Goal: Information Seeking & Learning: Learn about a topic

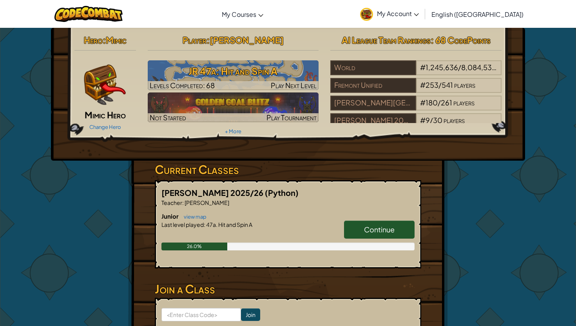
click at [358, 223] on link "Continue" at bounding box center [379, 229] width 70 height 18
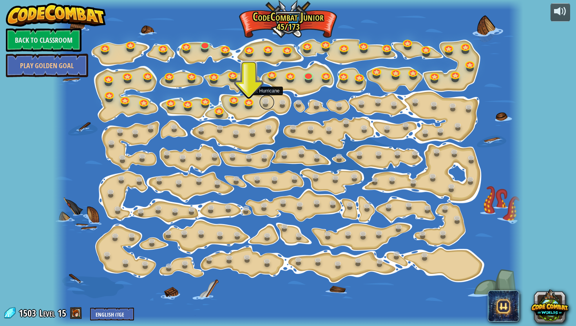
click at [264, 101] on link at bounding box center [267, 102] width 16 height 16
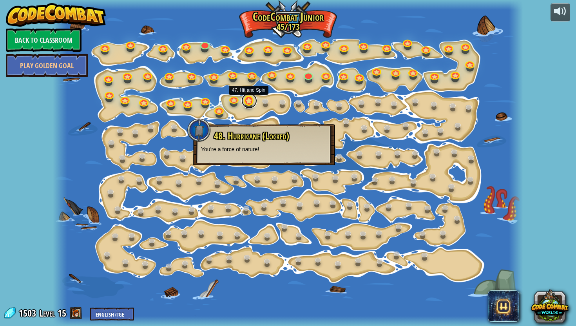
click at [248, 102] on link at bounding box center [249, 101] width 16 height 16
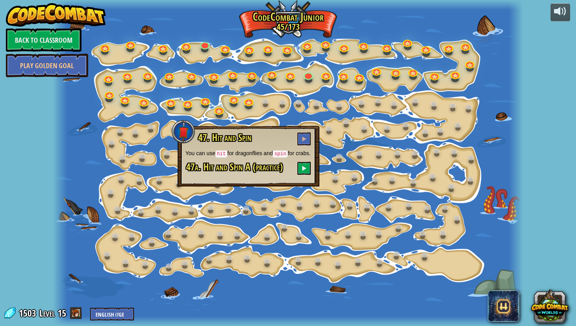
click at [243, 168] on div "47. Hit and Spin You can use hit for dragonflies and spin for crabs. 47a. Hit a…" at bounding box center [248, 153] width 126 height 42
click at [299, 173] on button at bounding box center [303, 168] width 13 height 13
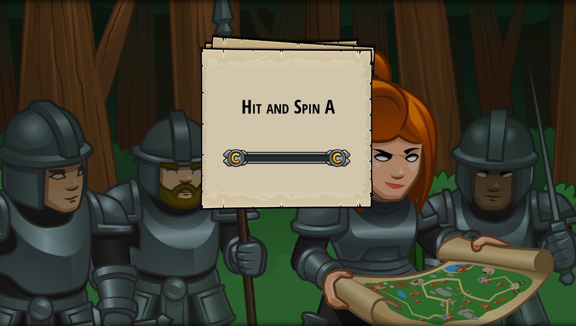
click at [299, 173] on div "Hit and Spin A Goals Start Level Error loading from server. Try refreshing the …" at bounding box center [288, 122] width 176 height 176
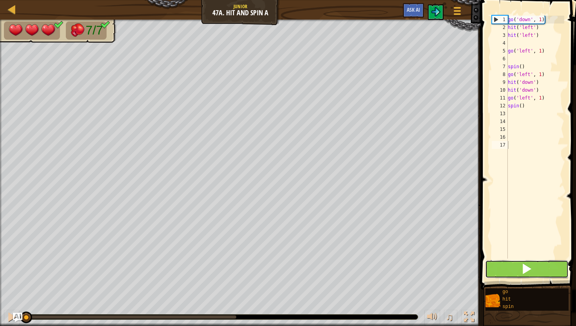
click at [507, 271] on button at bounding box center [526, 269] width 83 height 18
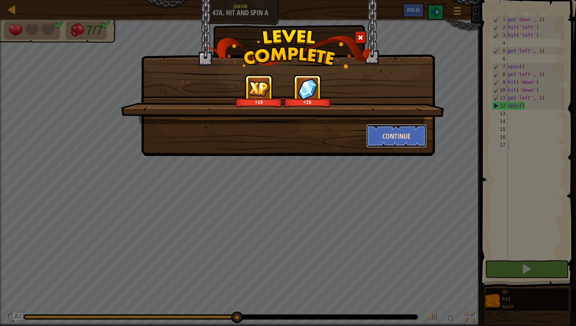
click at [417, 137] on button "Continue" at bounding box center [396, 135] width 61 height 23
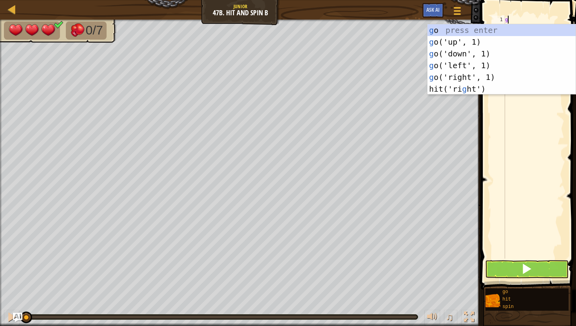
scroll to position [4, 0]
type textarea "go"
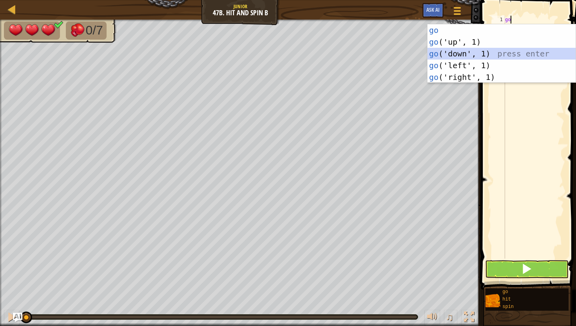
click at [453, 52] on div "go press enter go ('up', 1) press enter go ('down', 1) press enter go ('left', …" at bounding box center [501, 65] width 148 height 82
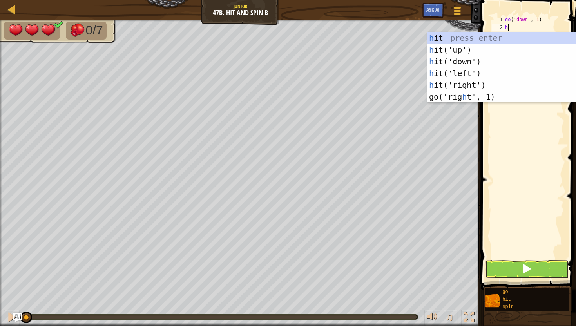
type textarea "hi"
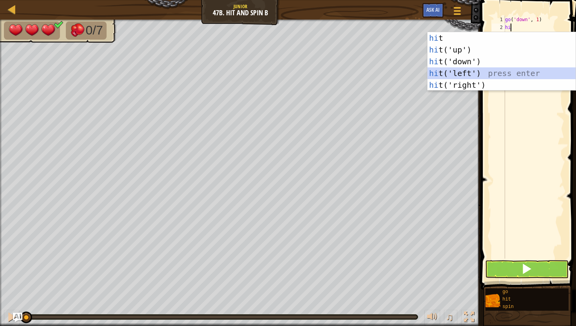
click at [453, 76] on div "hi t press enter hi t('up') press enter hi t('down') press enter hi t('left') p…" at bounding box center [501, 73] width 148 height 82
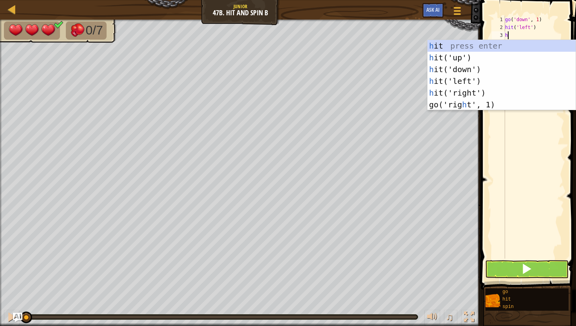
type textarea "hi"
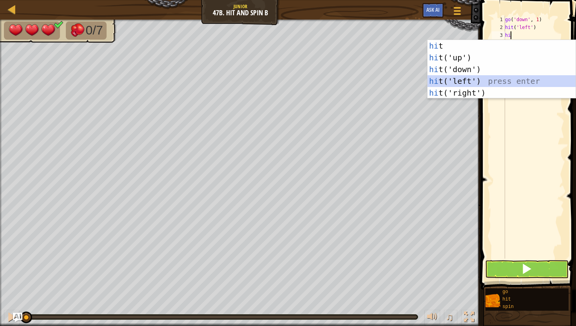
click at [466, 79] on div "hi t press enter hi t('up') press enter hi t('down') press enter hi t('left') p…" at bounding box center [501, 81] width 148 height 82
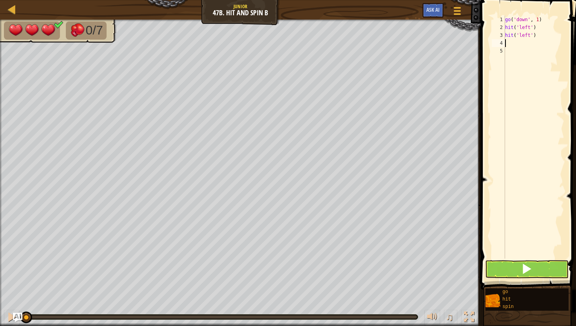
click at [530, 35] on div "go ( 'down' , 1 ) hit ( 'left' ) hit ( 'left' )" at bounding box center [533, 145] width 61 height 258
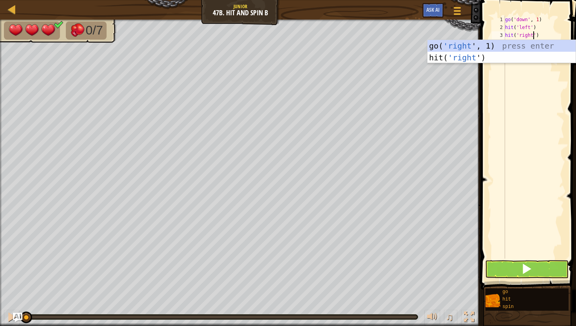
scroll to position [4, 2]
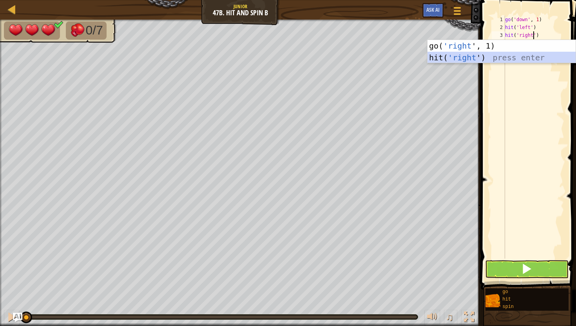
click at [447, 58] on div "go( 'right ', 1) press enter hit( 'right ') press enter" at bounding box center [501, 63] width 148 height 47
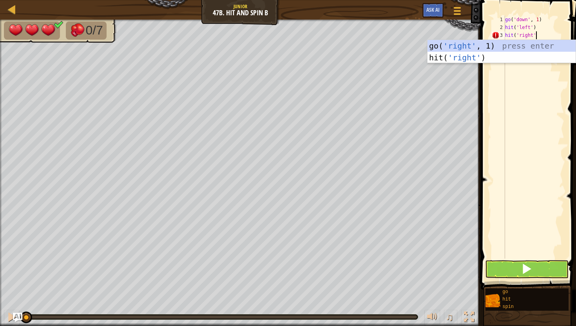
scroll to position [4, 2]
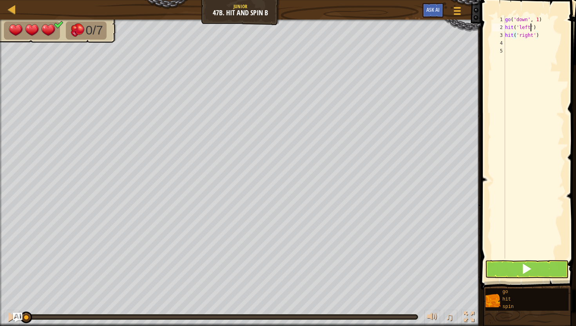
click at [529, 28] on div "go ( 'down' , 1 ) hit ( 'left' ) hit ( 'right' )" at bounding box center [533, 145] width 61 height 258
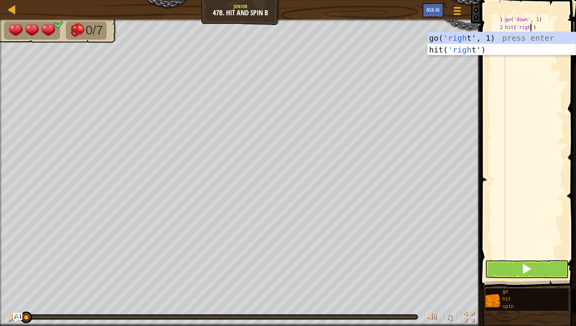
type textarea "hit('right')"
click at [522, 81] on div "go ( 'down' , 1 ) hit ( 'right' ) hit ( 'right' )" at bounding box center [533, 145] width 61 height 258
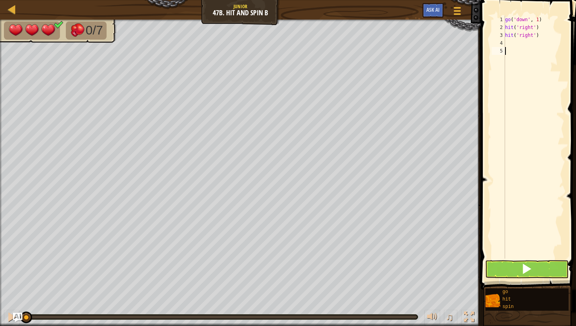
scroll to position [4, 0]
type textarea "g"
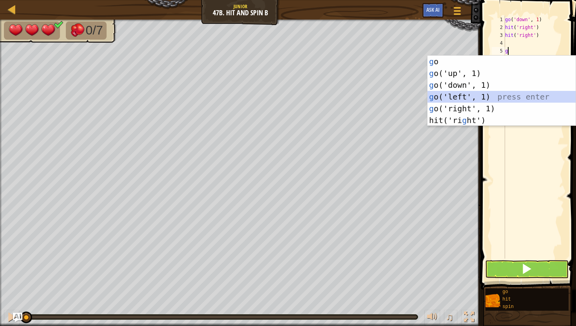
click at [463, 94] on div "g o press enter g o('up', 1) press enter g o('down', 1) press enter g o('left',…" at bounding box center [501, 103] width 148 height 94
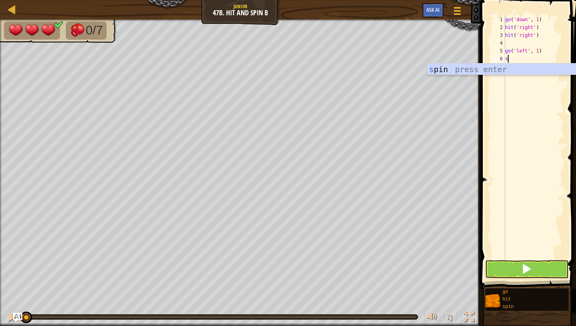
type textarea "sp"
click at [509, 66] on div "sp in press enter" at bounding box center [501, 80] width 148 height 35
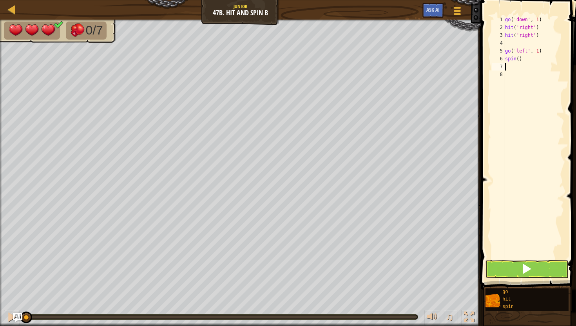
type textarea "g"
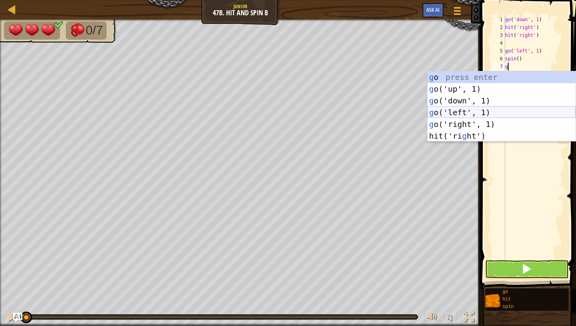
click at [440, 111] on div "g o press enter g o('up', 1) press enter g o('down', 1) press enter g o('left',…" at bounding box center [501, 118] width 148 height 94
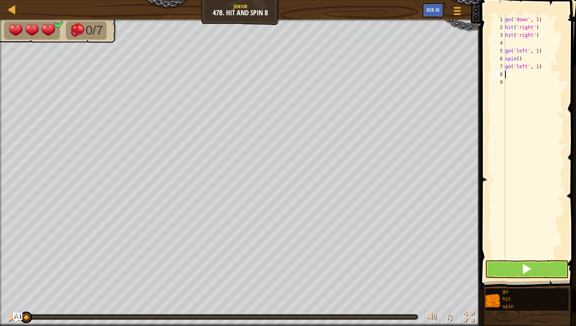
type textarea "h"
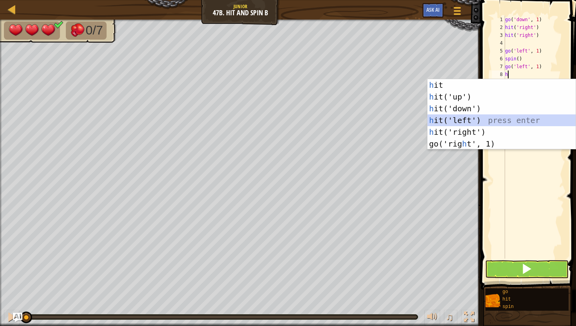
click at [513, 119] on div "h it press enter h it('up') press enter h it('down') press enter h it('left') p…" at bounding box center [501, 126] width 148 height 94
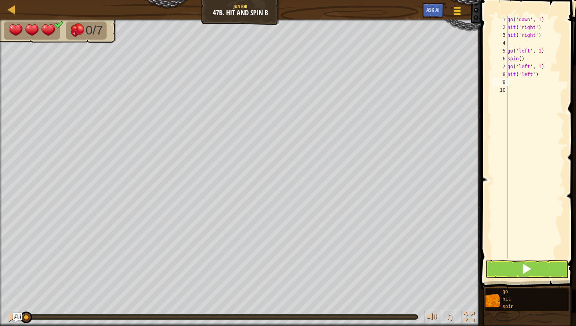
type textarea "h"
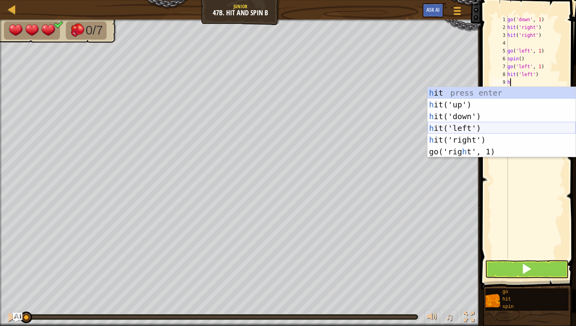
click at [487, 128] on div "h it press enter h it('up') press enter h it('down') press enter h it('left') p…" at bounding box center [501, 134] width 148 height 94
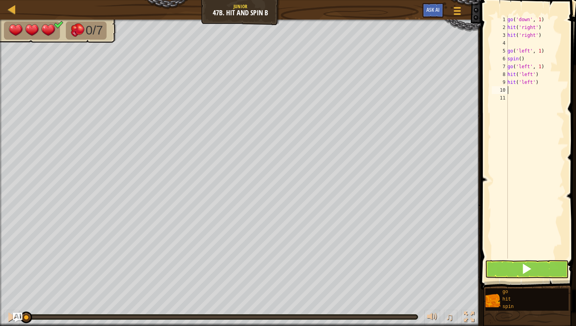
type textarea "s"
click at [503, 105] on div "s pin press enter" at bounding box center [501, 112] width 148 height 35
click at [518, 272] on button at bounding box center [526, 269] width 83 height 18
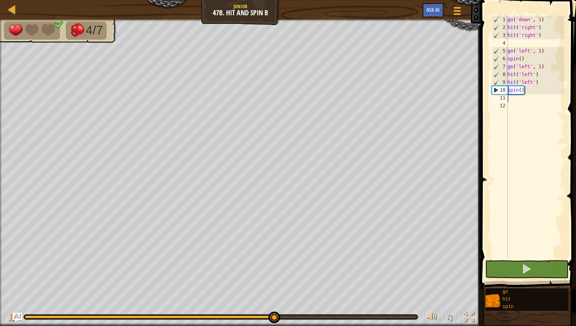
click at [530, 88] on div "go ( 'down' , 1 ) hit ( 'right' ) hit ( 'right' ) go ( 'left' , 1 ) spin ( ) go…" at bounding box center [535, 145] width 58 height 258
type textarea "s"
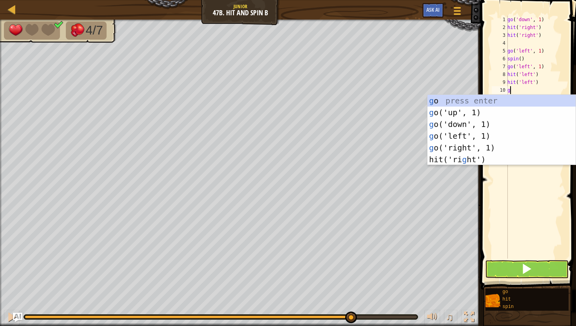
type textarea "go"
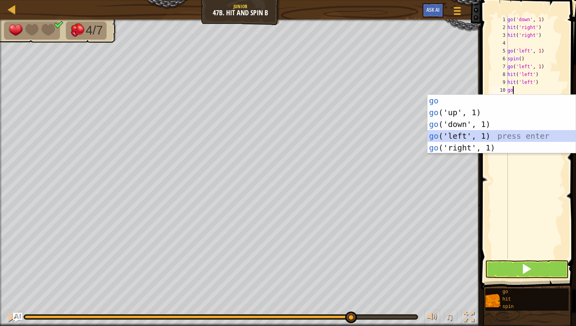
click at [450, 134] on div "go press enter go ('up', 1) press enter go ('down', 1) press enter go ('left', …" at bounding box center [501, 136] width 148 height 82
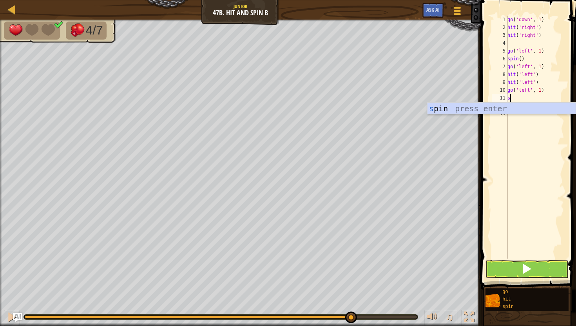
type textarea "s"
click at [473, 105] on div "s pin press enter" at bounding box center [501, 120] width 148 height 35
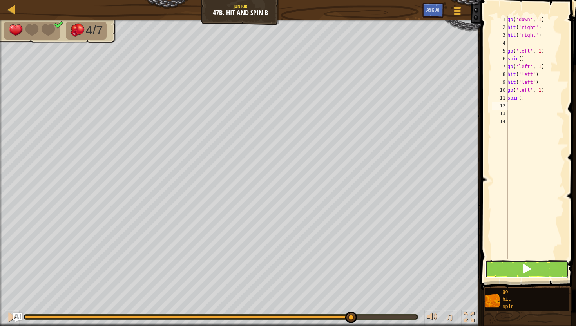
click at [502, 265] on button at bounding box center [526, 269] width 83 height 18
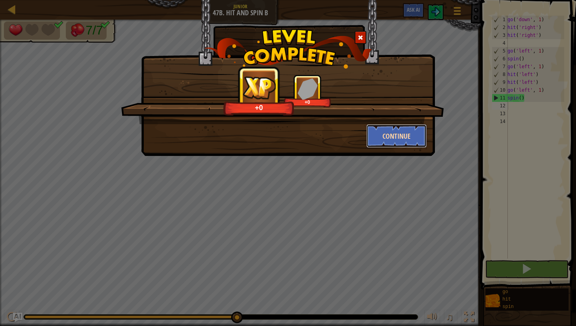
click at [373, 133] on button "Continue" at bounding box center [396, 135] width 61 height 23
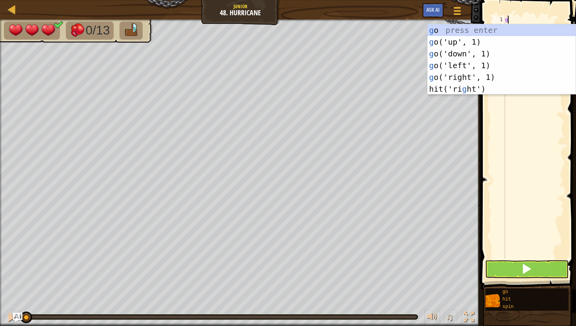
scroll to position [4, 0]
type textarea "go"
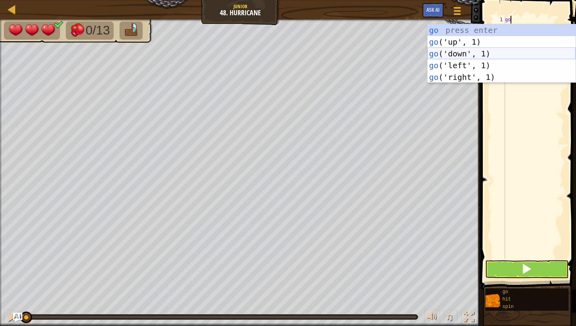
click at [452, 57] on div "go press enter go ('up', 1) press enter go ('down', 1) press enter go ('left', …" at bounding box center [501, 65] width 148 height 82
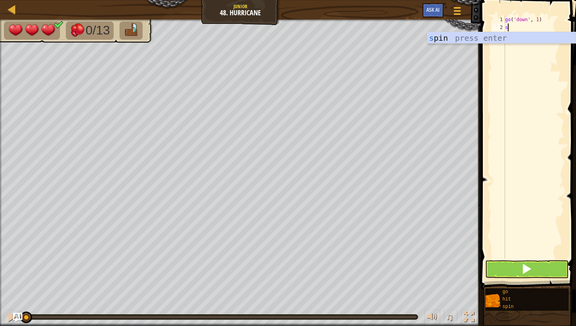
type textarea "sp"
click at [485, 33] on div "sp in press enter" at bounding box center [501, 49] width 148 height 35
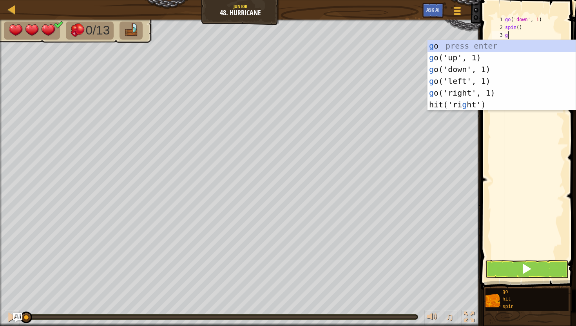
type textarea "go"
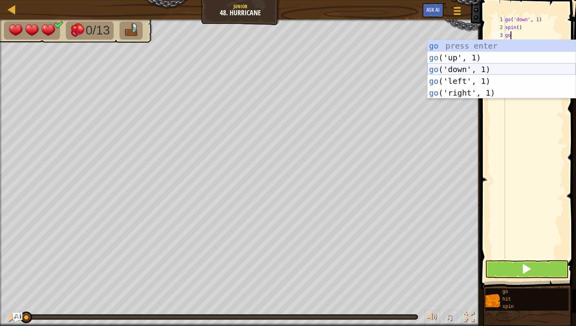
click at [471, 68] on div "go press enter go ('up', 1) press enter go ('down', 1) press enter go ('left', …" at bounding box center [501, 81] width 148 height 82
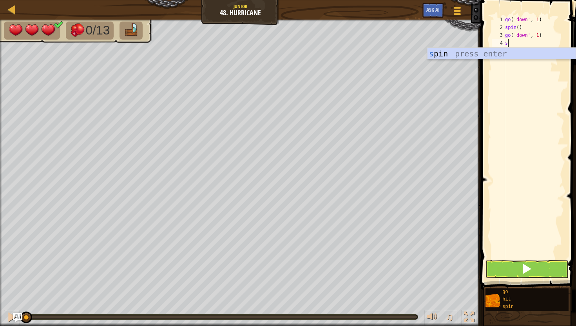
type textarea "sp"
click at [499, 57] on div "sp in press enter" at bounding box center [501, 65] width 148 height 35
type textarea "g"
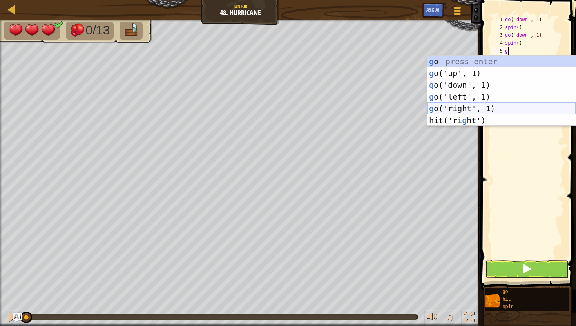
click at [494, 107] on div "g o press enter g o('up', 1) press enter g o('down', 1) press enter g o('left',…" at bounding box center [501, 103] width 148 height 94
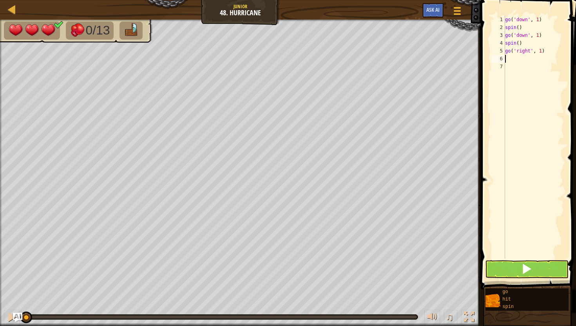
type textarea "h"
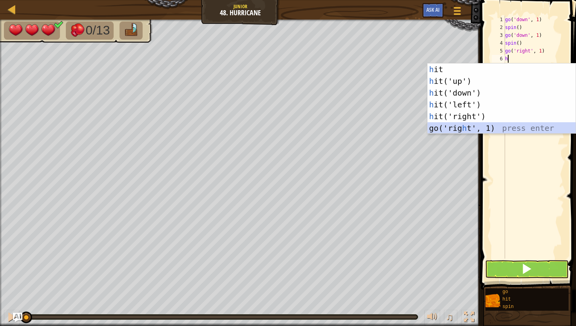
click at [471, 123] on div "h it press enter h it('up') press enter h it('down') press enter h it('left') p…" at bounding box center [501, 110] width 148 height 94
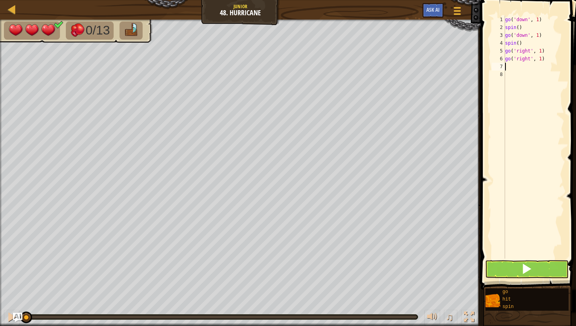
type textarea "g"
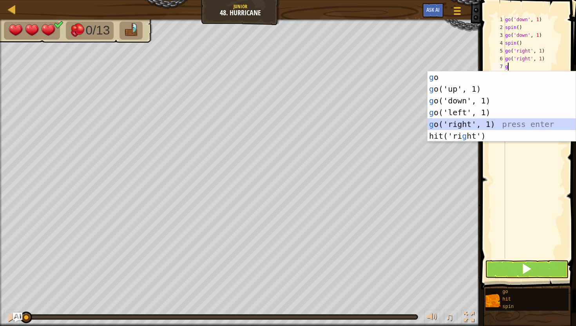
click at [450, 128] on div "g o press enter g o('up', 1) press enter g o('down', 1) press enter g o('left',…" at bounding box center [501, 118] width 148 height 94
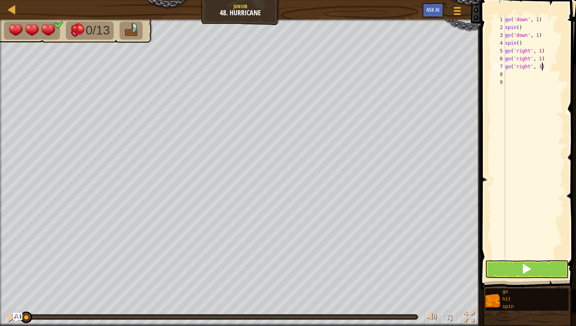
click at [542, 69] on div "go ( 'down' , 1 ) spin ( ) go ( 'down' , 1 ) spin ( ) go ( 'right' , 1 ) go ( '…" at bounding box center [533, 145] width 61 height 258
click at [546, 61] on div "go ( 'down' , 1 ) spin ( ) go ( 'down' , 1 ) spin ( ) go ( 'right' , 1 ) go ( '…" at bounding box center [533, 145] width 61 height 258
type textarea "g"
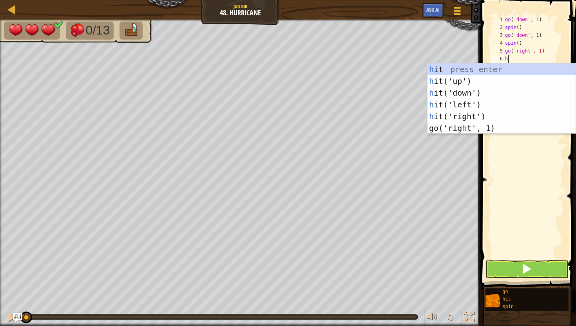
type textarea "hi"
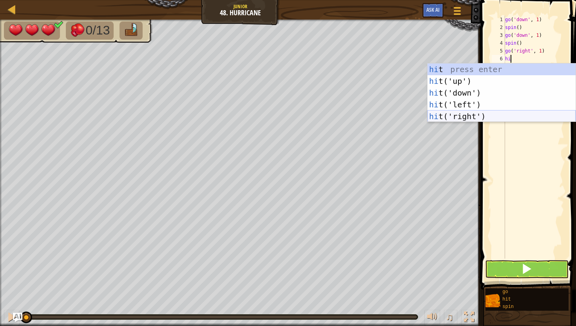
click at [446, 112] on div "hi t press enter hi t('up') press enter hi t('down') press enter hi t('left') p…" at bounding box center [501, 104] width 148 height 82
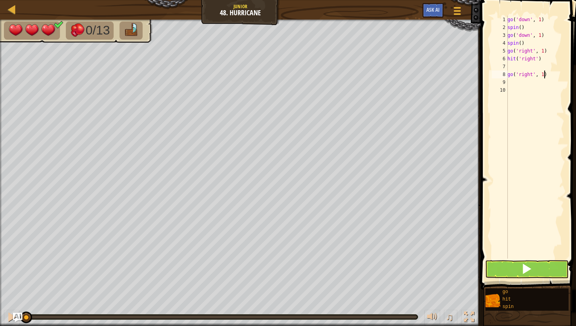
click at [543, 74] on div "go ( 'down' , 1 ) spin ( ) go ( 'down' , 1 ) spin ( ) go ( 'right' , 1 ) hit ( …" at bounding box center [535, 145] width 58 height 258
type textarea "go('right', 2)"
click at [532, 270] on button at bounding box center [526, 269] width 83 height 18
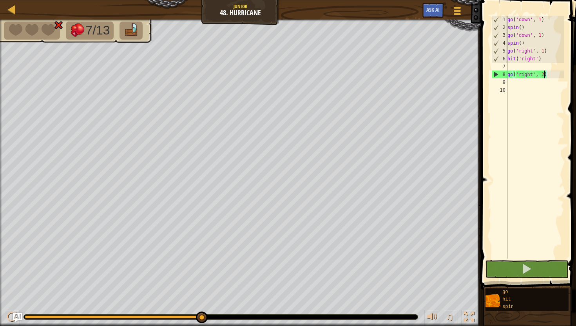
click at [507, 81] on div "9" at bounding box center [499, 82] width 16 height 8
type textarea "hi"
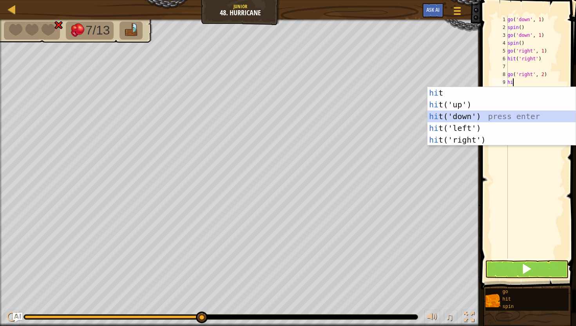
click at [444, 119] on div "hi t press enter hi t('up') press enter hi t('down') press enter hi t('left') p…" at bounding box center [501, 128] width 148 height 82
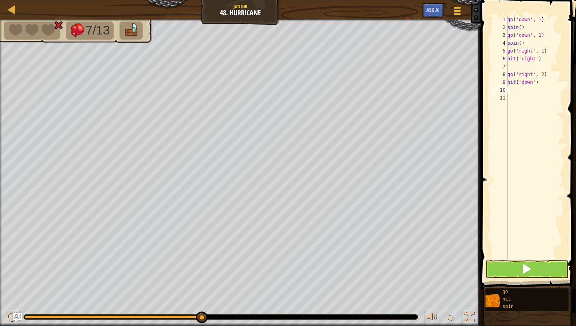
type textarea "hi"
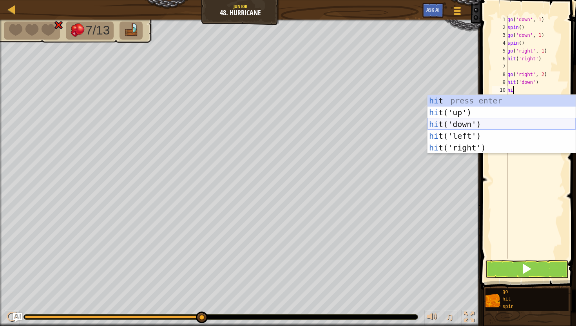
click at [489, 122] on div "hi t press enter hi t('up') press enter hi t('down') press enter hi t('left') p…" at bounding box center [501, 136] width 148 height 82
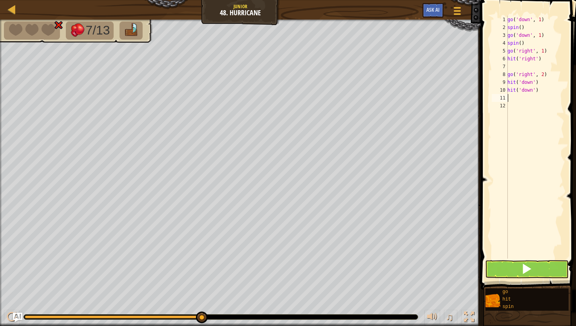
type textarea "go"
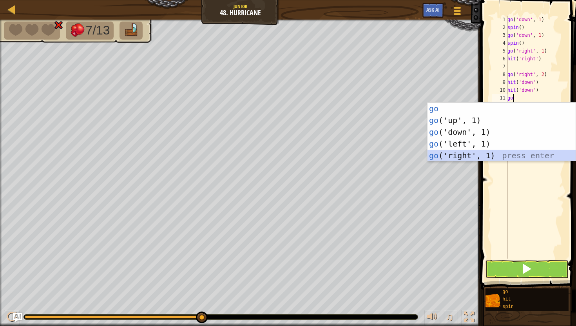
click at [439, 154] on div "go press enter go ('up', 1) press enter go ('down', 1) press enter go ('left', …" at bounding box center [501, 144] width 148 height 82
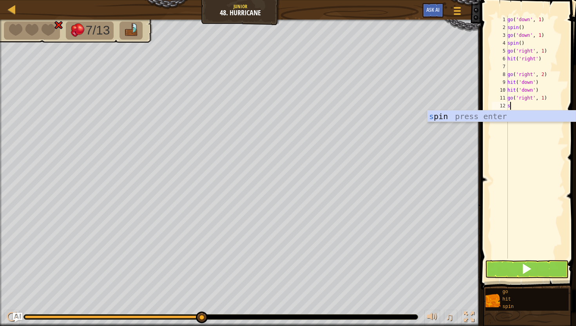
type textarea "sp"
click at [477, 114] on div "sp in press enter" at bounding box center [501, 127] width 148 height 35
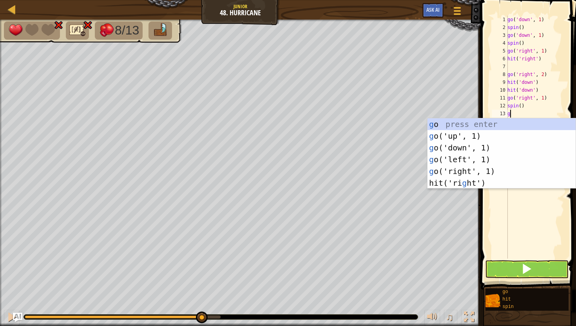
type textarea "go"
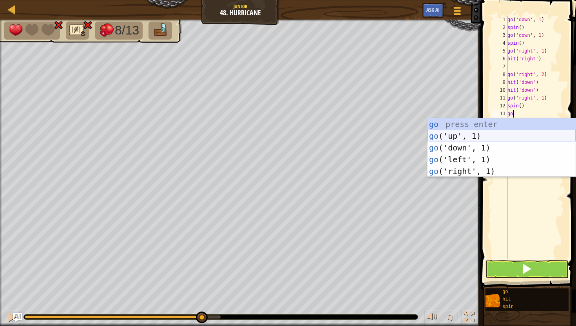
click at [439, 133] on div "go press enter go ('up', 1) press enter go ('down', 1) press enter go ('left', …" at bounding box center [501, 159] width 148 height 82
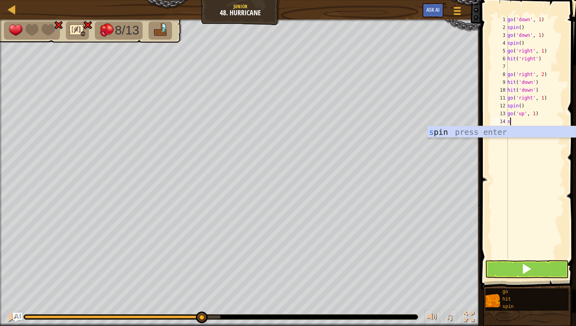
type textarea "sp"
click at [472, 128] on div "sp in press enter" at bounding box center [501, 143] width 148 height 35
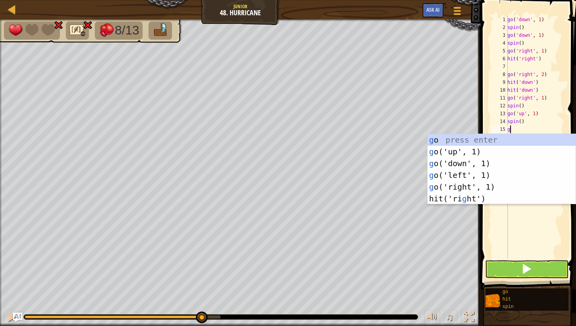
type textarea "go"
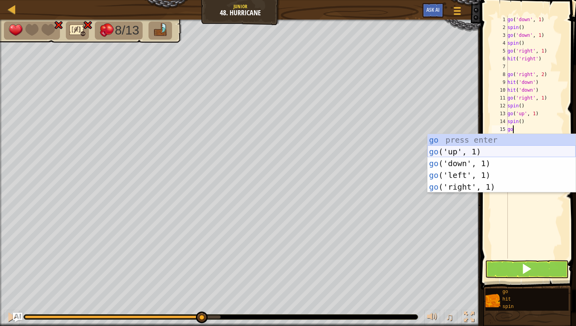
click at [448, 150] on div "go press enter go ('up', 1) press enter go ('down', 1) press enter go ('left', …" at bounding box center [501, 175] width 148 height 82
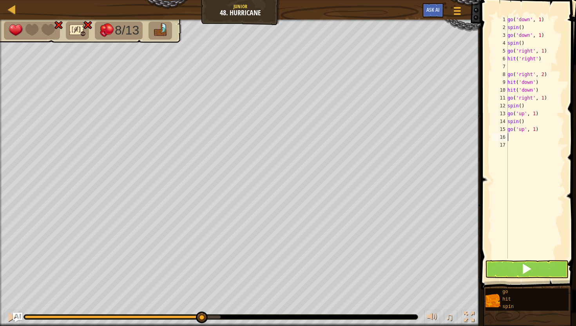
click at [535, 132] on div "go ( 'down' , 1 ) spin ( ) go ( 'down' , 1 ) spin ( ) go ( 'right' , 1 ) hit ( …" at bounding box center [535, 145] width 58 height 258
type textarea "go('up', 2)"
click at [492, 262] on button at bounding box center [526, 269] width 83 height 18
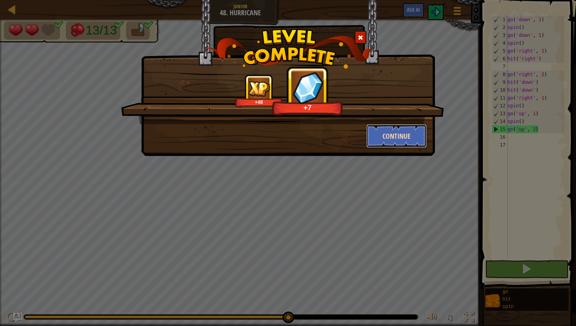
click at [384, 134] on button "Continue" at bounding box center [396, 135] width 61 height 23
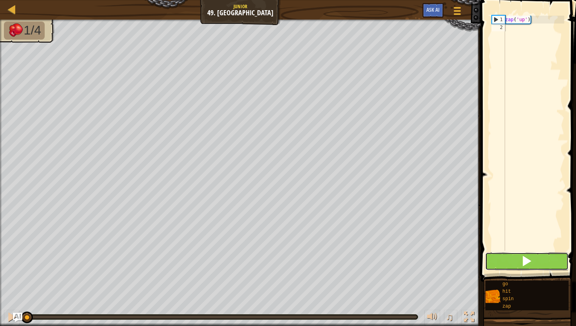
click at [506, 263] on button at bounding box center [526, 261] width 83 height 18
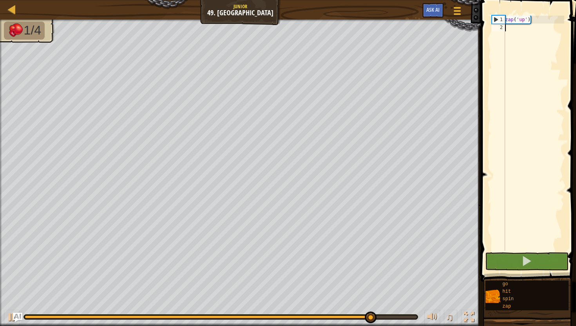
type textarea "z"
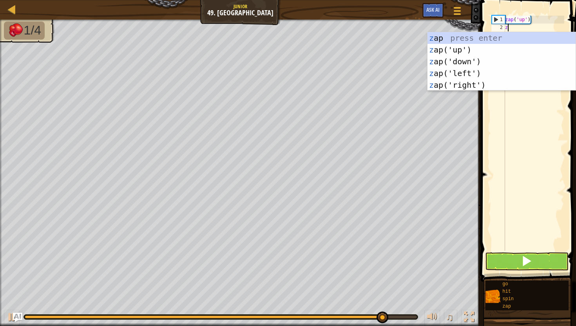
scroll to position [4, 0]
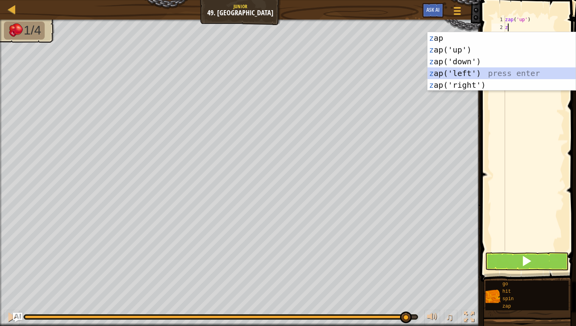
click at [466, 70] on div "z ap press enter z ap('up') press enter z ap('down') press enter z ap('left') p…" at bounding box center [501, 73] width 148 height 82
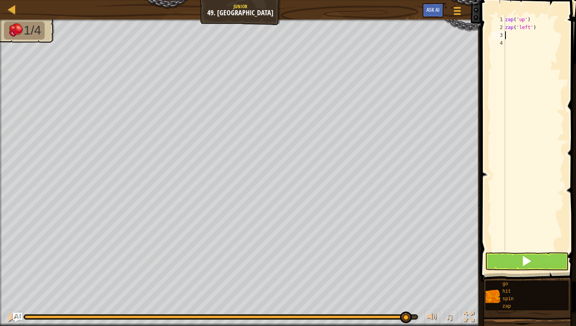
type textarea "z"
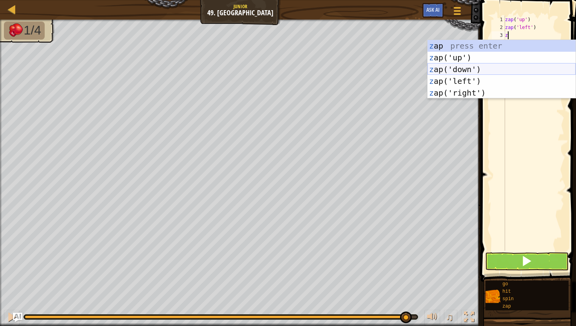
click at [479, 69] on div "z ap press enter z ap('up') press enter z ap('down') press enter z ap('left') p…" at bounding box center [501, 81] width 148 height 82
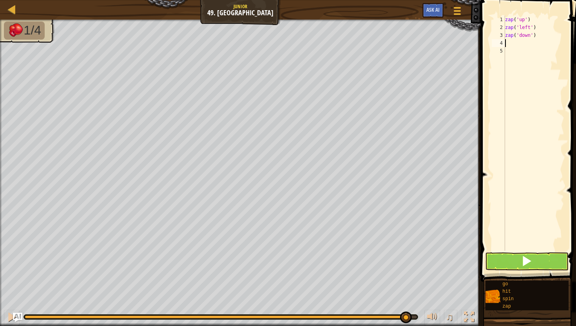
type textarea "z"
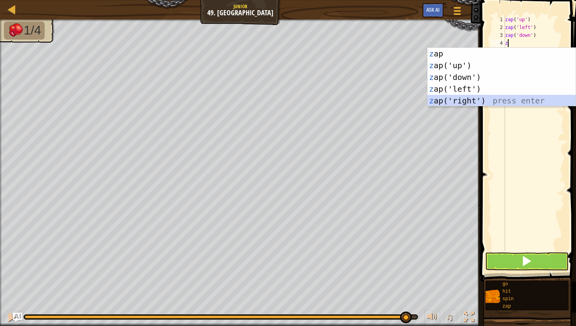
click at [475, 104] on div "z ap press enter z ap('up') press enter z ap('down') press enter z ap('left') p…" at bounding box center [501, 89] width 148 height 82
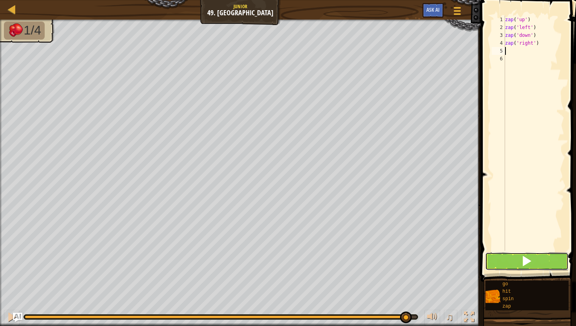
click at [506, 263] on button at bounding box center [526, 261] width 83 height 18
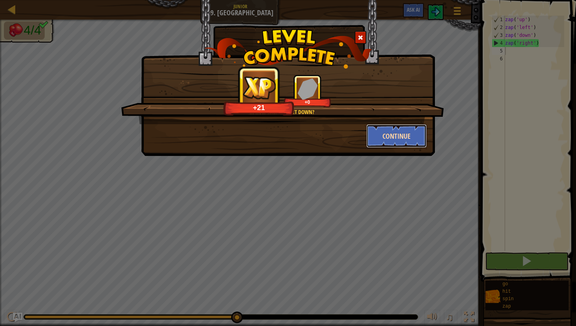
click at [397, 143] on button "Continue" at bounding box center [396, 135] width 61 height 23
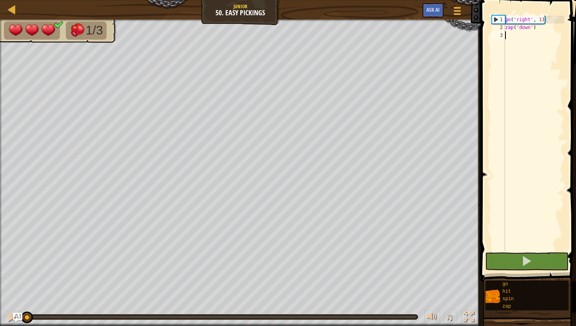
type textarea "g"
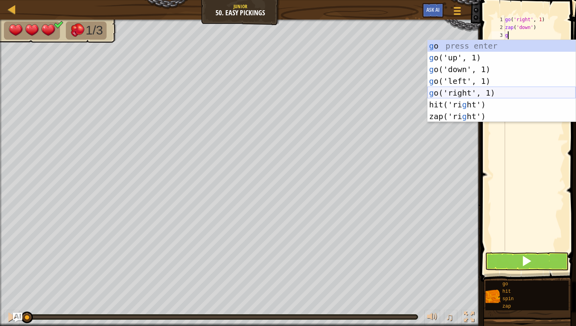
click at [472, 96] on div "g o press enter g o('up', 1) press enter g o('down', 1) press enter g o('left',…" at bounding box center [501, 93] width 148 height 106
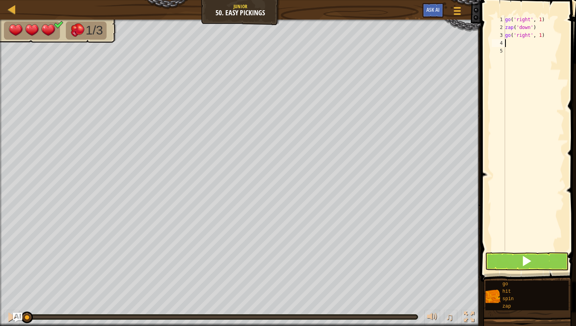
type textarea "z"
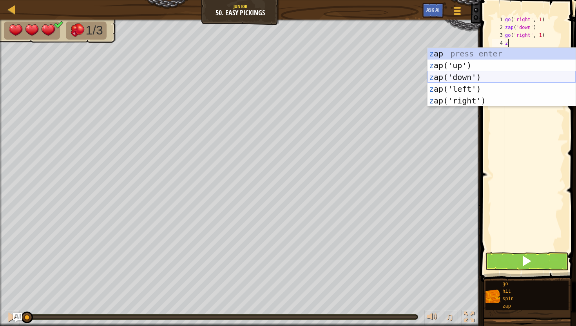
click at [443, 79] on div "z ap press enter z ap('up') press enter z ap('down') press enter z ap('left') p…" at bounding box center [501, 89] width 148 height 82
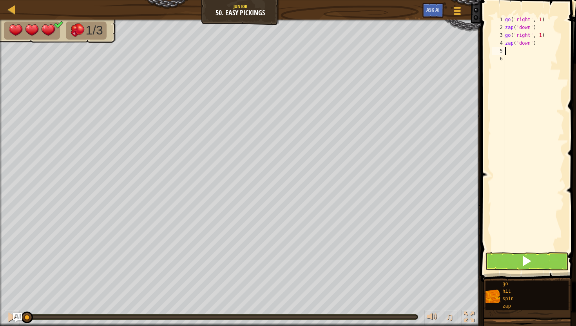
type textarea "g"
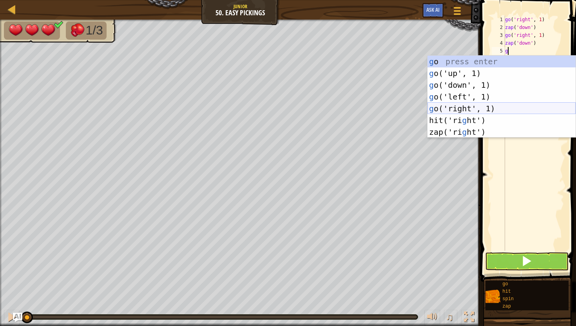
click at [453, 107] on div "g o press enter g o('up', 1) press enter g o('down', 1) press enter g o('left',…" at bounding box center [501, 109] width 148 height 106
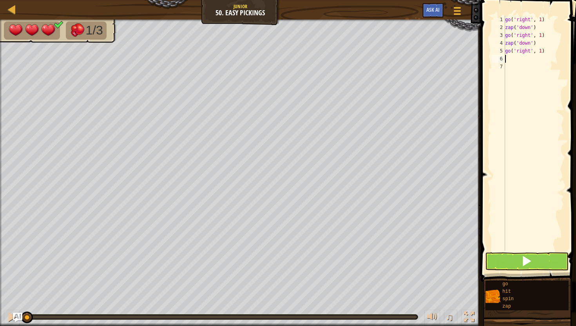
type textarea "a"
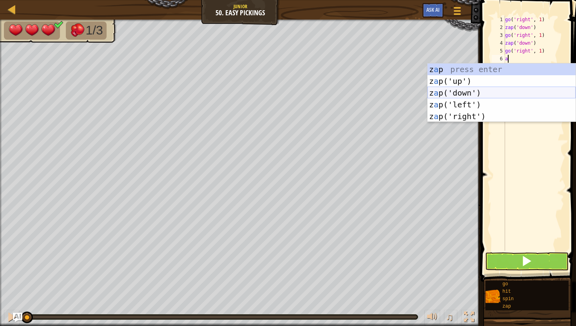
click at [439, 92] on div "z a p press enter z a p('up') press enter z a p('down') press enter z a p('left…" at bounding box center [501, 104] width 148 height 82
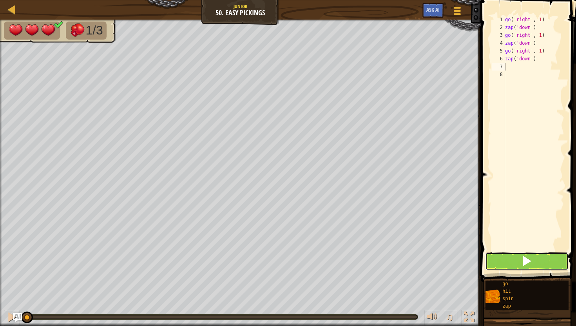
click at [491, 255] on button at bounding box center [526, 261] width 83 height 18
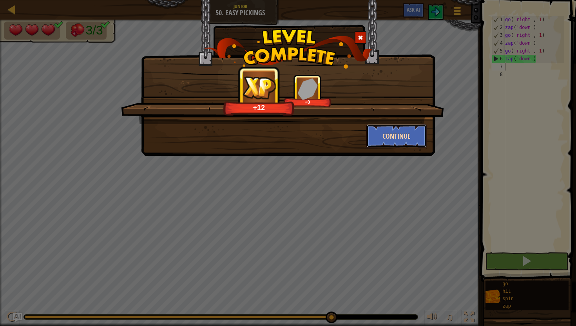
click at [392, 131] on button "Continue" at bounding box center [396, 135] width 61 height 23
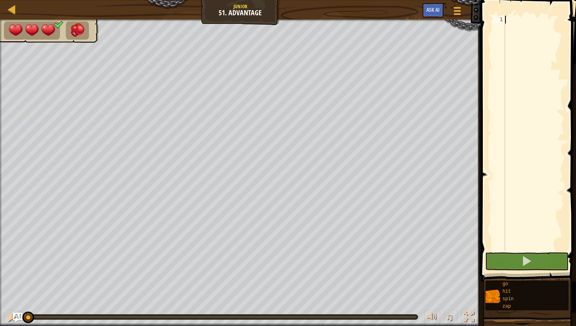
type textarea "z"
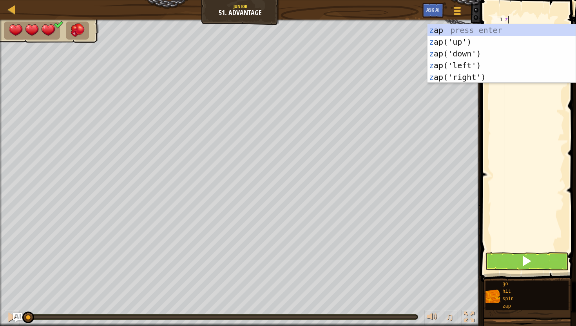
scroll to position [4, 0]
click at [442, 75] on div "z ap press enter z ap('up') press enter z ap('down') press enter z ap('left') p…" at bounding box center [501, 65] width 148 height 82
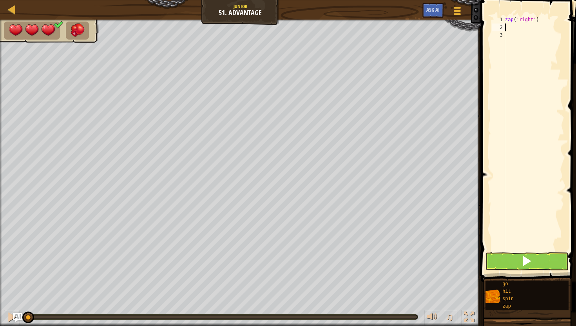
type textarea "z"
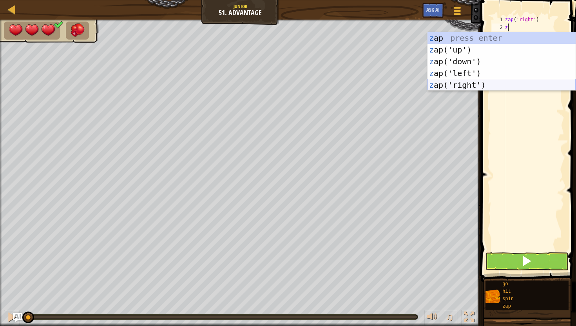
click at [434, 83] on div "z ap press enter z ap('up') press enter z ap('down') press enter z ap('left') p…" at bounding box center [501, 73] width 148 height 82
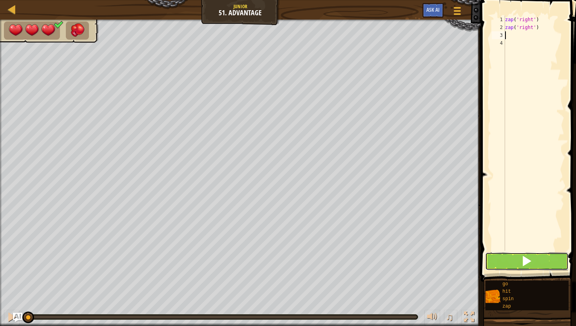
click at [495, 262] on button at bounding box center [526, 261] width 83 height 18
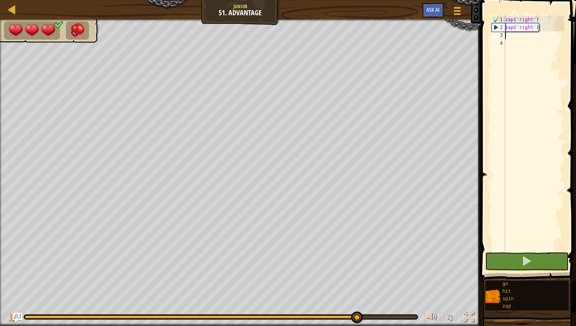
type textarea "z"
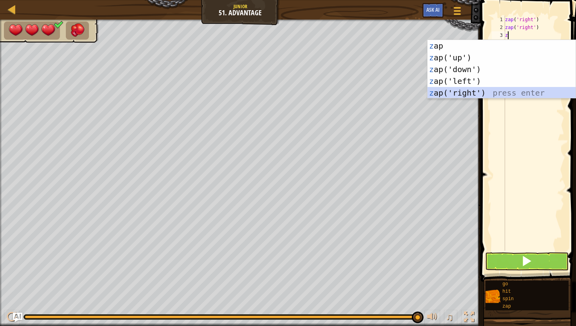
click at [436, 92] on div "z ap press enter z ap('up') press enter z ap('down') press enter z ap('left') p…" at bounding box center [501, 81] width 148 height 82
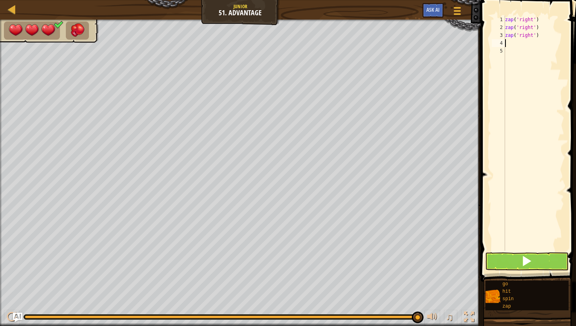
type textarea "z"
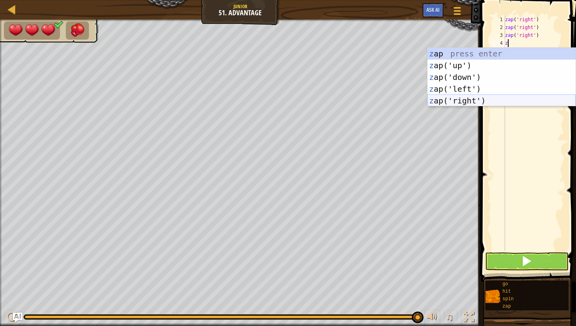
click at [428, 104] on div "z ap press enter z ap('up') press enter z ap('down') press enter z ap('left') p…" at bounding box center [501, 89] width 148 height 82
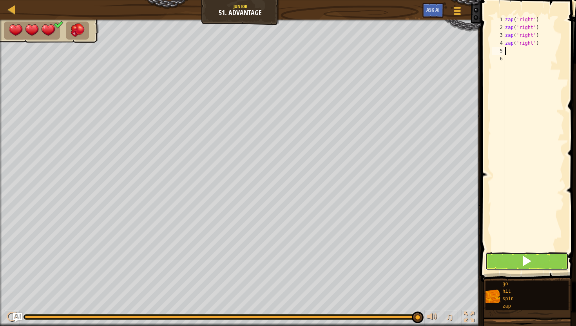
click at [528, 264] on span at bounding box center [526, 260] width 11 height 11
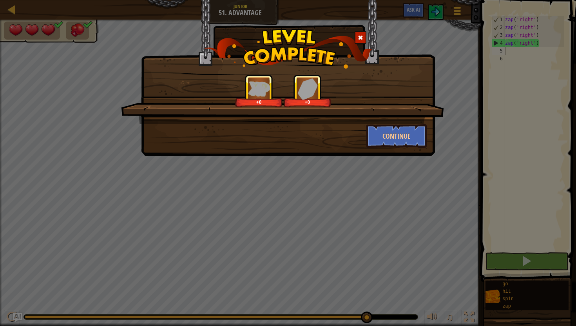
click at [403, 155] on div "+0 +0 Continue" at bounding box center [288, 78] width 294 height 156
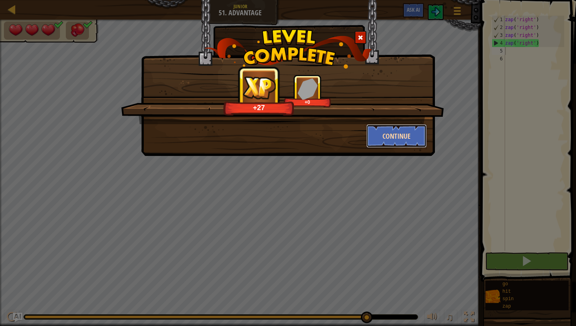
click at [403, 132] on button "Continue" at bounding box center [396, 135] width 61 height 23
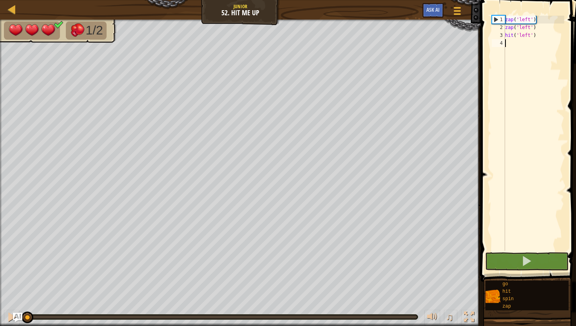
type textarea "hit('left')"
click at [492, 261] on button at bounding box center [526, 261] width 83 height 18
click at [507, 47] on div "zap ( 'left' ) zap ( 'left' ) hit ( 'left' )" at bounding box center [533, 141] width 61 height 251
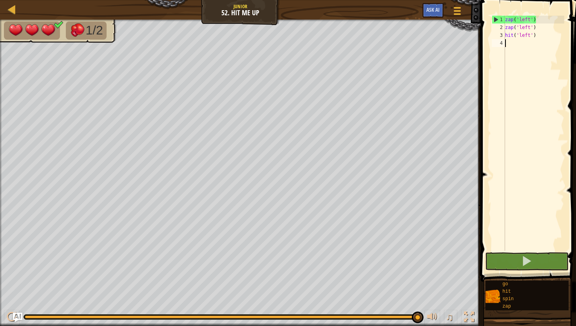
type textarea "g"
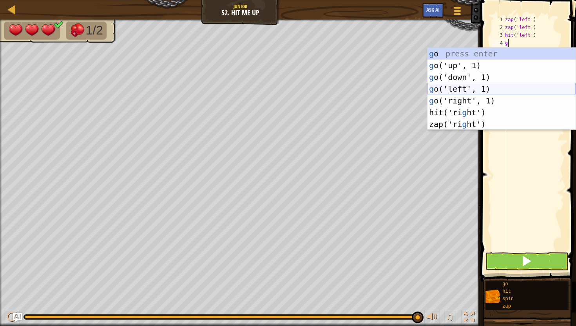
click at [459, 89] on div "g o press enter g o('up', 1) press enter g o('down', 1) press enter g o('left',…" at bounding box center [501, 101] width 148 height 106
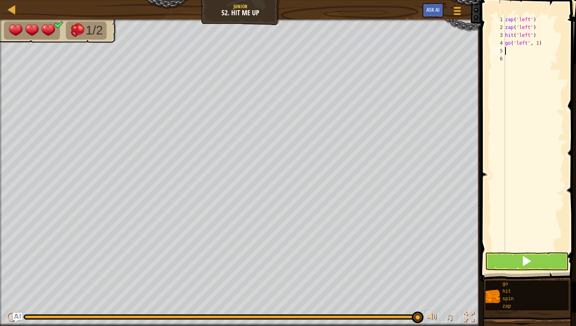
click at [537, 43] on div "zap ( 'left' ) zap ( 'left' ) hit ( 'left' ) go ( 'left' , 1 )" at bounding box center [533, 141] width 61 height 251
type textarea "go('left', 2)"
click at [506, 53] on div "zap ( 'left' ) zap ( 'left' ) hit ( 'left' ) go ( 'left' , 2 )" at bounding box center [533, 141] width 61 height 251
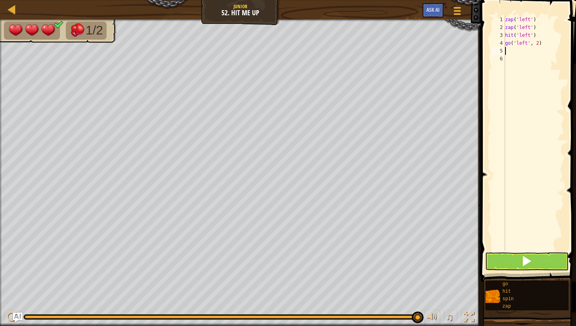
type textarea "h"
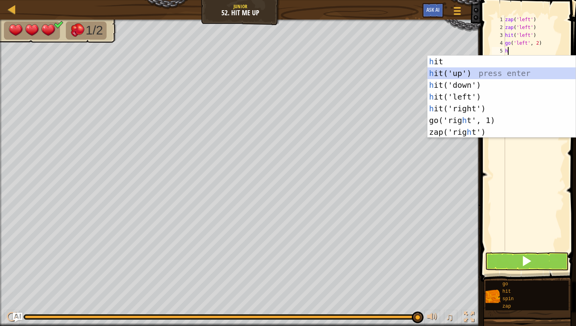
click at [472, 71] on div "h it press enter h it('up') press enter h it('down') press enter h it('left') p…" at bounding box center [501, 109] width 148 height 106
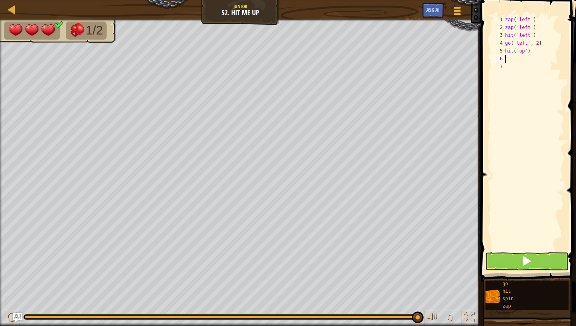
type textarea "h"
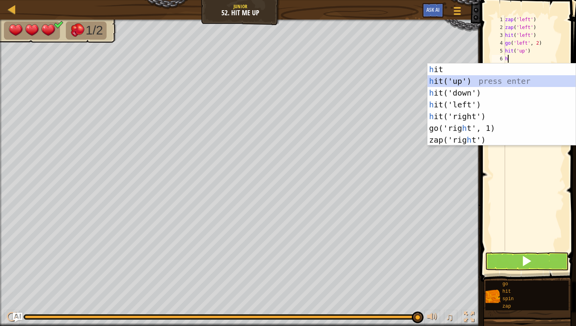
click at [460, 83] on div "h it press enter h it('up') press enter h it('down') press enter h it('left') p…" at bounding box center [501, 116] width 148 height 106
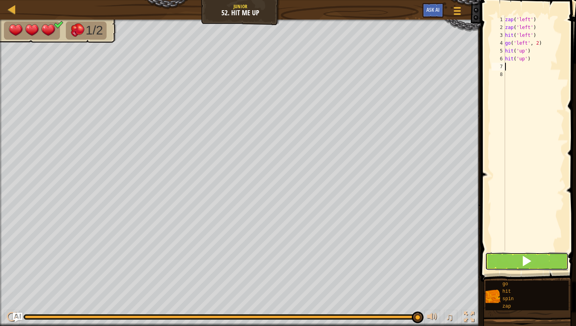
click at [506, 264] on button at bounding box center [526, 261] width 83 height 18
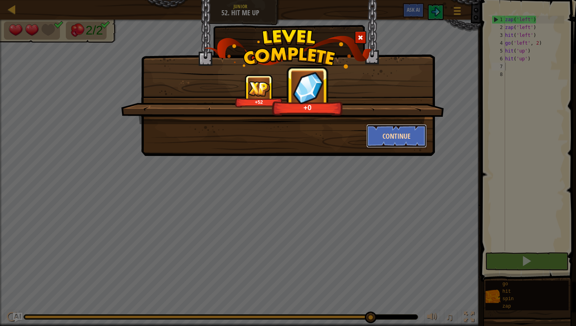
click at [382, 142] on button "Continue" at bounding box center [396, 135] width 61 height 23
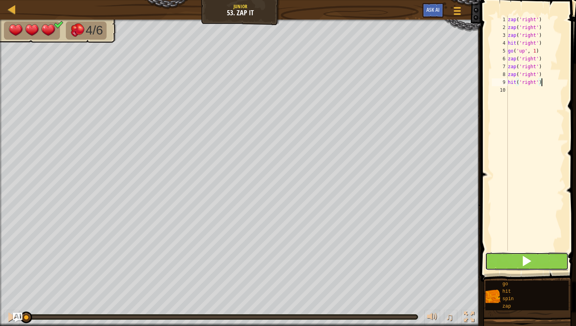
click at [529, 260] on span at bounding box center [526, 260] width 11 height 11
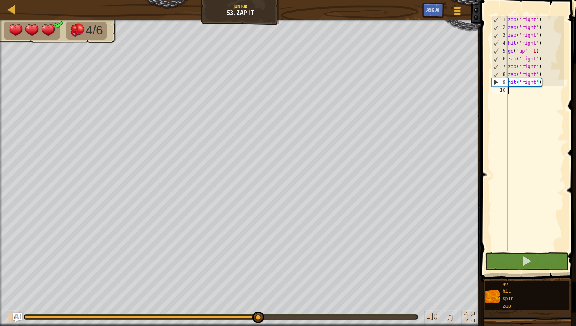
click at [508, 90] on div "zap ( 'right' ) zap ( 'right' ) zap ( 'right' ) hit ( 'right' ) go ( 'up' , 1 )…" at bounding box center [535, 141] width 58 height 251
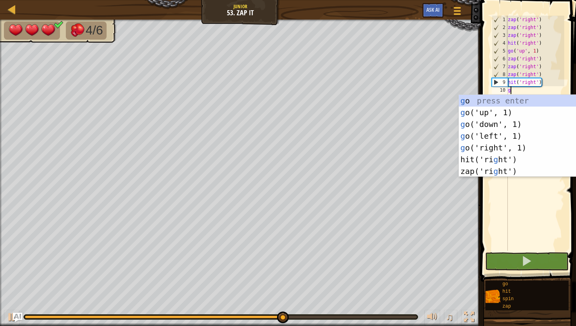
scroll to position [4, 0]
type textarea "go"
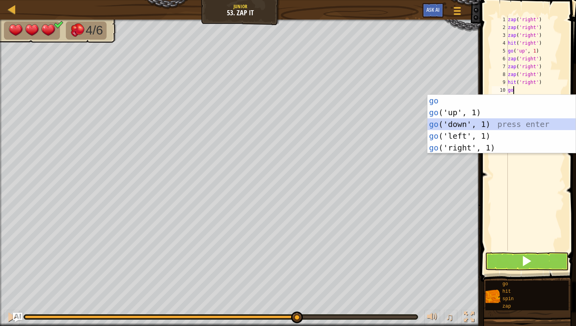
click at [494, 118] on div "go press enter go ('up', 1) press enter go ('down', 1) press enter go ('left', …" at bounding box center [501, 136] width 148 height 82
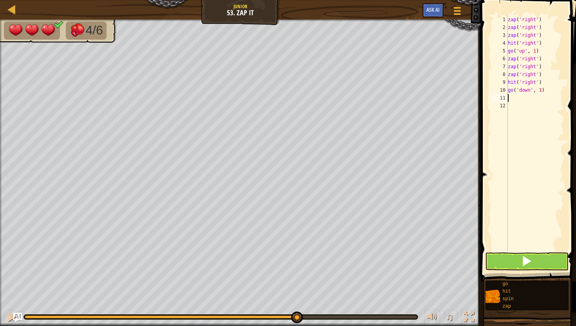
click at [530, 91] on div "zap ( 'right' ) zap ( 'right' ) zap ( 'right' ) hit ( 'right' ) go ( 'up' , 1 )…" at bounding box center [535, 141] width 58 height 251
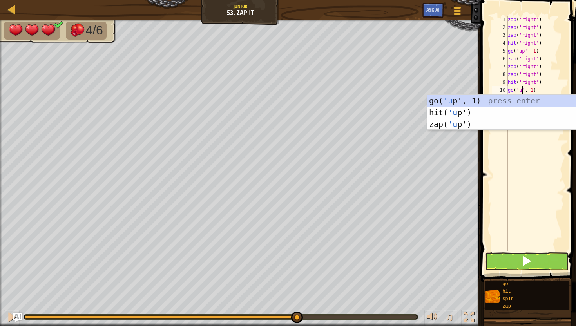
type textarea "go('up', 1)"
click at [530, 154] on div "zap ( 'right' ) zap ( 'right' ) zap ( 'right' ) hit ( 'right' ) go ( 'up' , 1 )…" at bounding box center [535, 141] width 58 height 251
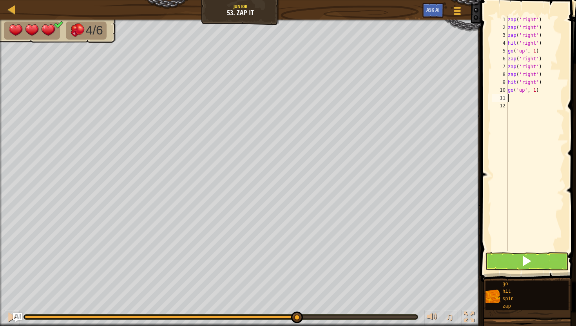
click at [509, 96] on div "zap ( 'right' ) zap ( 'right' ) zap ( 'right' ) hit ( 'right' ) go ( 'up' , 1 )…" at bounding box center [535, 141] width 58 height 251
type textarea "z"
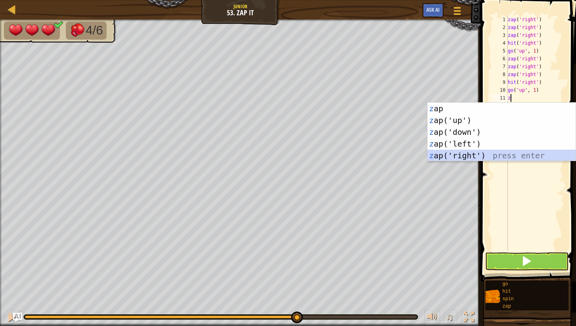
click at [443, 153] on div "z ap press enter z ap('up') press enter z ap('down') press enter z ap('left') p…" at bounding box center [501, 144] width 148 height 82
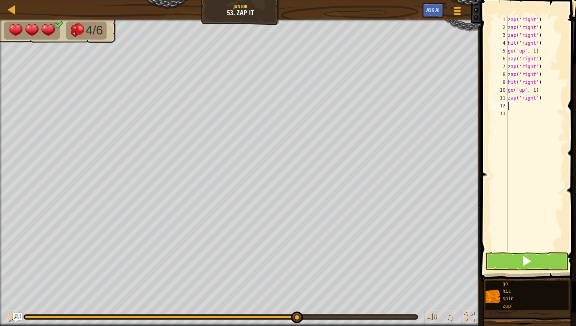
type textarea "z"
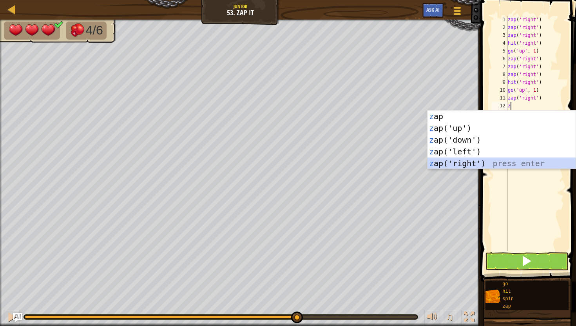
click at [463, 159] on div "z ap press enter z ap('up') press enter z ap('down') press enter z ap('left') p…" at bounding box center [501, 151] width 148 height 82
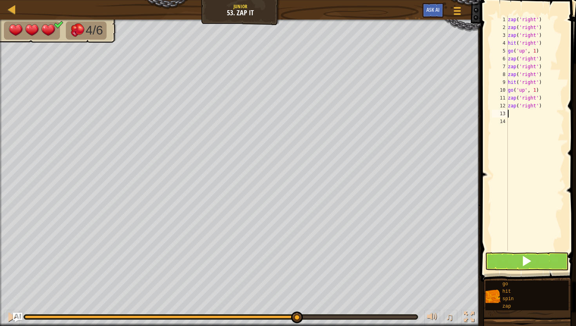
type textarea "z"
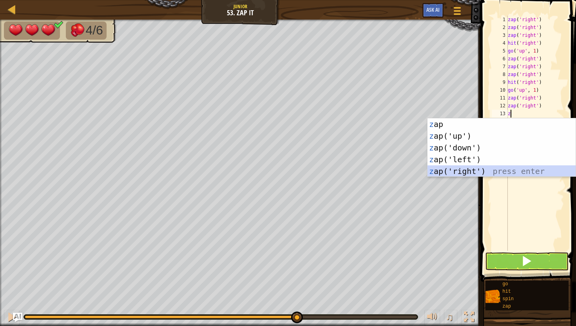
click at [441, 173] on div "z ap press enter z ap('up') press enter z ap('down') press enter z ap('left') p…" at bounding box center [501, 159] width 148 height 82
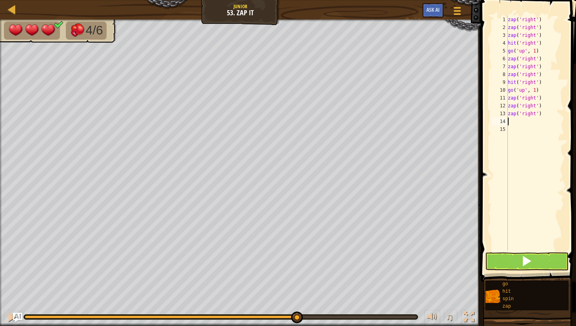
type textarea "g"
type textarea "h"
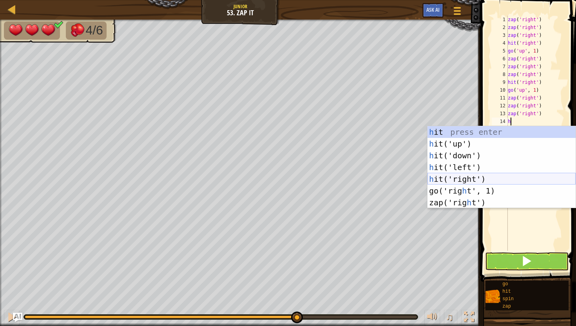
click at [441, 177] on div "h it press enter h it('up') press enter h it('down') press enter h it('left') p…" at bounding box center [501, 179] width 148 height 106
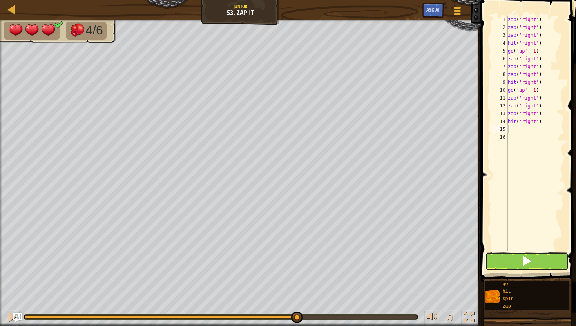
click at [509, 257] on button at bounding box center [526, 261] width 83 height 18
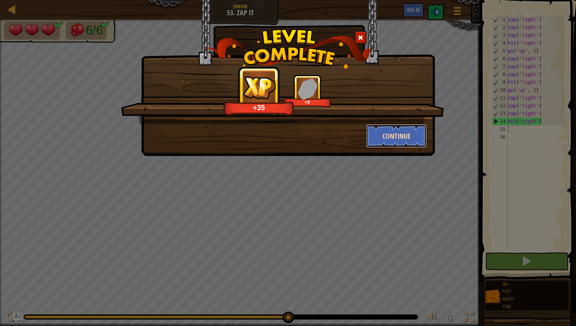
click at [408, 139] on button "Continue" at bounding box center [396, 135] width 61 height 23
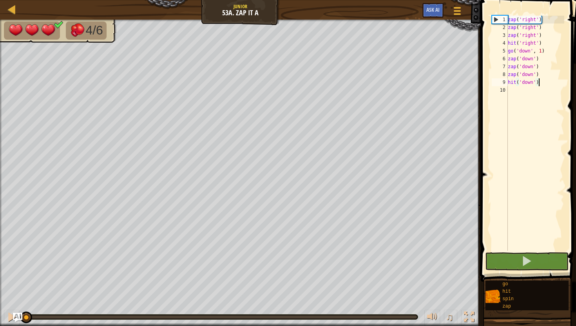
click at [511, 89] on div "zap ( 'right' ) zap ( 'right' ) zap ( 'right' ) hit ( 'right' ) go ( 'down' , 1…" at bounding box center [535, 141] width 58 height 251
type textarea "g"
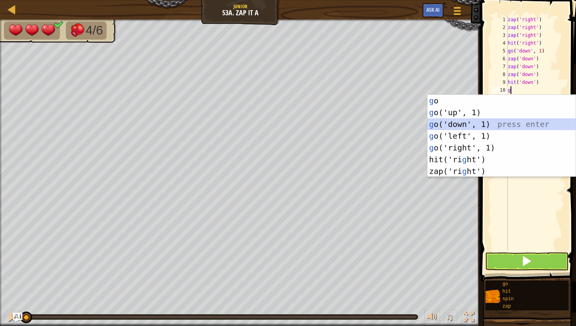
click at [439, 121] on div "g o press enter g o('up', 1) press enter g o('down', 1) press enter g o('left',…" at bounding box center [501, 148] width 148 height 106
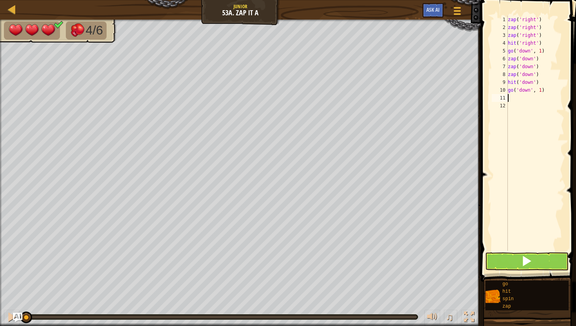
type textarea "z"
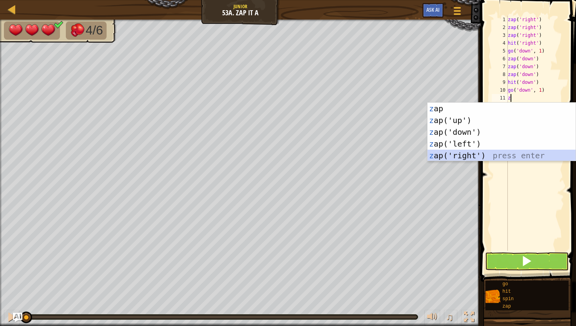
click at [493, 157] on div "z ap press enter z ap('up') press enter z ap('down') press enter z ap('left') p…" at bounding box center [501, 144] width 148 height 82
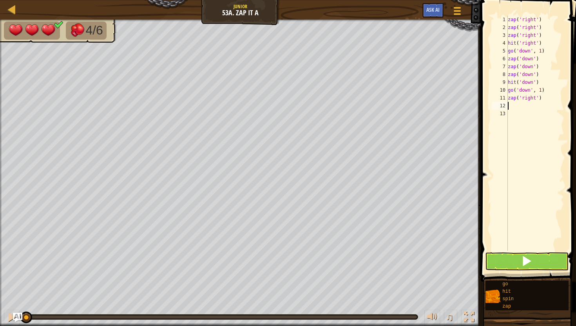
type textarea "z"
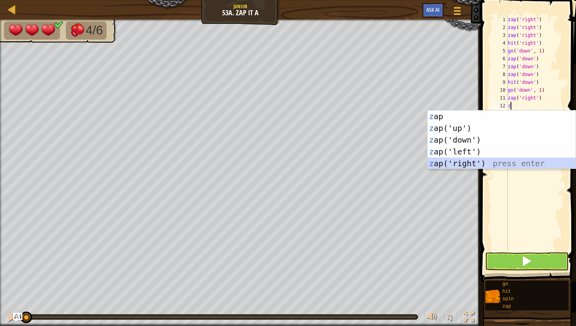
click at [472, 163] on div "z ap press enter z ap('up') press enter z ap('down') press enter z ap('left') p…" at bounding box center [501, 151] width 148 height 82
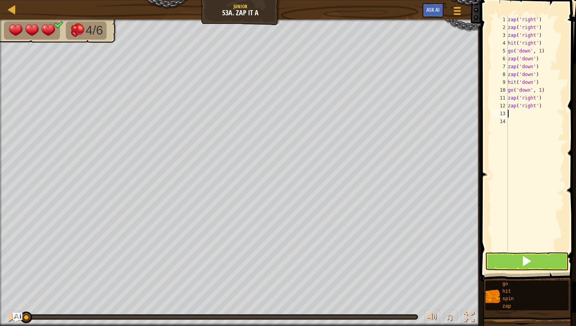
type textarea "a"
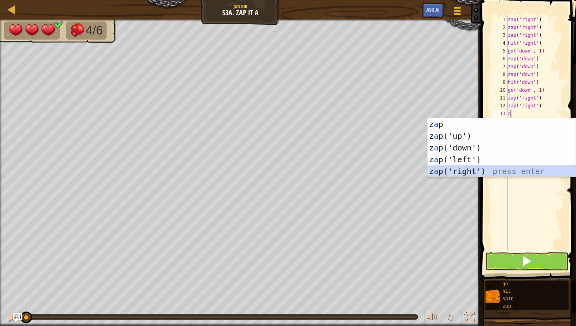
click at [443, 176] on div "z a p press enter z a p('up') press enter z a p('down') press enter z a p('left…" at bounding box center [501, 159] width 148 height 82
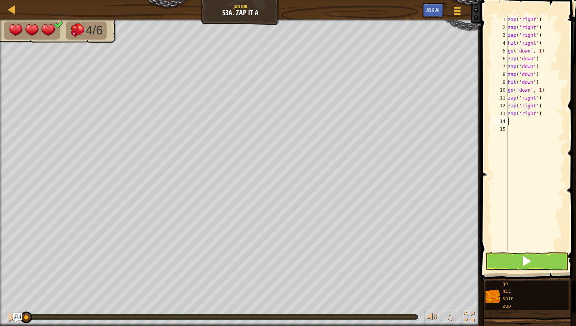
type textarea "h"
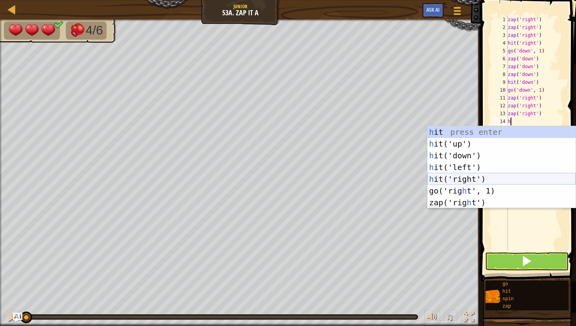
click at [430, 179] on div "h it press enter h it('up') press enter h it('down') press enter h it('left') p…" at bounding box center [501, 179] width 148 height 106
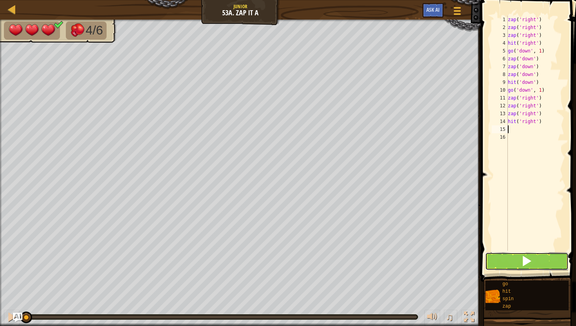
click at [516, 261] on button at bounding box center [526, 261] width 83 height 18
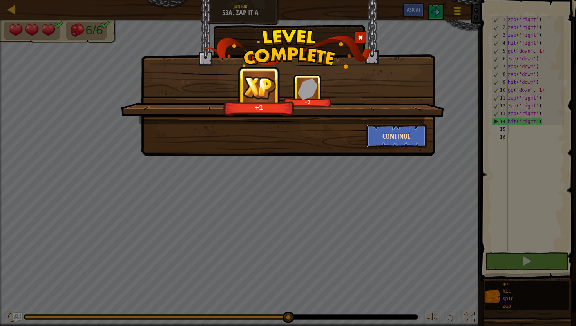
click at [417, 135] on button "Continue" at bounding box center [396, 135] width 61 height 23
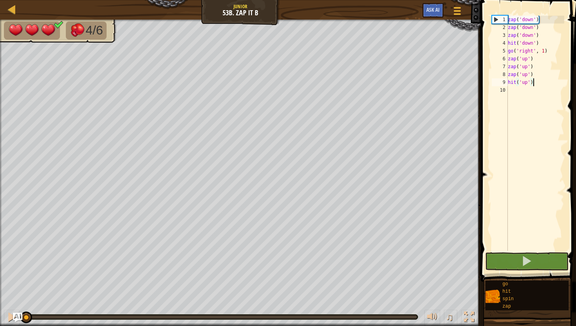
scroll to position [4, 2]
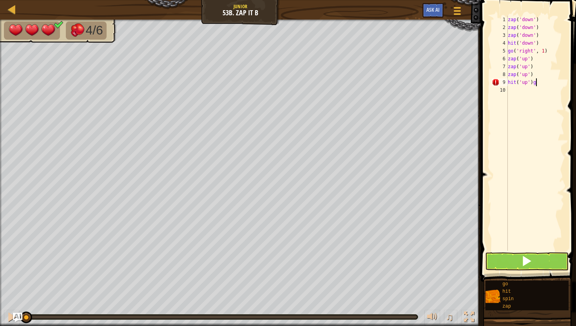
type textarea "hit('up')"
click at [511, 90] on div "zap ( 'down' ) zap ( 'down' ) zap ( 'down' ) hit ( 'down' ) go ( 'right' , 1 ) …" at bounding box center [535, 141] width 58 height 251
type textarea "g"
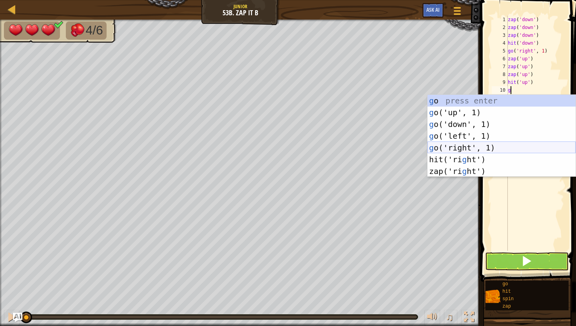
click at [477, 148] on div "g o press enter g o('up', 1) press enter g o('down', 1) press enter g o('left',…" at bounding box center [501, 148] width 148 height 106
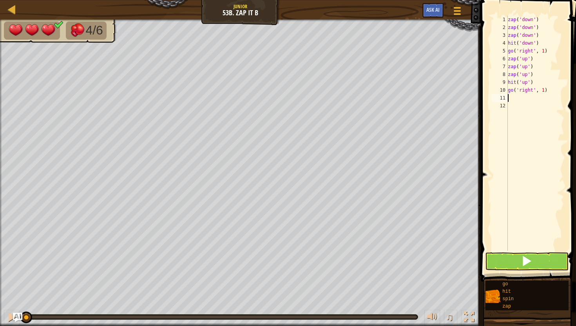
type textarea "z"
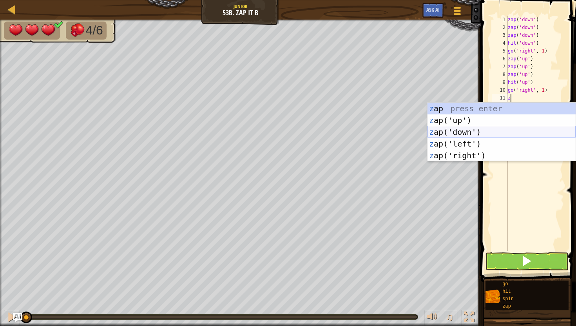
click at [448, 137] on div "z ap press enter z ap('up') press enter z ap('down') press enter z ap('left') p…" at bounding box center [501, 144] width 148 height 82
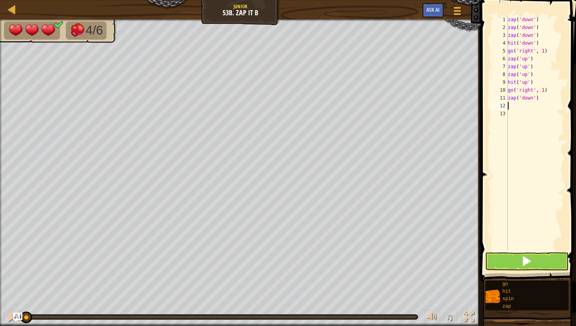
type textarea "z"
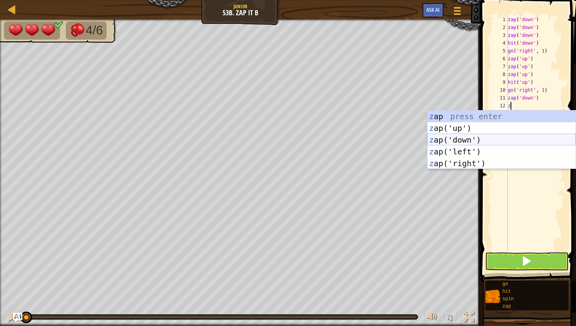
click at [436, 143] on div "z ap press enter z ap('up') press enter z ap('down') press enter z ap('left') p…" at bounding box center [501, 151] width 148 height 82
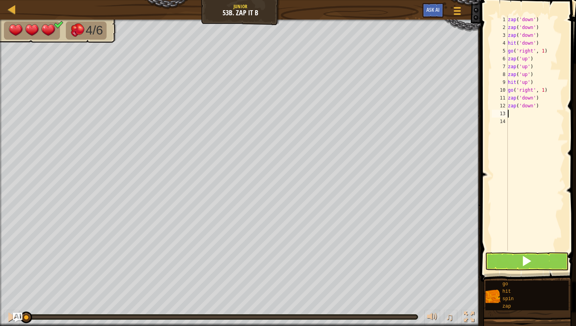
type textarea "z"
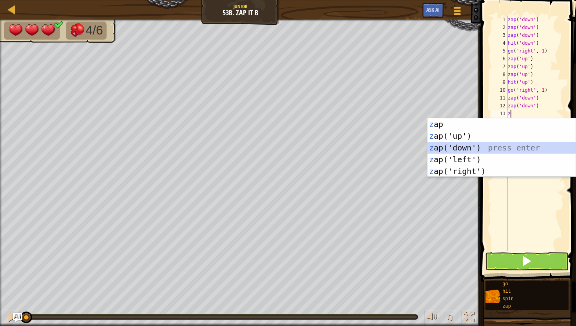
click at [436, 143] on div "z ap press enter z ap('up') press enter z ap('down') press enter z ap('left') p…" at bounding box center [501, 159] width 148 height 82
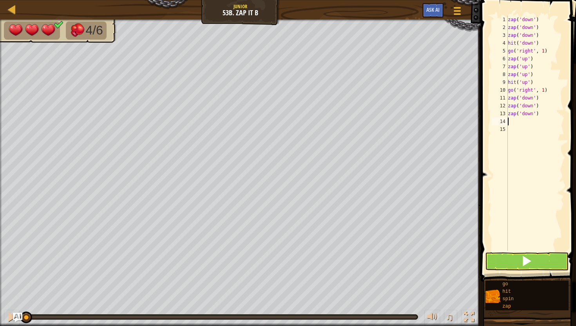
type textarea "h"
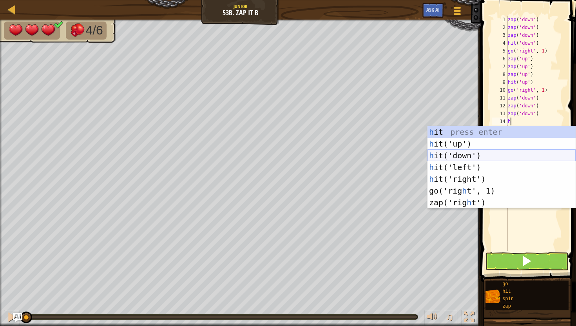
click at [437, 153] on div "h it press enter h it('up') press enter h it('down') press enter h it('left') p…" at bounding box center [501, 179] width 148 height 106
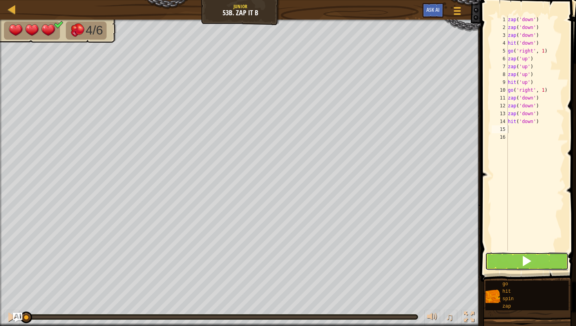
click at [534, 262] on button at bounding box center [526, 261] width 83 height 18
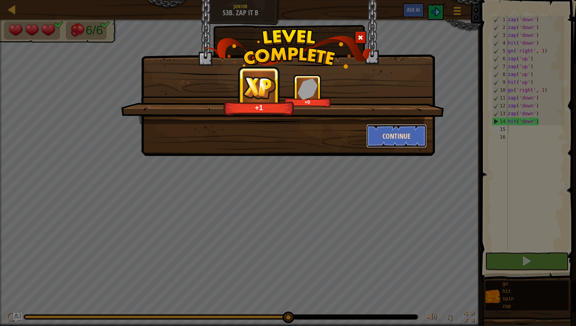
click at [401, 132] on button "Continue" at bounding box center [396, 135] width 61 height 23
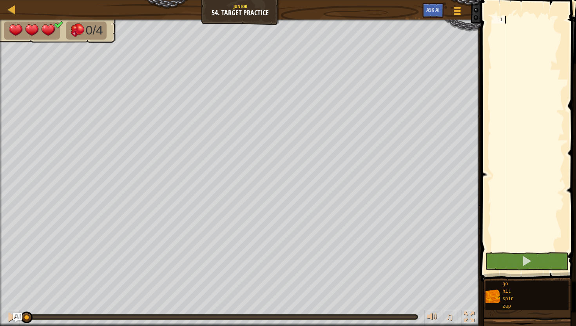
type textarea "z"
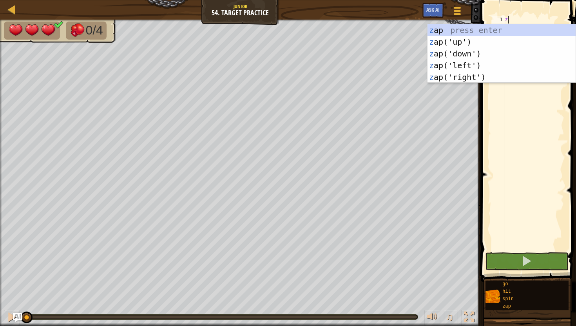
scroll to position [4, 0]
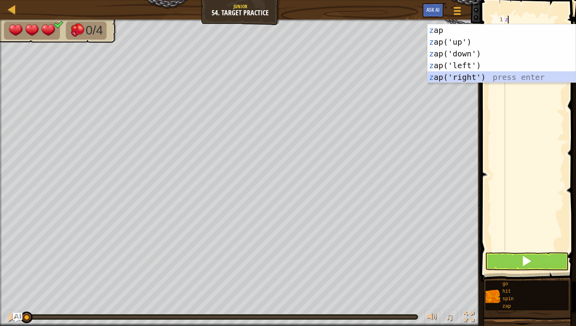
click at [439, 77] on div "z ap press enter z ap('up') press enter z ap('down') press enter z ap('left') p…" at bounding box center [501, 65] width 148 height 82
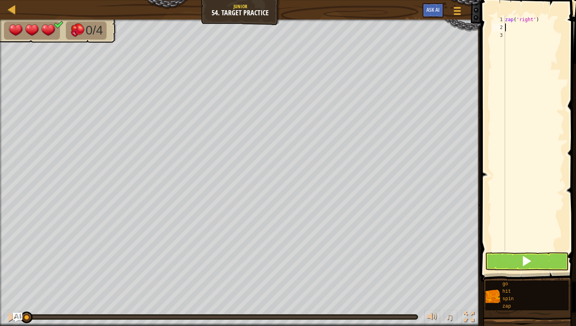
type textarea "z"
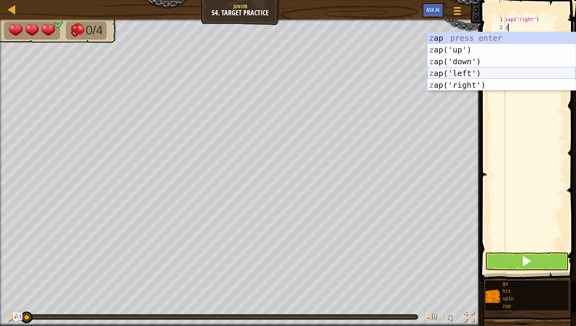
click at [473, 72] on div "z ap press enter z ap('up') press enter z ap('down') press enter z ap('left') p…" at bounding box center [501, 73] width 148 height 82
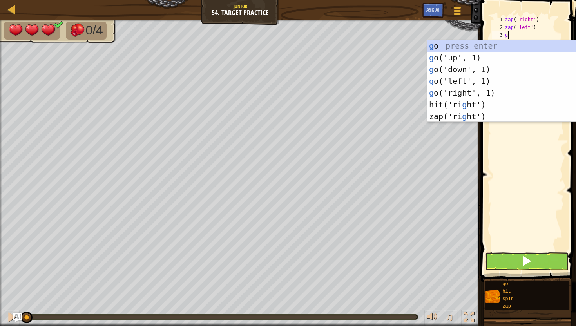
type textarea "go"
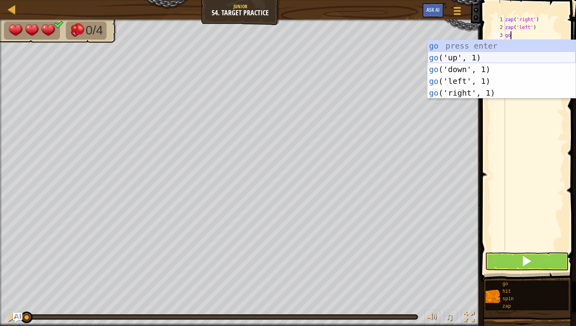
click at [453, 61] on div "go press enter go ('up', 1) press enter go ('down', 1) press enter go ('left', …" at bounding box center [501, 81] width 148 height 82
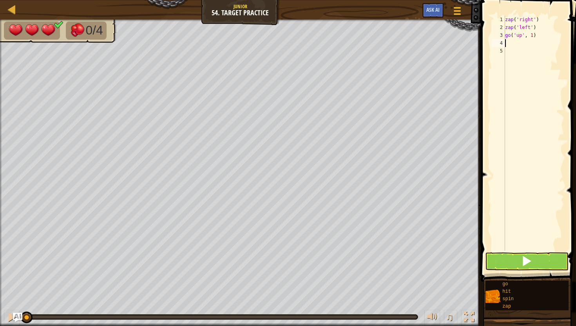
type textarea "z"
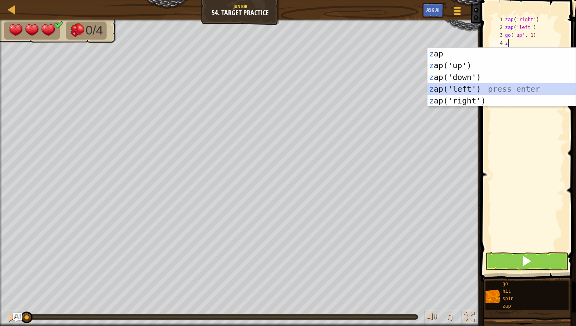
click at [453, 90] on div "z ap press enter z ap('up') press enter z ap('down') press enter z ap('left') p…" at bounding box center [501, 89] width 148 height 82
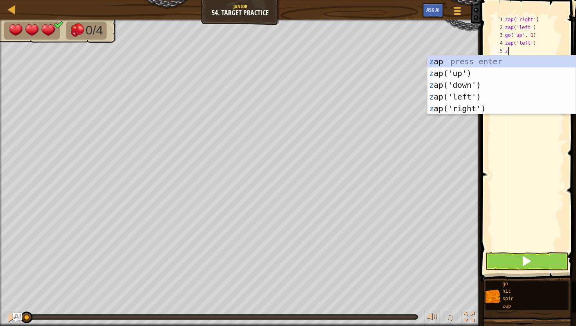
type textarea "za"
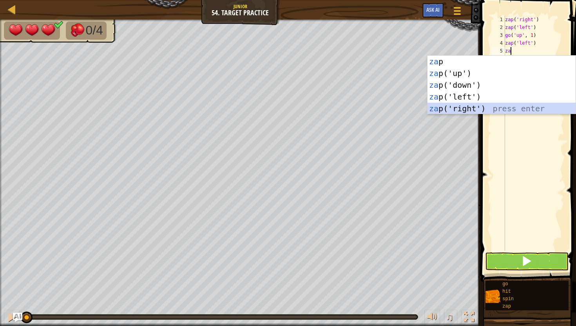
click at [437, 103] on div "za p press enter za p('up') press enter za p('down') press enter za p('left') p…" at bounding box center [501, 97] width 148 height 82
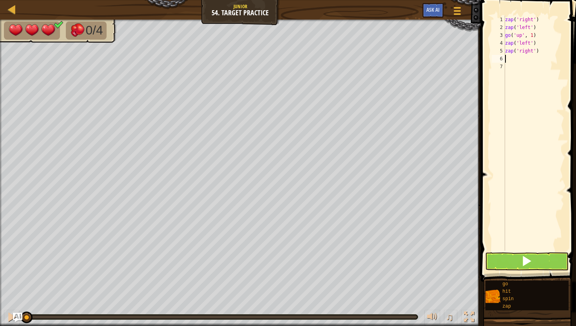
type textarea "z"
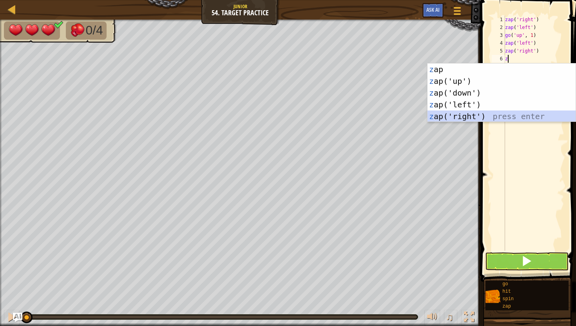
click at [454, 119] on div "z ap press enter z ap('up') press enter z ap('down') press enter z ap('left') p…" at bounding box center [501, 104] width 148 height 82
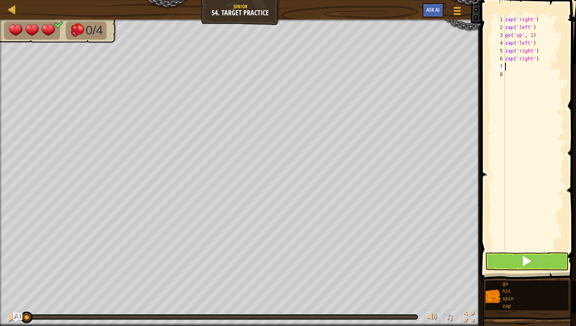
type textarea "h"
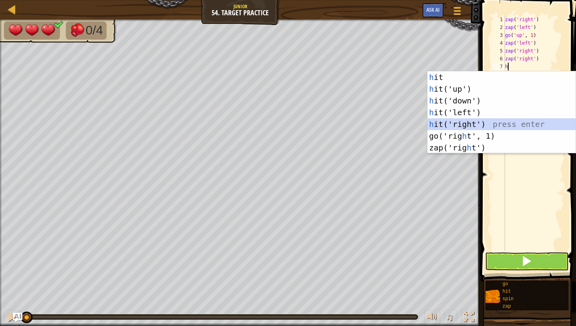
click at [435, 123] on div "h it press enter h it('up') press enter h it('down') press enter h it('left') p…" at bounding box center [501, 124] width 148 height 106
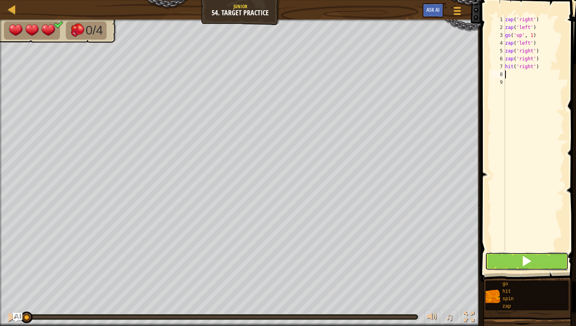
click at [498, 262] on button at bounding box center [526, 261] width 83 height 18
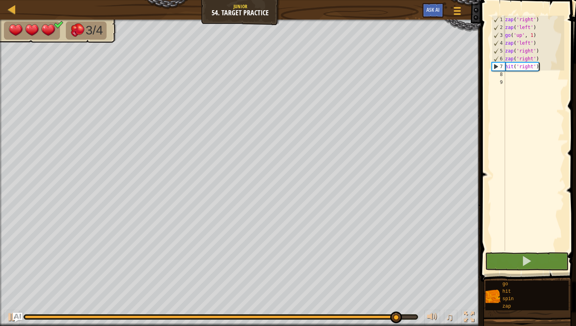
click at [540, 69] on div "zap ( 'right' ) zap ( 'left' ) go ( 'up' , 1 ) zap ( 'left' ) zap ( 'right' ) z…" at bounding box center [533, 141] width 61 height 251
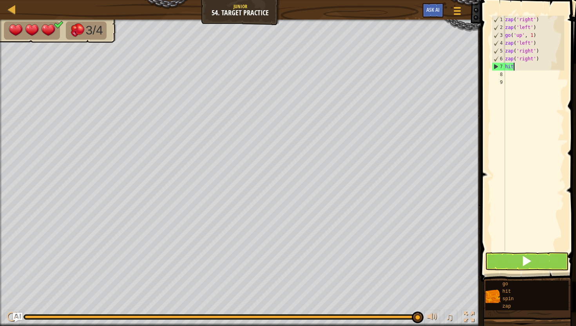
type textarea "h"
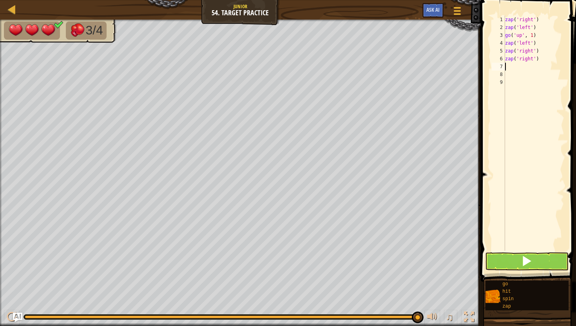
type textarea "z"
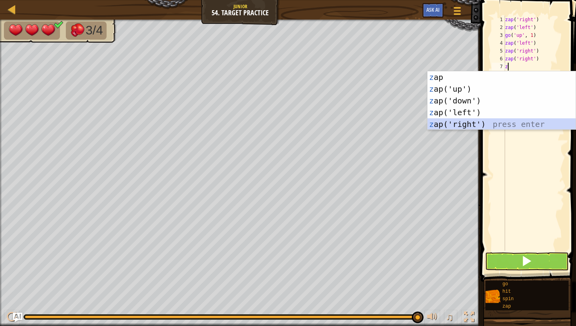
click at [509, 128] on div "z ap press enter z ap('up') press enter z ap('down') press enter z ap('left') p…" at bounding box center [501, 112] width 148 height 82
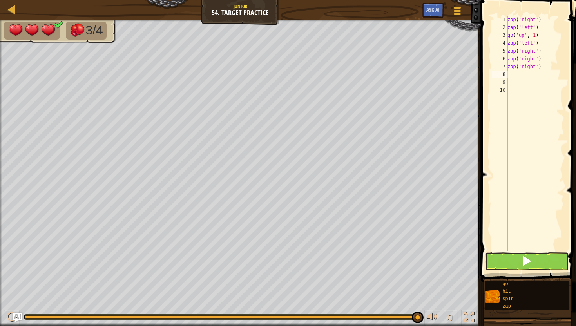
type textarea "z"
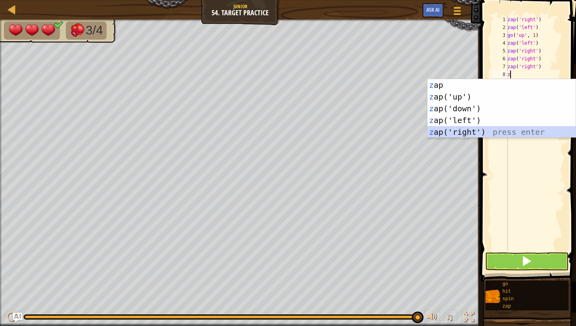
click at [500, 129] on div "z ap press enter z ap('up') press enter z ap('down') press enter z ap('left') p…" at bounding box center [501, 120] width 148 height 82
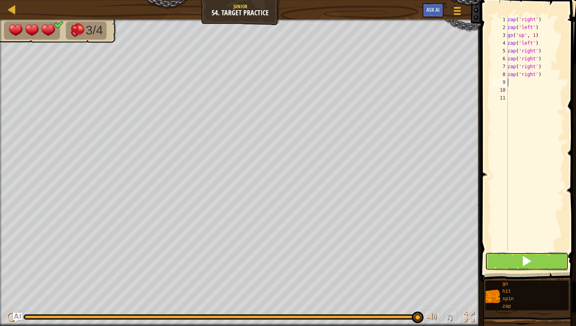
click at [506, 254] on button at bounding box center [526, 261] width 83 height 18
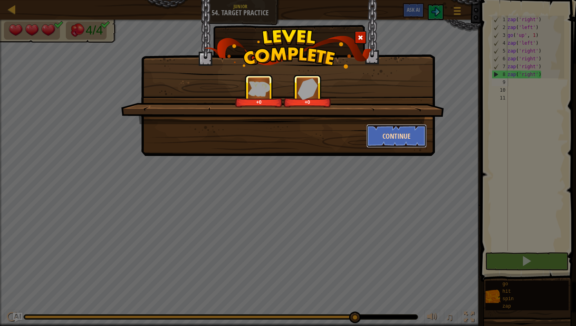
click at [422, 137] on button "Continue" at bounding box center [396, 135] width 61 height 23
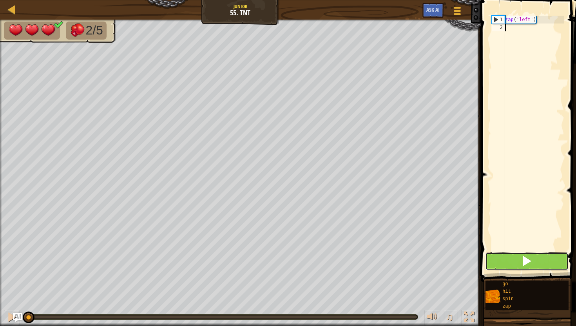
click at [516, 260] on button at bounding box center [526, 261] width 83 height 18
type textarea "z"
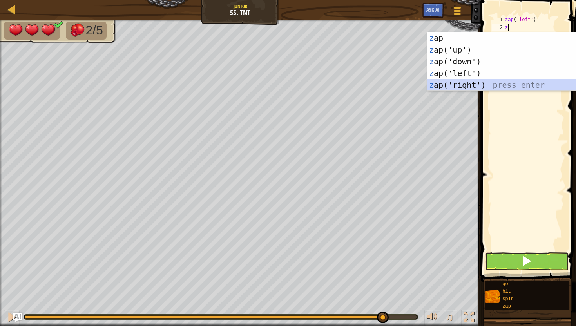
click at [451, 88] on div "z ap press enter z ap('up') press enter z ap('down') press enter z ap('left') p…" at bounding box center [501, 73] width 148 height 82
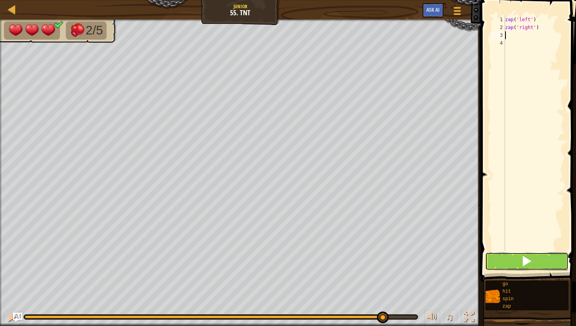
click at [507, 259] on button at bounding box center [526, 261] width 83 height 18
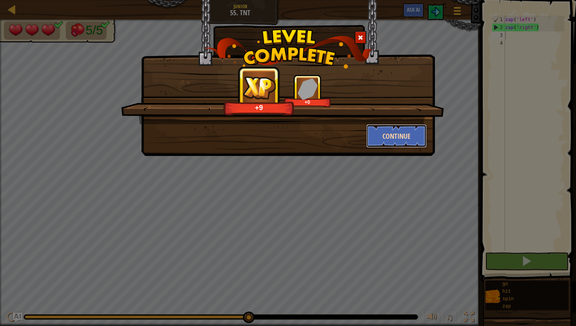
click at [377, 130] on button "Continue" at bounding box center [396, 135] width 61 height 23
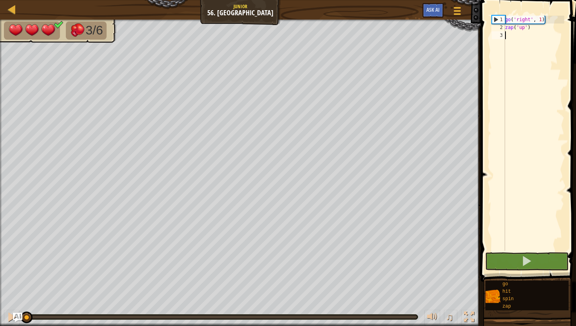
type textarea "g"
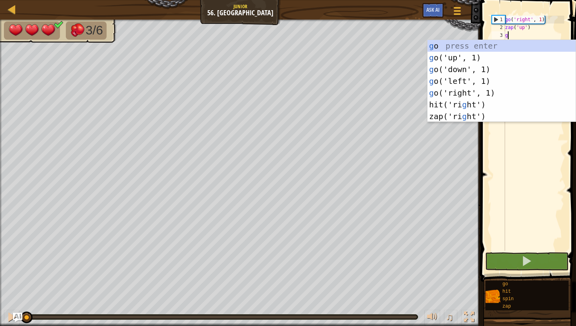
scroll to position [4, 0]
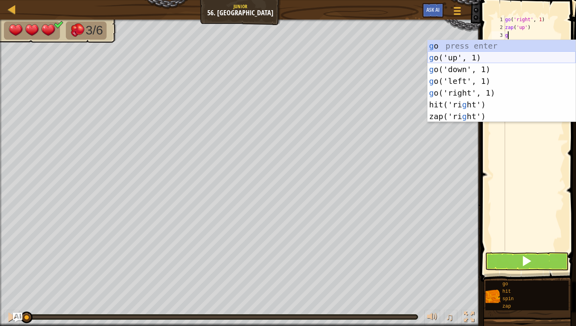
click at [448, 56] on div "g o press enter g o('up', 1) press enter g o('down', 1) press enter g o('left',…" at bounding box center [501, 93] width 148 height 106
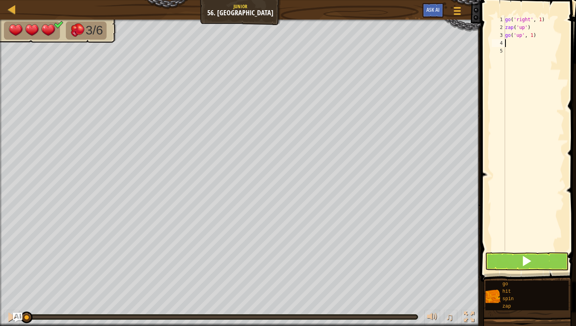
type textarea "z"
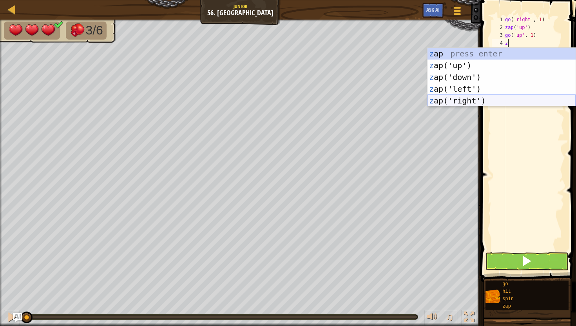
click at [469, 100] on div "z ap press enter z ap('up') press enter z ap('down') press enter z ap('left') p…" at bounding box center [501, 89] width 148 height 82
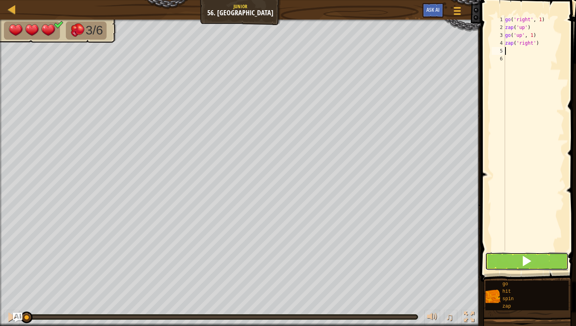
click at [493, 264] on button at bounding box center [526, 261] width 83 height 18
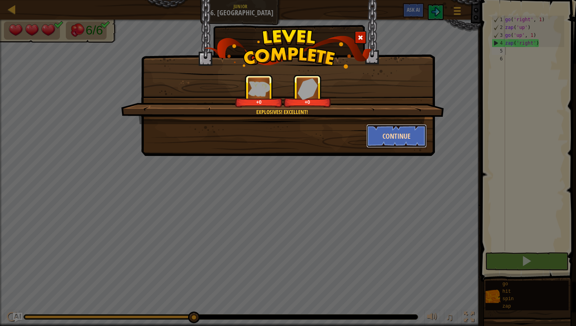
click at [417, 140] on button "Continue" at bounding box center [396, 135] width 61 height 23
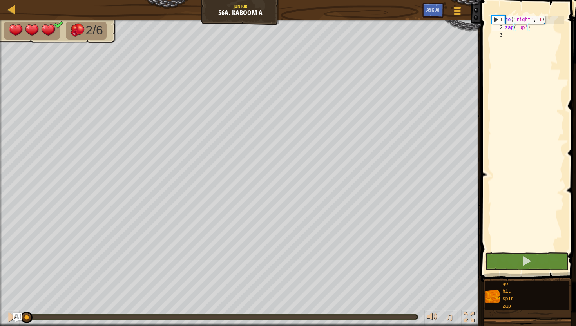
scroll to position [4, 2]
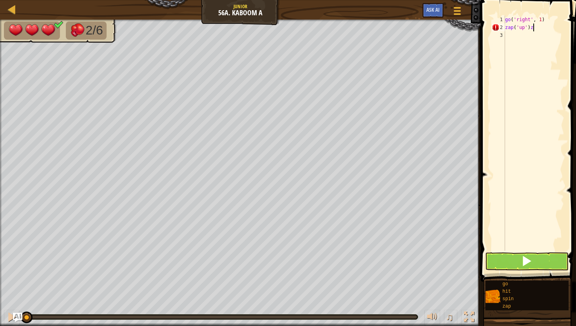
type textarea "zap('up')"
click at [523, 43] on div "go ( 'right' , 1 ) zap ( 'up' )" at bounding box center [533, 141] width 61 height 251
type textarea "z"
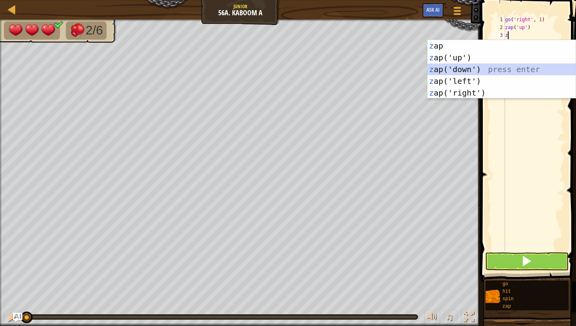
click at [475, 70] on div "z ap press enter z ap('up') press enter z ap('down') press enter z ap('left') p…" at bounding box center [501, 81] width 148 height 82
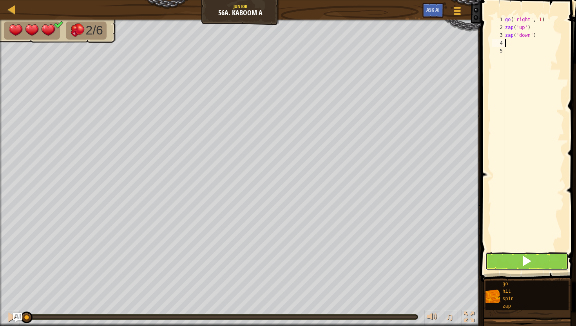
click at [500, 255] on button at bounding box center [526, 261] width 83 height 18
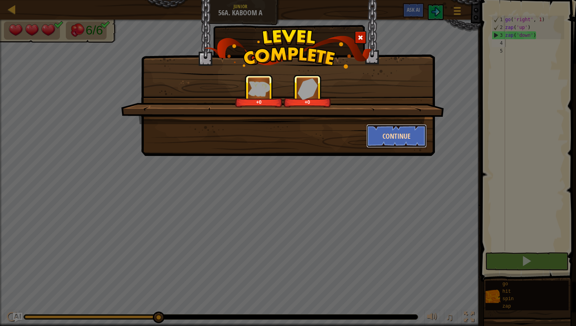
click at [383, 131] on button "Continue" at bounding box center [396, 135] width 61 height 23
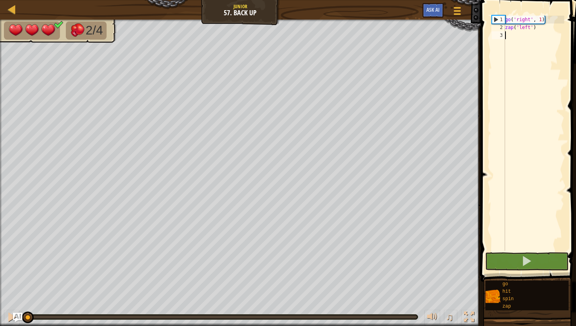
type textarea "g"
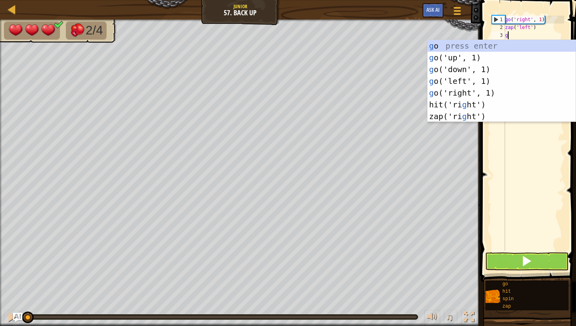
scroll to position [4, 0]
click at [431, 80] on div "g o press enter g o('up', 1) press enter g o('down', 1) press enter g o('left',…" at bounding box center [501, 93] width 148 height 106
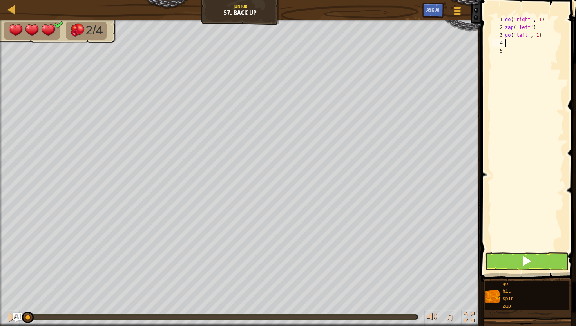
type textarea "z"
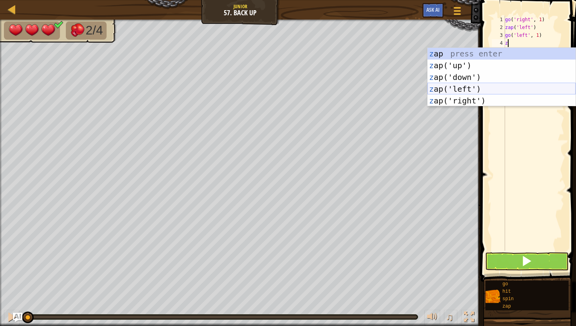
click at [443, 89] on div "z ap press enter z ap('up') press enter z ap('down') press enter z ap('left') p…" at bounding box center [501, 89] width 148 height 82
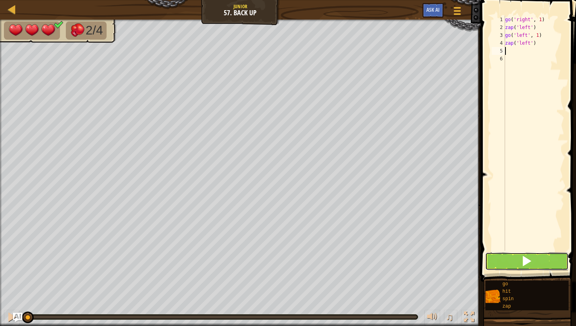
click at [497, 258] on button at bounding box center [526, 261] width 83 height 18
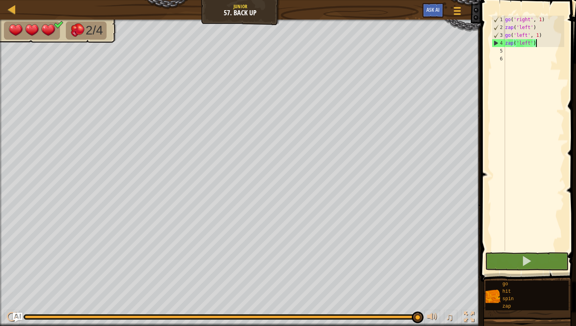
click at [537, 44] on div "go ( 'right' , 1 ) zap ( 'left' ) go ( 'left' , 1 ) zap ( 'left' )" at bounding box center [533, 141] width 61 height 251
type textarea "z"
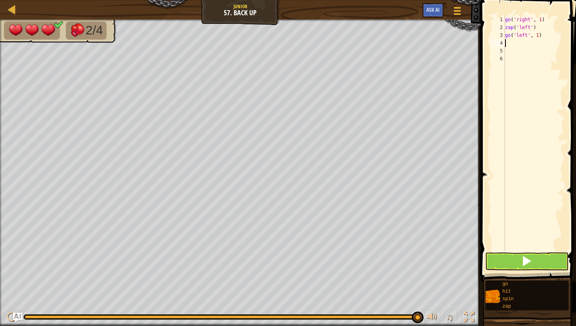
type textarea "z"
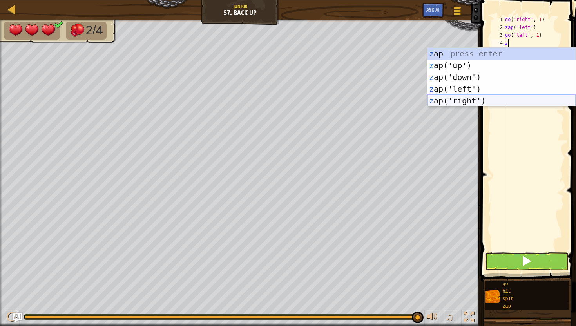
click at [492, 96] on div "z ap press enter z ap('up') press enter z ap('down') press enter z ap('left') p…" at bounding box center [501, 89] width 148 height 82
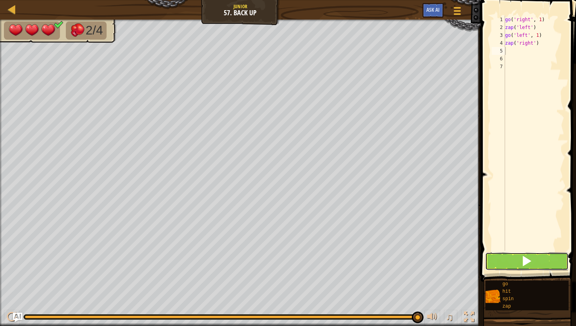
click at [511, 257] on button at bounding box center [526, 261] width 83 height 18
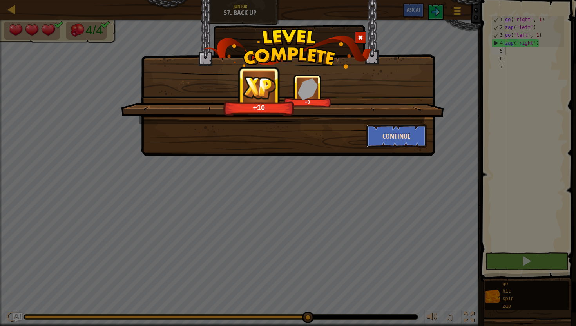
click at [375, 138] on button "Continue" at bounding box center [396, 135] width 61 height 23
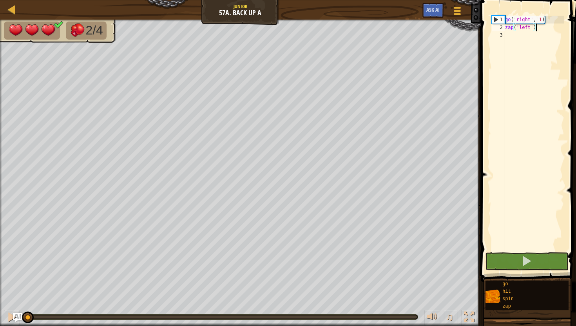
click at [507, 34] on div "go ( 'right' , 1 ) zap ( 'left' )" at bounding box center [533, 141] width 61 height 251
type textarea "g"
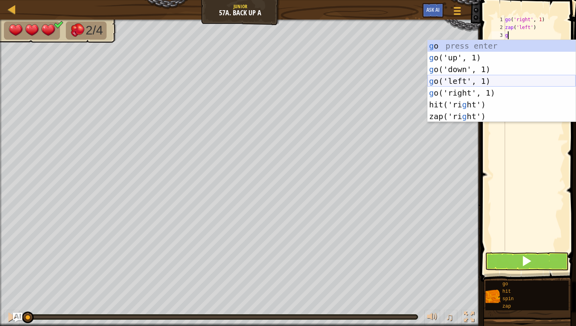
click at [452, 81] on div "g o press enter g o('up', 1) press enter g o('down', 1) press enter g o('left',…" at bounding box center [501, 93] width 148 height 106
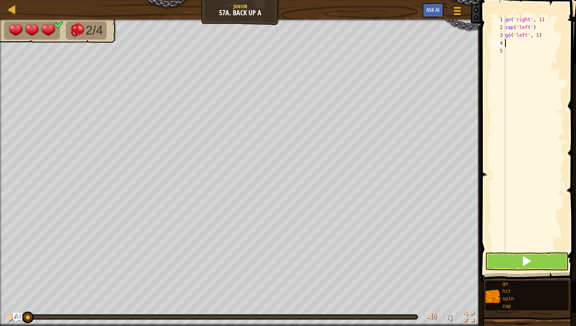
type textarea "z"
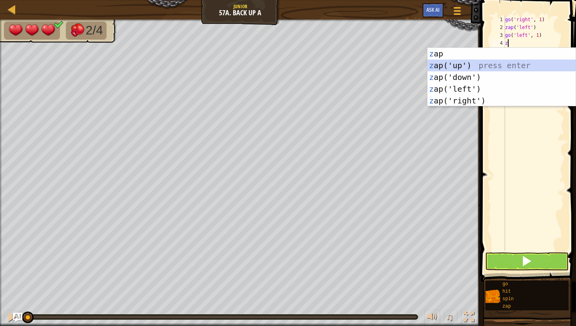
click at [484, 65] on div "z ap press enter z ap('up') press enter z ap('down') press enter z ap('left') p…" at bounding box center [501, 89] width 148 height 82
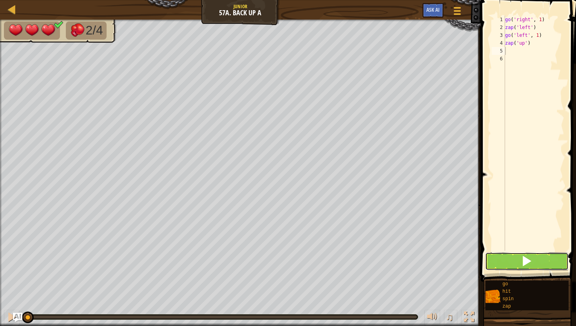
click at [528, 266] on span at bounding box center [526, 260] width 11 height 11
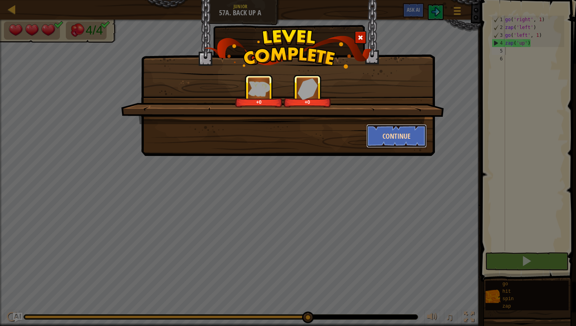
click at [392, 140] on button "Continue" at bounding box center [396, 135] width 61 height 23
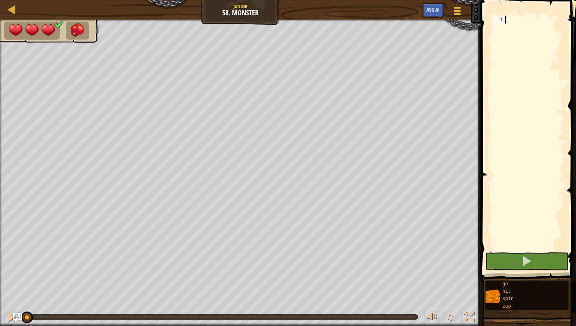
type textarea "z"
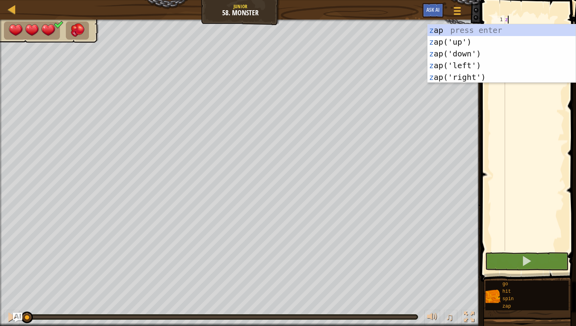
scroll to position [4, 0]
click at [438, 73] on div "z ap press enter z ap('up') press enter z ap('down') press enter z ap('left') p…" at bounding box center [501, 65] width 148 height 82
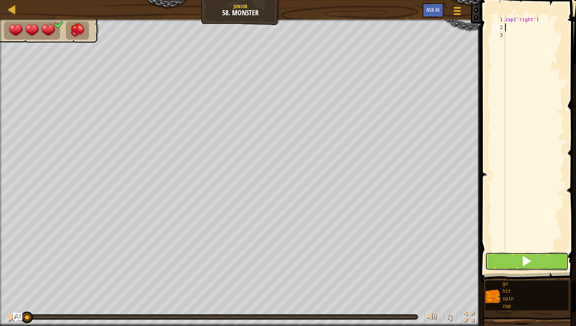
click at [505, 259] on button at bounding box center [526, 261] width 83 height 18
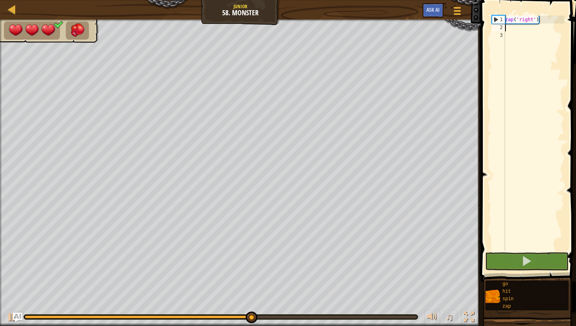
type textarea "z"
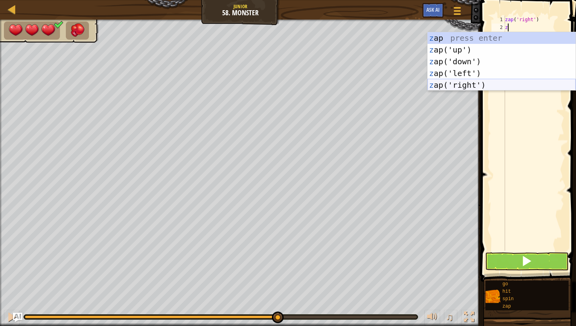
click at [488, 82] on div "z ap press enter z ap('up') press enter z ap('down') press enter z ap('left') p…" at bounding box center [501, 73] width 148 height 82
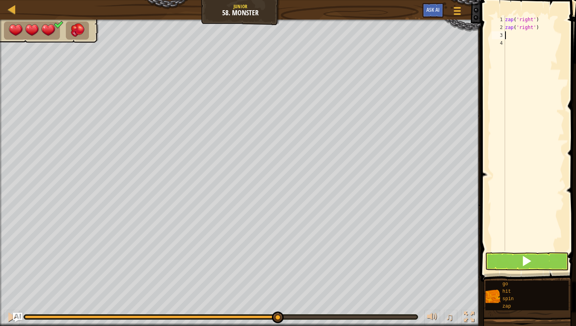
type textarea "z"
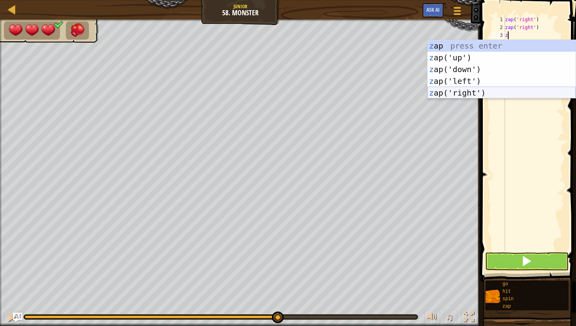
click at [474, 92] on div "z ap press enter z ap('up') press enter z ap('down') press enter z ap('left') p…" at bounding box center [501, 81] width 148 height 82
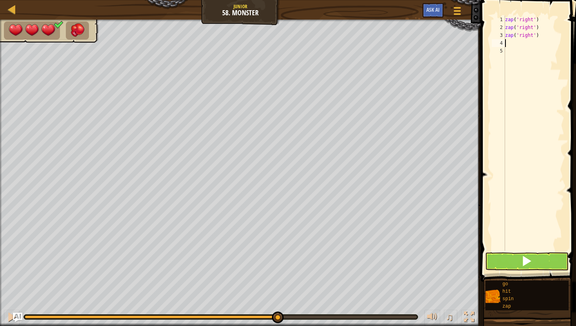
type textarea "z"
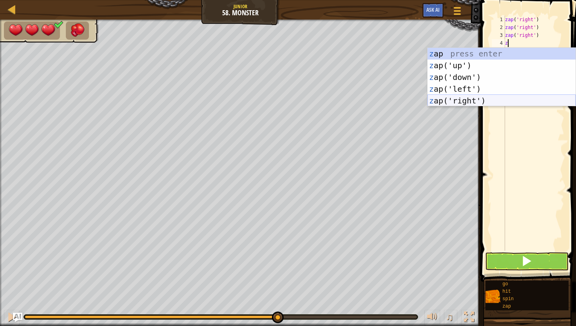
click at [436, 102] on div "z ap press enter z ap('up') press enter z ap('down') press enter z ap('left') p…" at bounding box center [501, 89] width 148 height 82
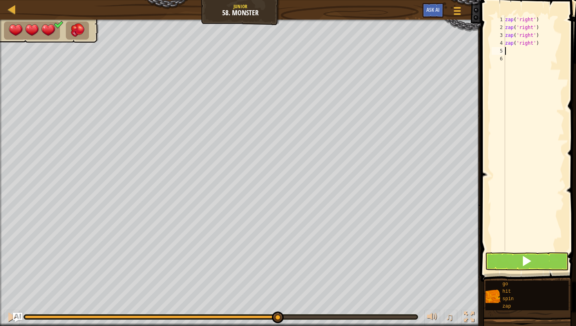
type textarea "z"
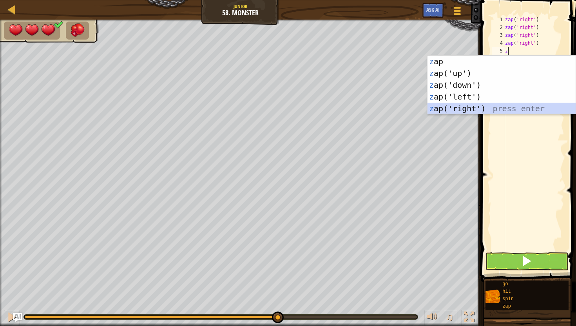
click at [473, 106] on div "z ap press enter z ap('up') press enter z ap('down') press enter z ap('left') p…" at bounding box center [501, 97] width 148 height 82
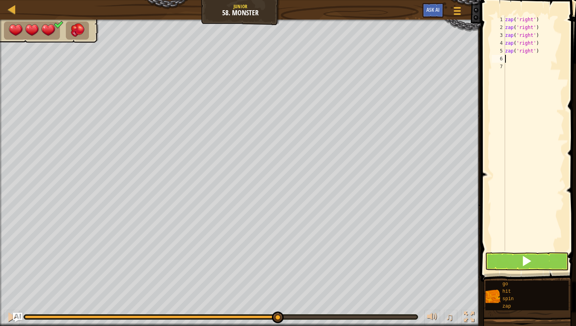
type textarea "z"
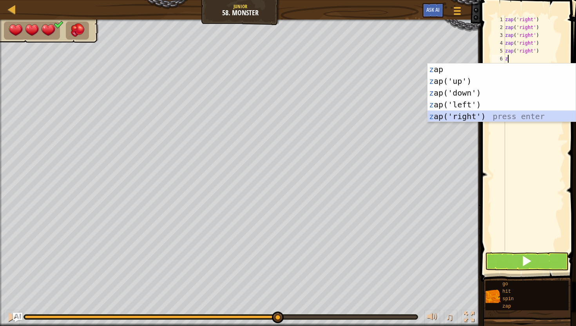
click at [492, 114] on div "z ap press enter z ap('up') press enter z ap('down') press enter z ap('left') p…" at bounding box center [501, 104] width 148 height 82
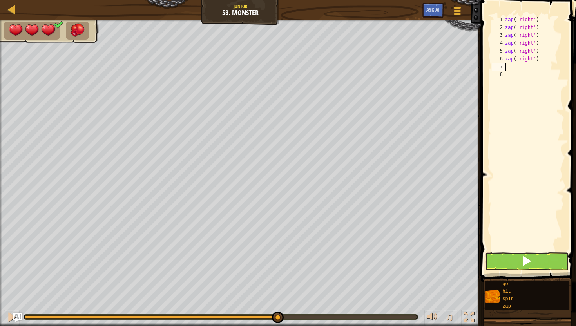
type textarea "z"
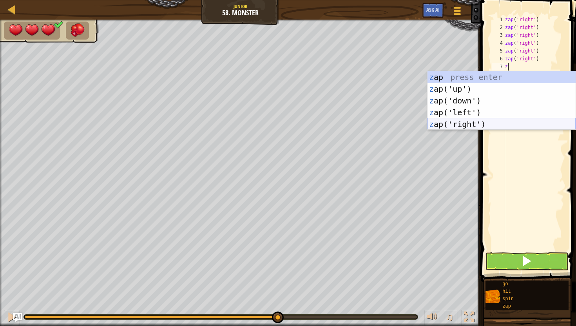
click at [500, 128] on div "z ap press enter z ap('up') press enter z ap('down') press enter z ap('left') p…" at bounding box center [501, 112] width 148 height 82
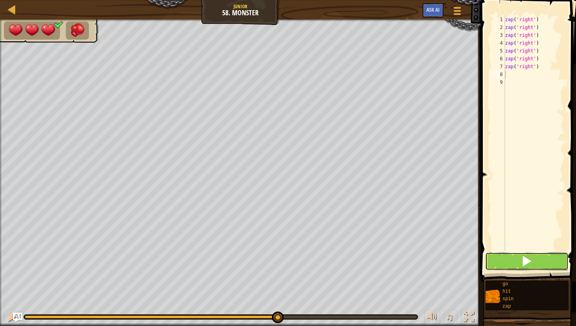
click at [518, 258] on button at bounding box center [526, 261] width 83 height 18
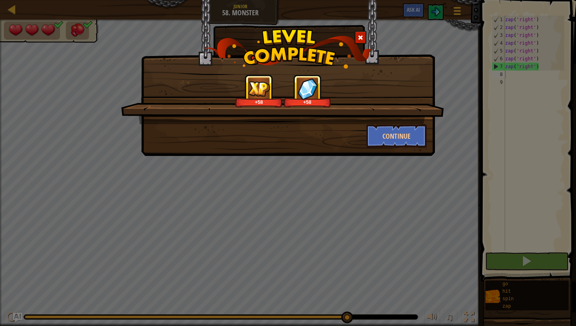
drag, startPoint x: 518, startPoint y: 258, endPoint x: 520, endPoint y: 252, distance: 6.2
click at [519, 252] on div "+58 +58 Continue" at bounding box center [288, 163] width 576 height 326
click at [520, 252] on div "+58 +58 Continue" at bounding box center [288, 163] width 576 height 326
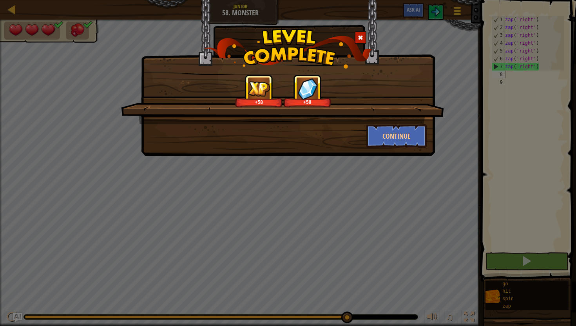
click at [520, 252] on div "+58 +58 Continue" at bounding box center [288, 163] width 576 height 326
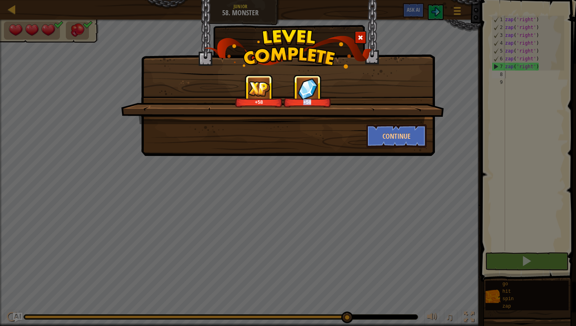
click at [520, 252] on div "+58 +58 Continue" at bounding box center [288, 163] width 576 height 326
click at [413, 130] on button "Continue" at bounding box center [396, 135] width 61 height 23
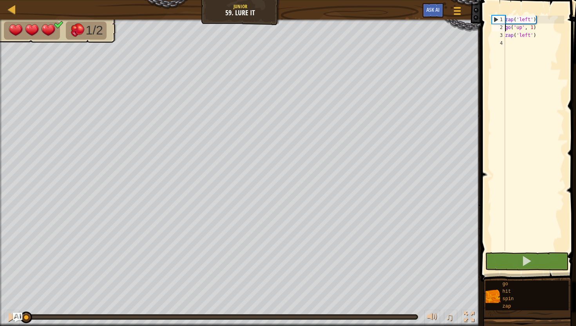
type textarea "zap('left')"
click at [498, 252] on button at bounding box center [526, 261] width 83 height 18
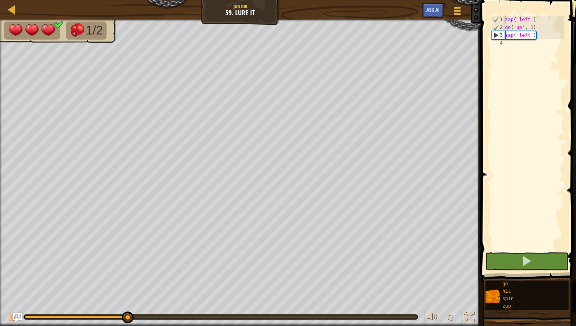
click at [488, 238] on span at bounding box center [528, 129] width 101 height 305
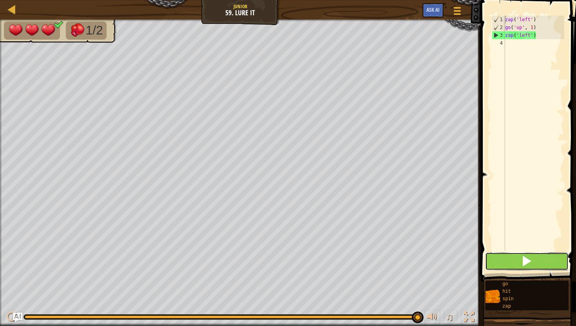
click at [527, 266] on span at bounding box center [526, 260] width 11 height 11
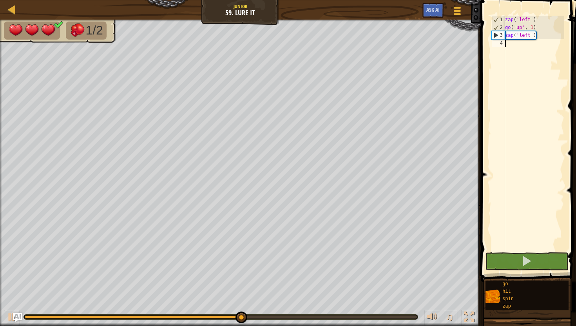
click at [515, 45] on div "zap ( 'left' ) go ( 'up' , 1 ) zap ( 'left' )" at bounding box center [533, 141] width 61 height 251
type textarea "g"
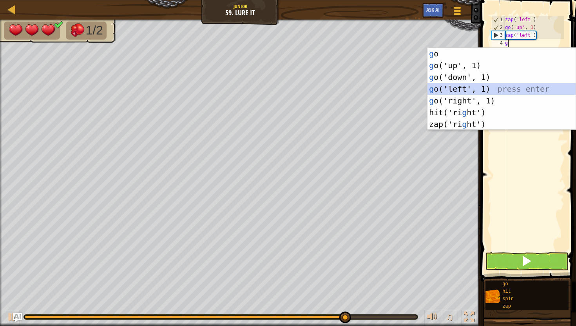
click at [441, 85] on div "g o press enter g o('up', 1) press enter g o('down', 1) press enter g o('left',…" at bounding box center [501, 101] width 148 height 106
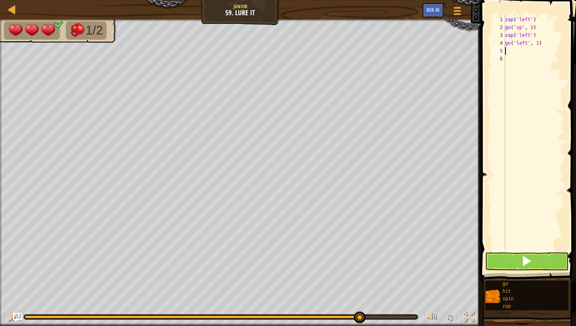
type textarea "z"
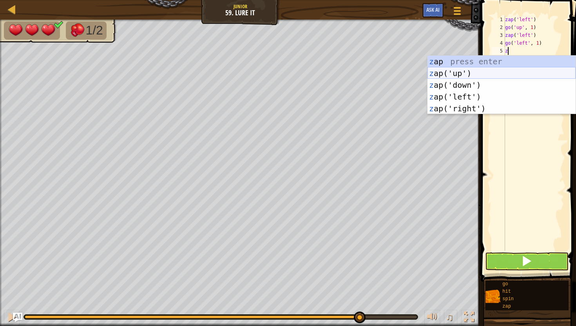
click at [498, 73] on div "z ap press enter z ap('up') press enter z ap('down') press enter z ap('left') p…" at bounding box center [501, 97] width 148 height 82
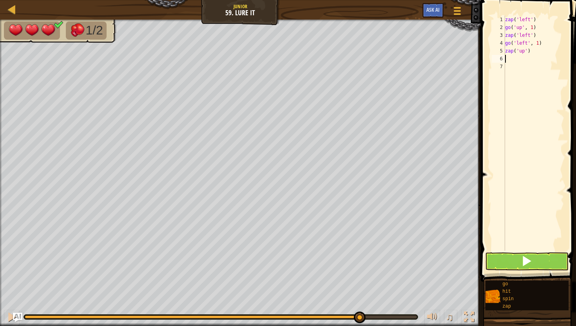
type textarea "g"
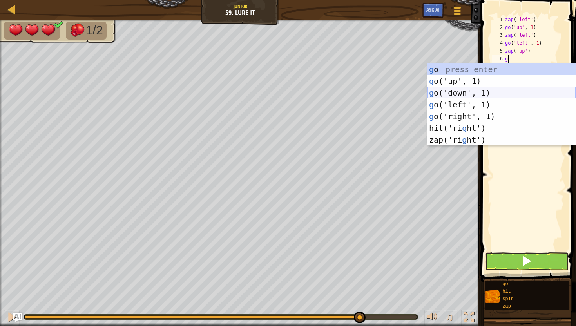
click at [434, 92] on div "g o press enter g o('up', 1) press enter g o('down', 1) press enter g o('left',…" at bounding box center [501, 116] width 148 height 106
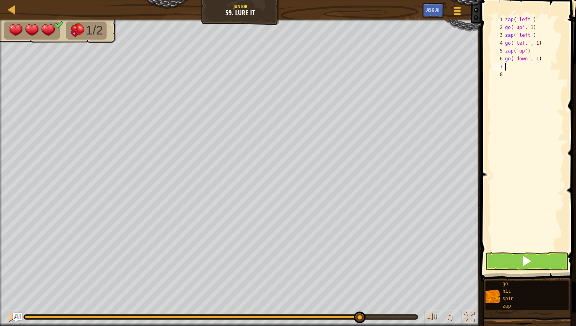
type textarea "g"
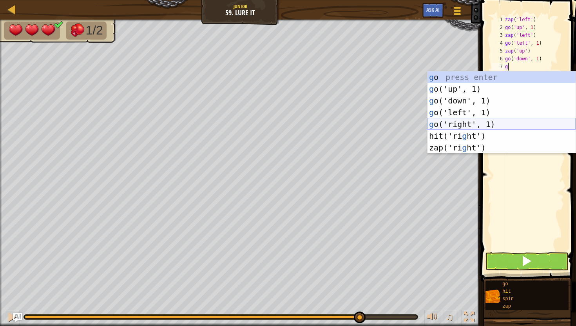
click at [443, 121] on div "g o press enter g o('up', 1) press enter g o('down', 1) press enter g o('left',…" at bounding box center [501, 124] width 148 height 106
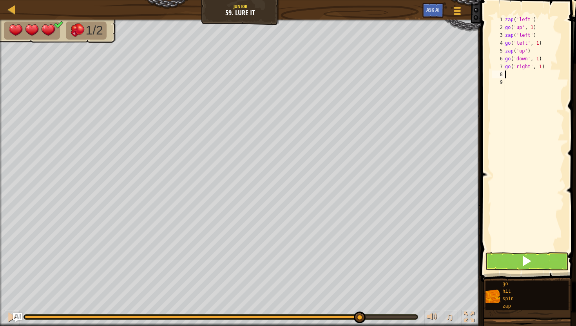
type textarea "z"
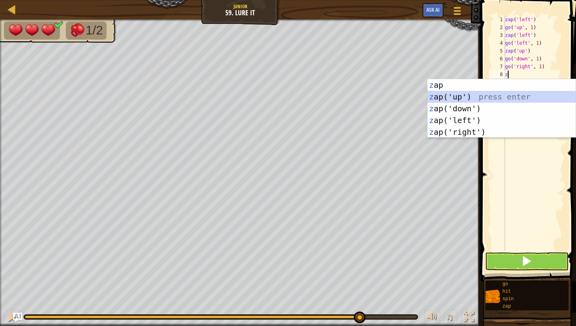
click at [441, 96] on div "z ap press enter z ap('up') press enter z ap('down') press enter z ap('left') p…" at bounding box center [501, 120] width 148 height 82
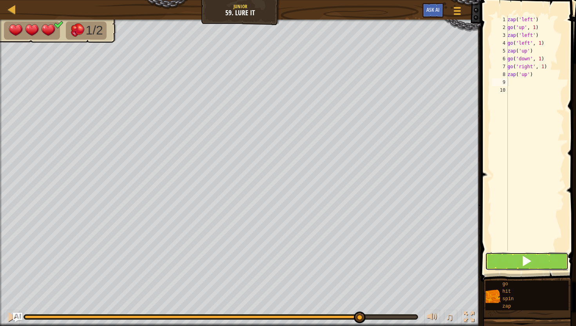
click at [506, 254] on button at bounding box center [526, 261] width 83 height 18
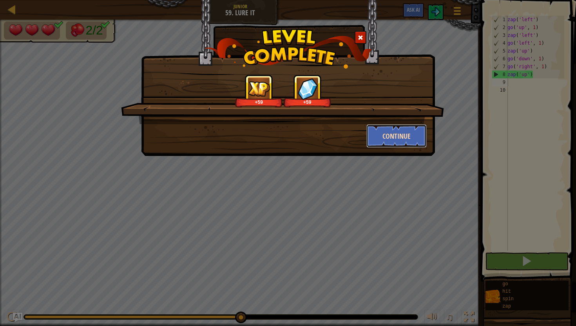
click at [370, 137] on button "Continue" at bounding box center [396, 135] width 61 height 23
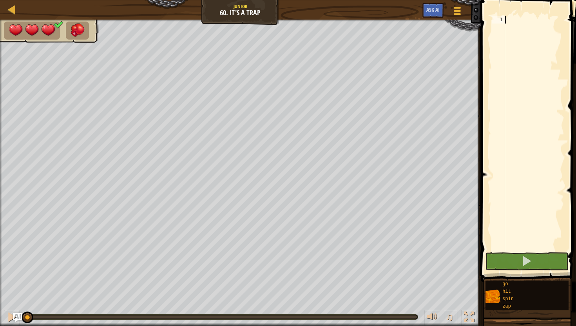
type textarea "z"
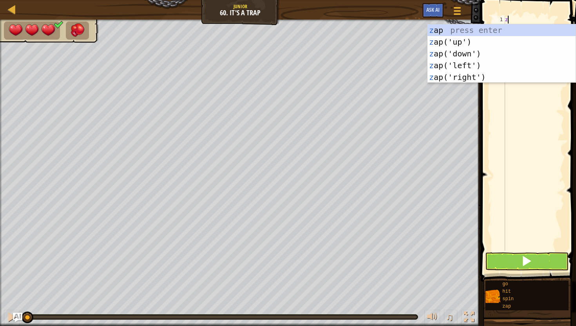
scroll to position [4, 0]
click at [493, 78] on div "z ap press enter z ap('up') press enter z ap('down') press enter z ap('left') p…" at bounding box center [501, 65] width 148 height 82
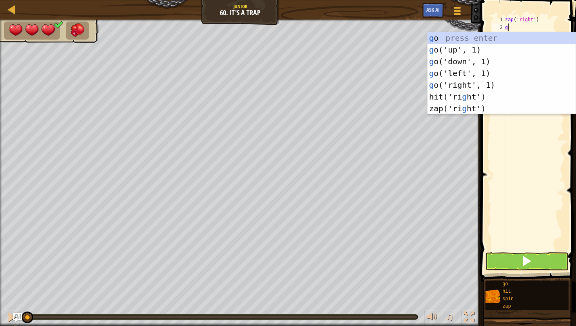
type textarea "go"
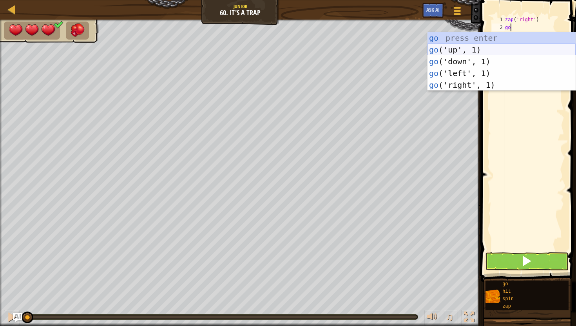
click at [477, 49] on div "go press enter go ('up', 1) press enter go ('down', 1) press enter go ('left', …" at bounding box center [501, 73] width 148 height 82
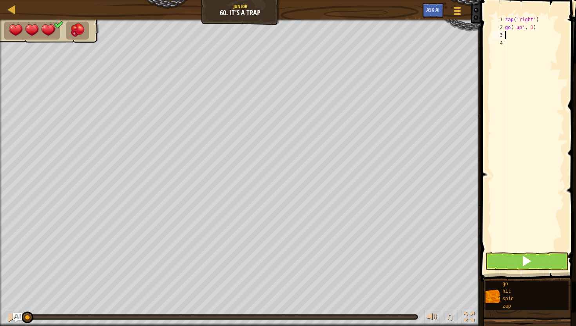
type textarea "z"
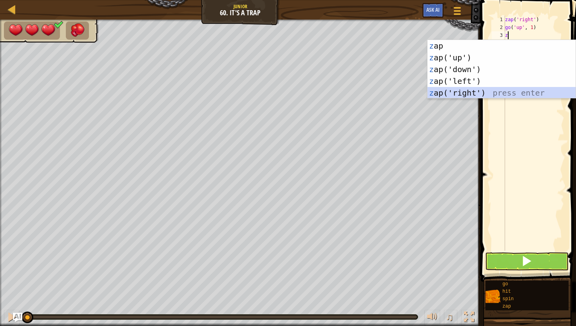
click at [453, 91] on div "z ap press enter z ap('up') press enter z ap('down') press enter z ap('left') p…" at bounding box center [501, 81] width 148 height 82
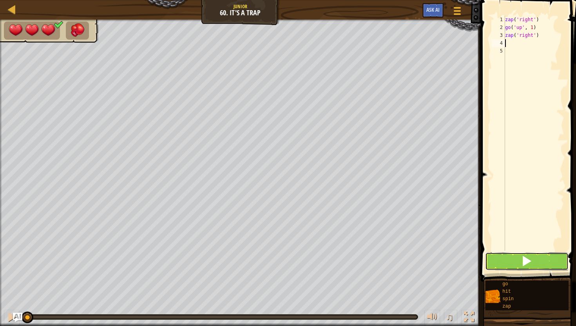
click at [517, 260] on button at bounding box center [526, 261] width 83 height 18
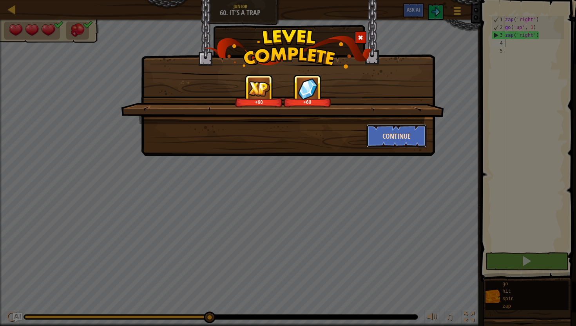
click at [394, 126] on button "Continue" at bounding box center [396, 135] width 61 height 23
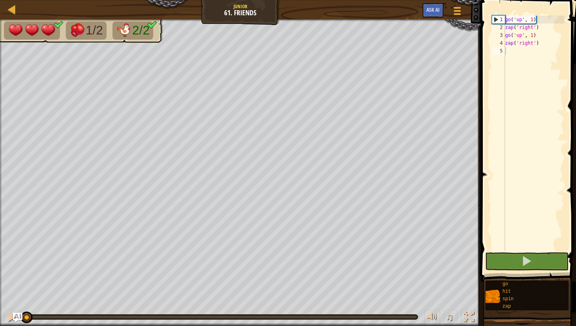
click at [521, 271] on span at bounding box center [528, 129] width 101 height 305
click at [521, 266] on button at bounding box center [526, 261] width 83 height 18
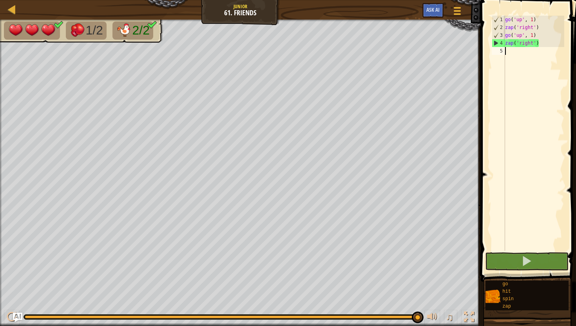
type textarea "z"
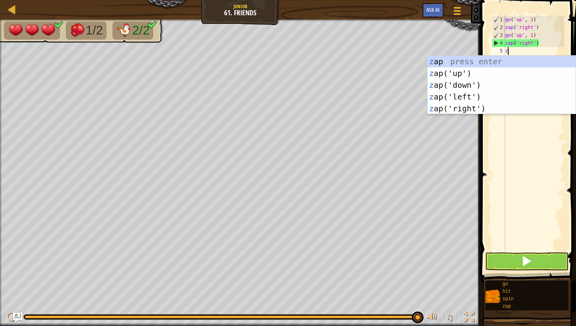
scroll to position [4, 0]
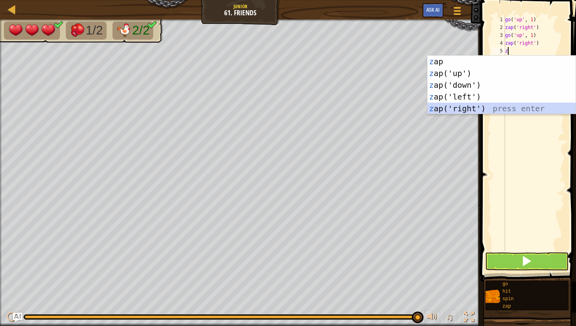
click at [522, 105] on div "z ap press enter z ap('up') press enter z ap('down') press enter z ap('left') p…" at bounding box center [501, 97] width 148 height 82
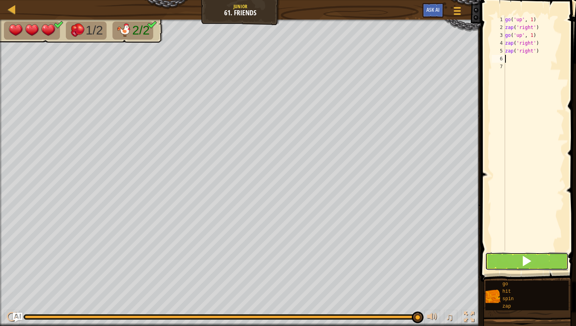
click at [535, 261] on button at bounding box center [526, 261] width 83 height 18
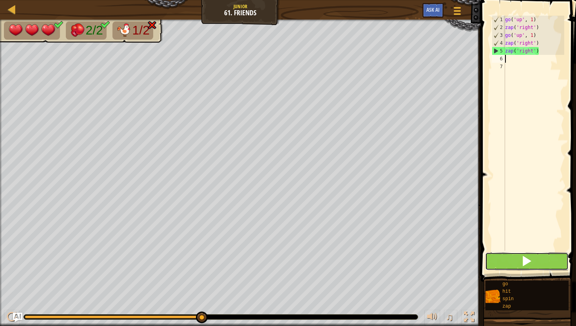
click at [535, 261] on button at bounding box center [526, 261] width 83 height 18
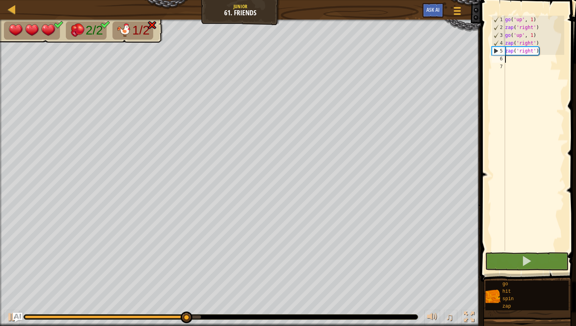
type textarea "g"
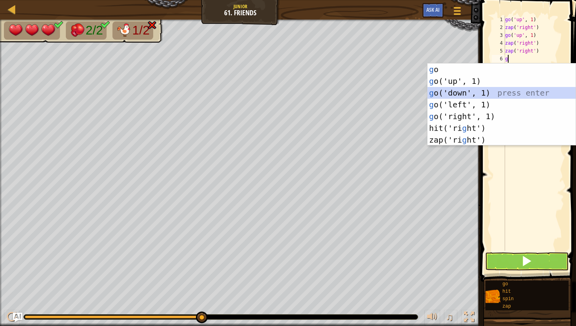
click at [477, 94] on div "g o press enter g o('up', 1) press enter g o('down', 1) press enter g o('left',…" at bounding box center [501, 116] width 148 height 106
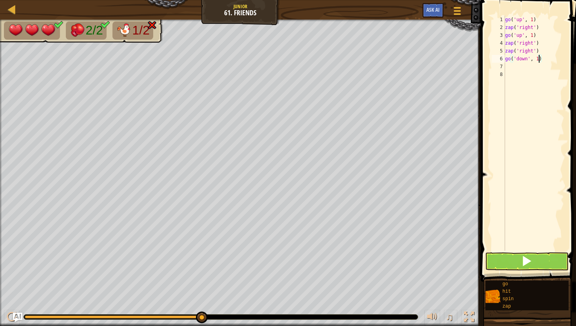
click at [540, 60] on div "go ( 'up' , 1 ) zap ( 'right' ) go ( 'up' , 1 ) zap ( 'right' ) zap ( 'right' )…" at bounding box center [533, 141] width 61 height 251
type textarea "go('down', 2)"
click at [505, 67] on div "go ( 'up' , 1 ) zap ( 'right' ) go ( 'up' , 1 ) zap ( 'right' ) zap ( 'right' )…" at bounding box center [533, 141] width 61 height 251
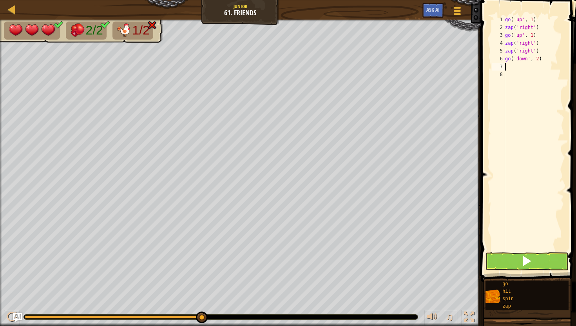
type textarea "z"
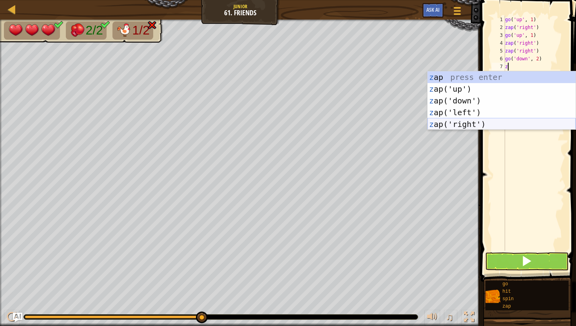
click at [472, 121] on div "z ap press enter z ap('up') press enter z ap('down') press enter z ap('left') p…" at bounding box center [501, 112] width 148 height 82
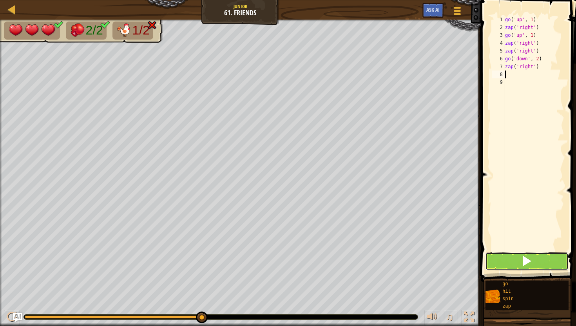
click at [497, 263] on button at bounding box center [526, 261] width 83 height 18
click at [495, 255] on button at bounding box center [526, 261] width 83 height 18
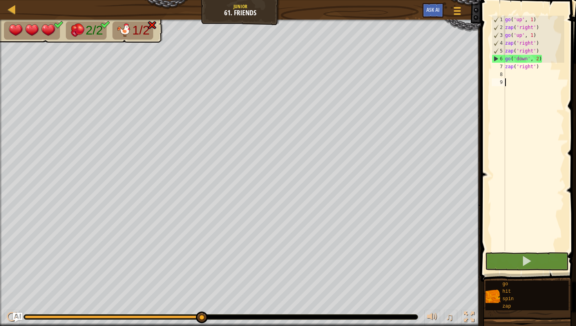
click at [543, 59] on div "go ( 'up' , 1 ) zap ( 'right' ) go ( 'up' , 1 ) zap ( 'right' ) zap ( 'right' )…" at bounding box center [533, 141] width 61 height 251
type textarea "g"
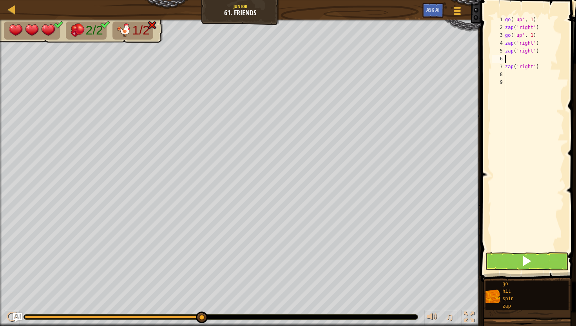
click at [538, 67] on div "go ( 'up' , 1 ) zap ( 'right' ) go ( 'up' , 1 ) zap ( 'right' ) zap ( 'right' )…" at bounding box center [533, 141] width 61 height 251
type textarea "z"
click at [499, 260] on button at bounding box center [526, 261] width 83 height 18
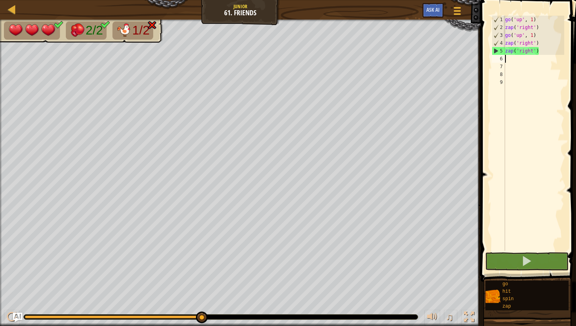
click at [512, 59] on div "go ( 'up' , 1 ) zap ( 'right' ) go ( 'up' , 1 ) zap ( 'right' ) zap ( 'right' )" at bounding box center [533, 141] width 61 height 251
type textarea "g"
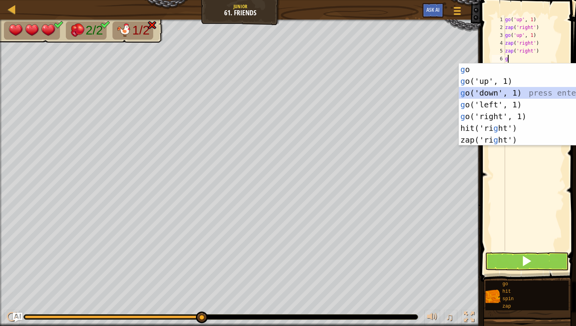
click at [502, 90] on div "g o press enter g o('up', 1) press enter g o('down', 1) press enter g o('left',…" at bounding box center [533, 116] width 148 height 106
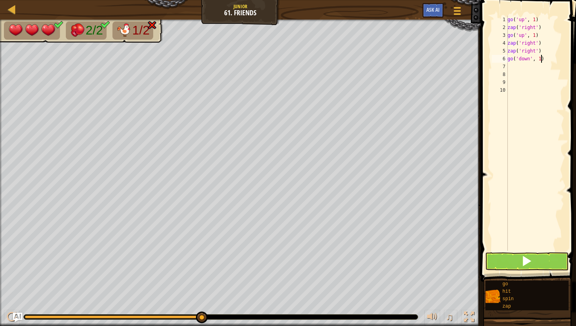
click at [541, 58] on div "go ( 'up' , 1 ) zap ( 'right' ) go ( 'up' , 1 ) zap ( 'right' ) zap ( 'right' )…" at bounding box center [535, 141] width 58 height 251
click at [527, 258] on span at bounding box center [526, 260] width 11 height 11
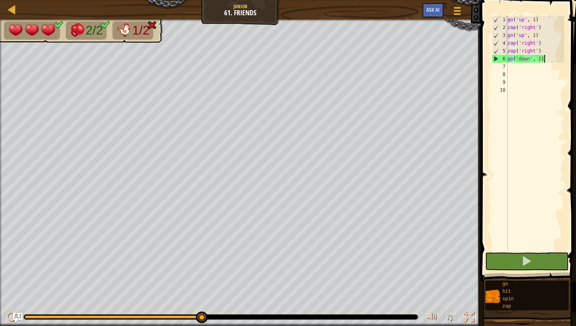
click at [546, 62] on div "go ( 'up' , 1 ) zap ( 'right' ) go ( 'up' , 1 ) zap ( 'right' ) zap ( 'right' )…" at bounding box center [535, 141] width 58 height 251
click at [542, 59] on div "go ( 'up' , 1 ) zap ( 'right' ) go ( 'up' , 1 ) zap ( 'right' ) zap ( 'right' )…" at bounding box center [535, 141] width 58 height 251
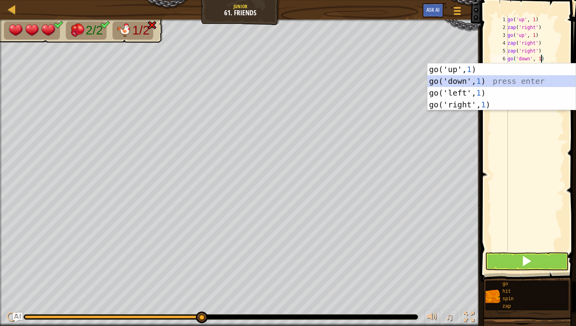
click at [466, 80] on div "go('up', 1 ) press enter go('down', 1 ) press enter go('left', 1 ) press enter …" at bounding box center [501, 98] width 148 height 70
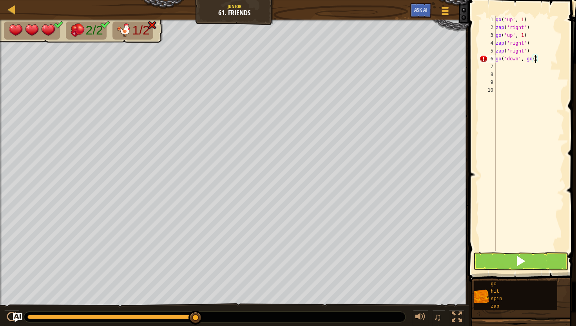
type textarea "go('down', go)"
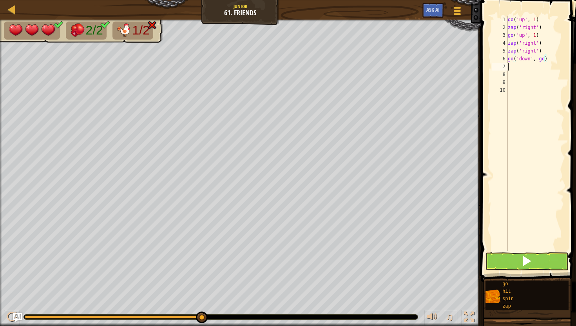
click at [515, 67] on div "go ( 'up' , 1 ) zap ( 'right' ) go ( 'up' , 1 ) zap ( 'right' ) zap ( 'right' )…" at bounding box center [535, 141] width 58 height 251
click at [545, 62] on div "go ( 'up' , 1 ) zap ( 'right' ) go ( 'up' , 1 ) zap ( 'right' ) zap ( 'right' )…" at bounding box center [535, 141] width 58 height 251
type textarea "go('down', )"
click at [511, 68] on div "go ( 'up' , 1 ) zap ( 'right' ) go ( 'up' , 1 ) zap ( 'right' ) zap ( 'right' )…" at bounding box center [535, 141] width 58 height 251
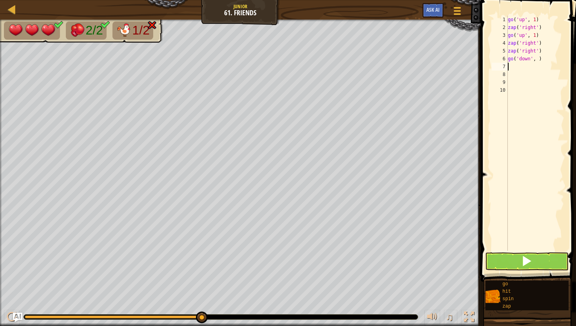
type textarea "g"
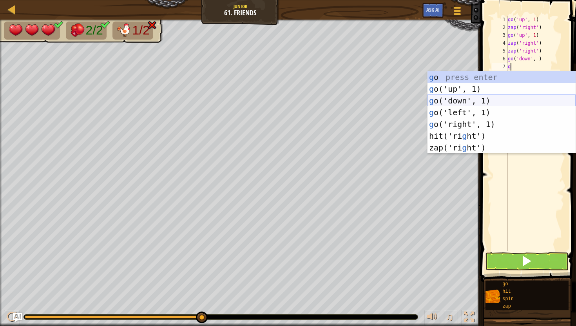
click at [441, 99] on div "g o press enter g o('up', 1) press enter g o('down', 1) press enter g o('left',…" at bounding box center [501, 124] width 148 height 106
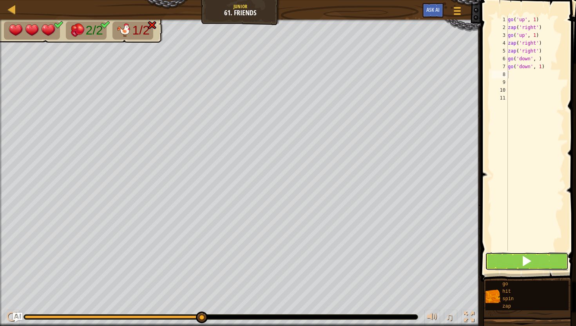
click at [495, 265] on button at bounding box center [526, 261] width 83 height 18
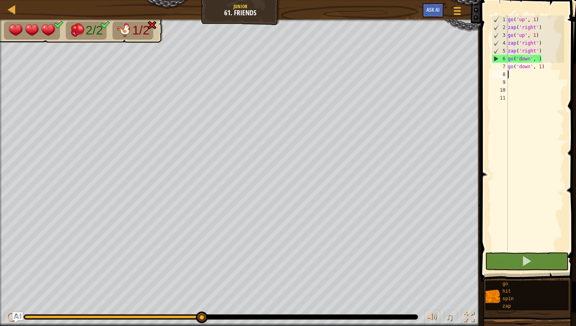
click at [16, 315] on img "Ask AI" at bounding box center [18, 317] width 10 height 10
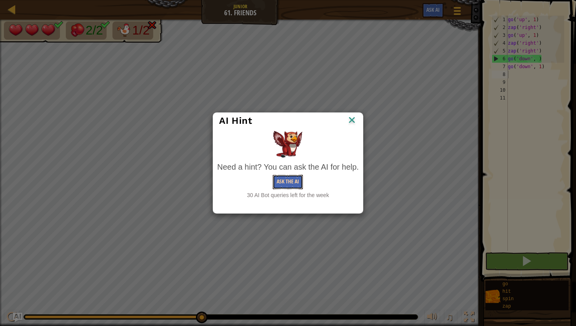
click at [277, 181] on button "Ask the AI" at bounding box center [288, 182] width 30 height 14
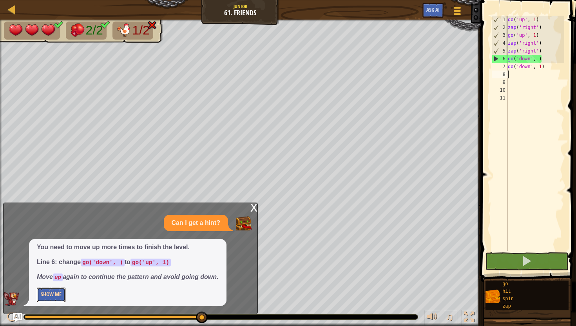
click at [45, 297] on button "Show Me" at bounding box center [51, 294] width 29 height 14
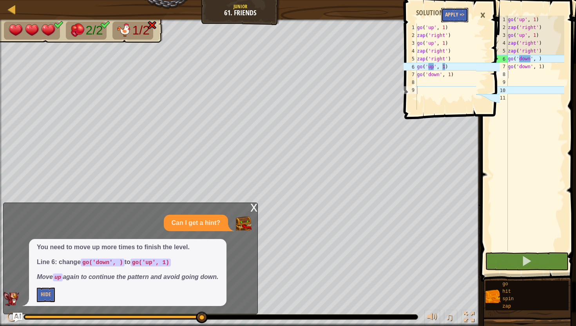
click at [455, 16] on button "Apply =>" at bounding box center [454, 15] width 27 height 14
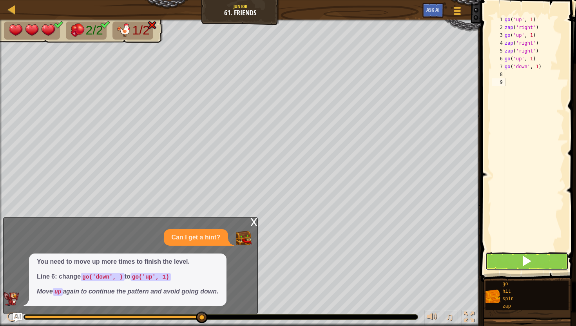
click at [527, 254] on button at bounding box center [526, 261] width 83 height 18
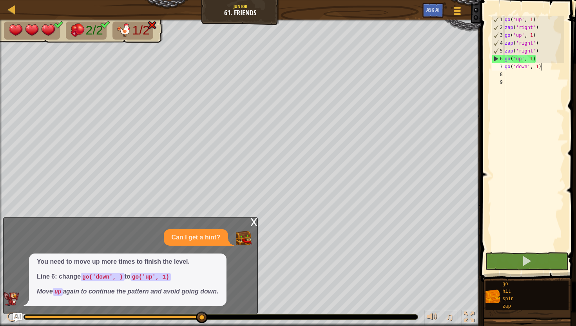
click at [541, 68] on div "go ( 'up' , 1 ) zap ( 'right' ) go ( 'up' , 1 ) zap ( 'right' ) zap ( 'right' )…" at bounding box center [533, 141] width 61 height 251
type textarea "g"
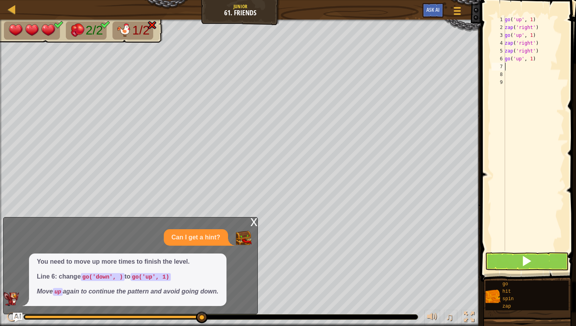
click at [534, 59] on div "go ( 'up' , 1 ) zap ( 'right' ) go ( 'up' , 1 ) zap ( 'right' ) zap ( 'right' )…" at bounding box center [533, 141] width 61 height 251
type textarea "go('up', 2)"
click at [490, 260] on button at bounding box center [526, 261] width 83 height 18
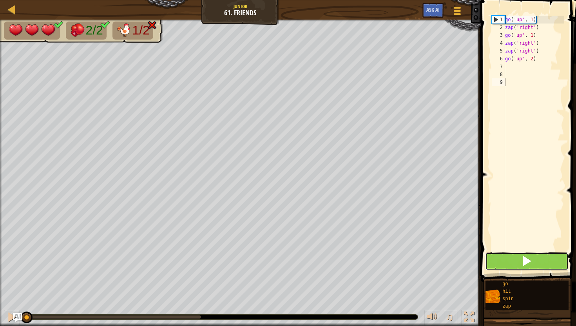
click at [489, 267] on button at bounding box center [526, 261] width 83 height 18
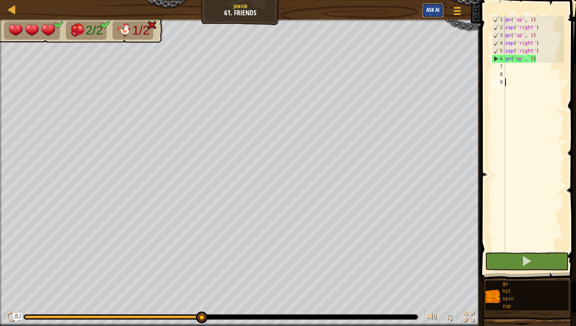
click at [428, 5] on button "Ask AI" at bounding box center [432, 10] width 21 height 14
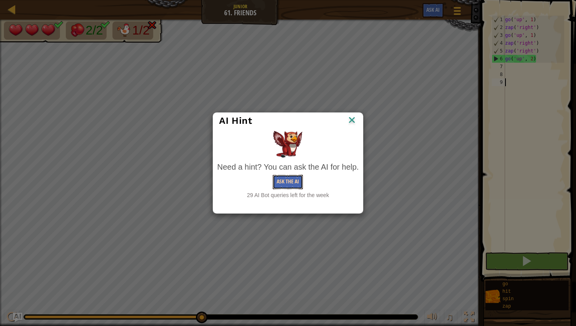
click at [291, 181] on button "Ask the AI" at bounding box center [288, 182] width 30 height 14
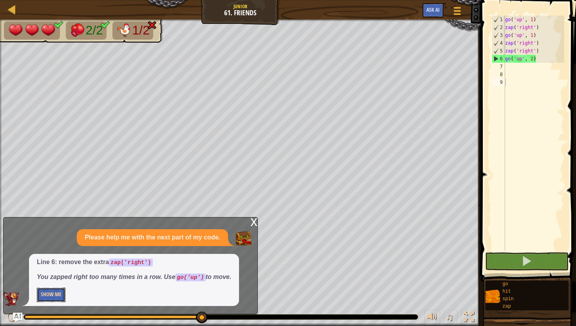
click at [61, 295] on button "Show Me" at bounding box center [51, 294] width 29 height 14
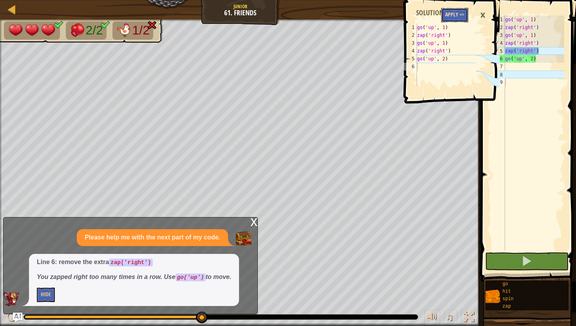
click at [454, 20] on button "Apply =>" at bounding box center [454, 15] width 27 height 14
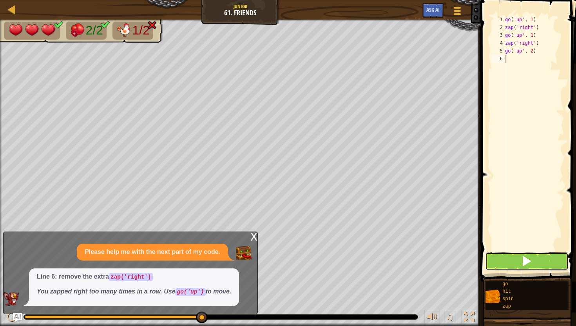
click at [503, 260] on button at bounding box center [526, 261] width 83 height 18
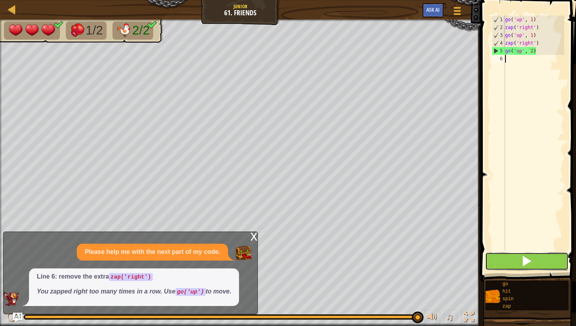
click at [521, 255] on button at bounding box center [526, 261] width 83 height 18
click at [499, 262] on button at bounding box center [526, 261] width 83 height 18
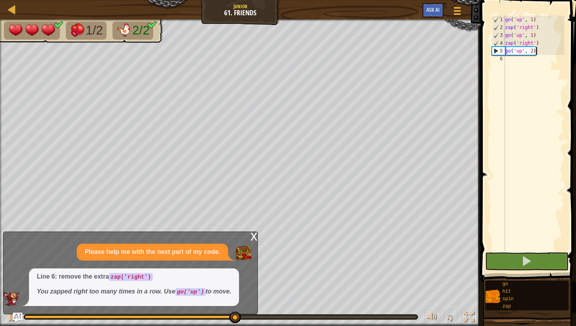
click at [540, 52] on div "go ( 'up' , 1 ) zap ( 'right' ) go ( 'up' , 1 ) zap ( 'right' ) go ( 'up' , 2 )" at bounding box center [533, 141] width 61 height 251
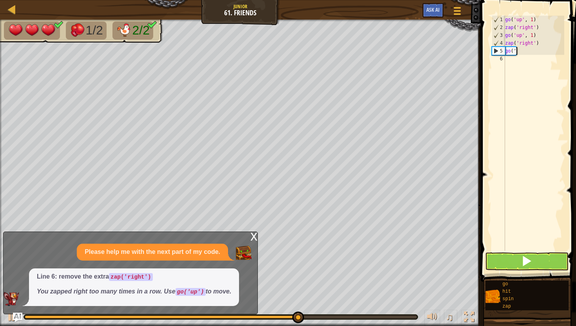
type textarea "g"
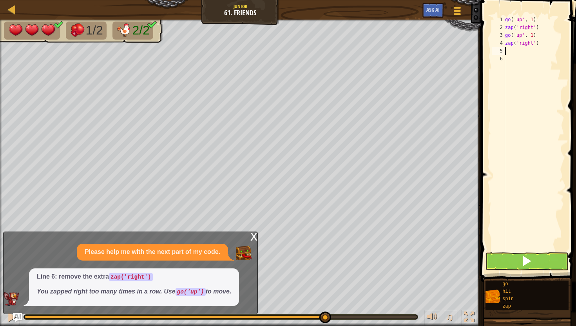
type textarea "z"
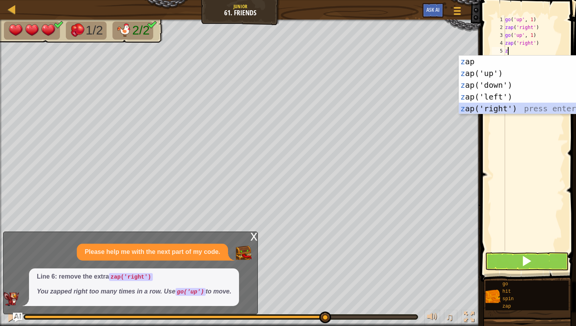
click at [486, 106] on div "z ap press enter z ap('up') press enter z ap('down') press enter z ap('left') p…" at bounding box center [533, 97] width 148 height 82
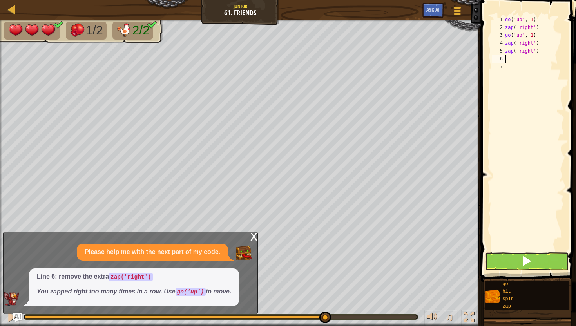
type textarea "g"
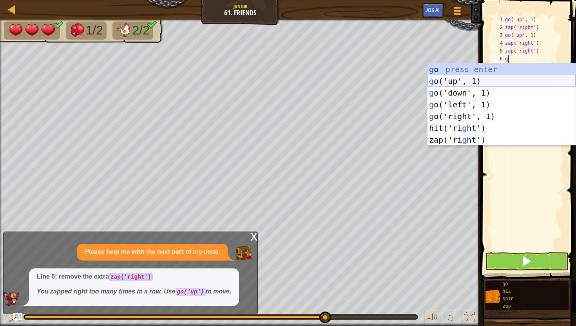
click at [478, 83] on div "g o press enter g o('up', 1) press enter g o('down', 1) press enter g o('left',…" at bounding box center [501, 116] width 148 height 106
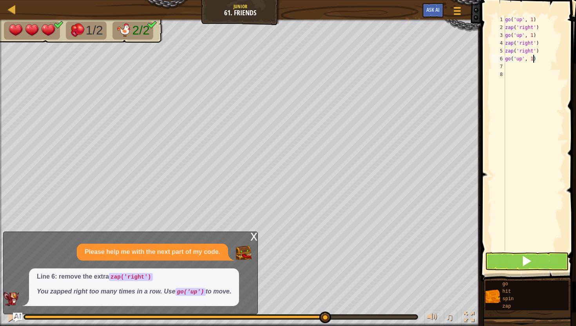
click at [533, 58] on div "go ( 'up' , 1 ) zap ( 'right' ) go ( 'up' , 1 ) zap ( 'right' ) zap ( 'right' )…" at bounding box center [533, 141] width 61 height 251
type textarea "go('up', 2)"
click at [506, 65] on div "go ( 'up' , 1 ) zap ( 'right' ) go ( 'up' , 1 ) zap ( 'right' ) zap ( 'right' )…" at bounding box center [533, 141] width 61 height 251
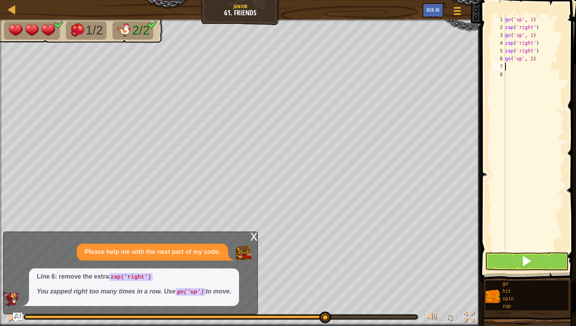
scroll to position [4, 0]
type textarea "z"
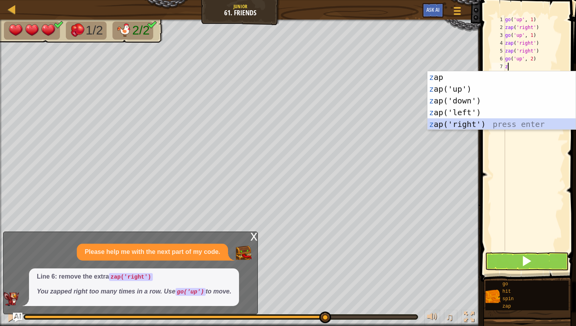
click at [437, 120] on div "z ap press enter z ap('up') press enter z ap('down') press enter z ap('left') p…" at bounding box center [501, 112] width 148 height 82
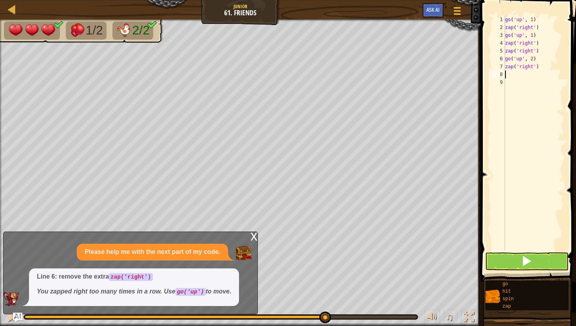
type textarea "g"
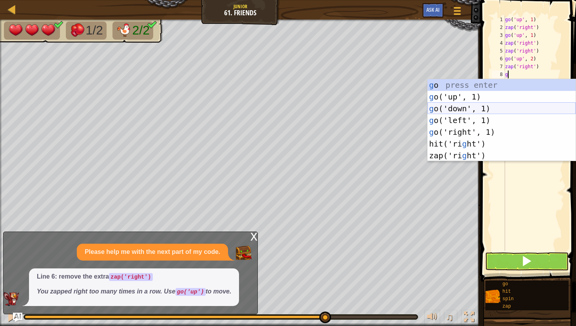
click at [442, 109] on div "g o press enter g o('up', 1) press enter g o('down', 1) press enter g o('left',…" at bounding box center [501, 132] width 148 height 106
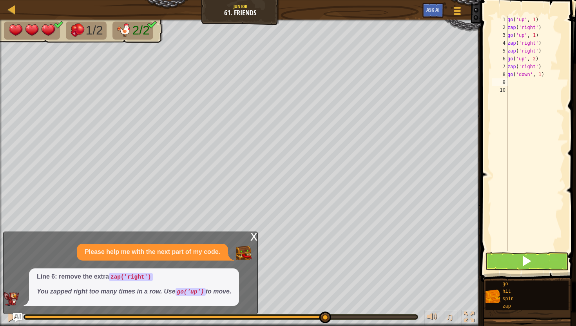
click at [542, 75] on div "go ( 'up' , 1 ) zap ( 'right' ) go ( 'up' , 1 ) zap ( 'right' ) zap ( 'right' )…" at bounding box center [535, 141] width 58 height 251
type textarea "go('down', 4)"
click at [493, 265] on button at bounding box center [526, 261] width 83 height 18
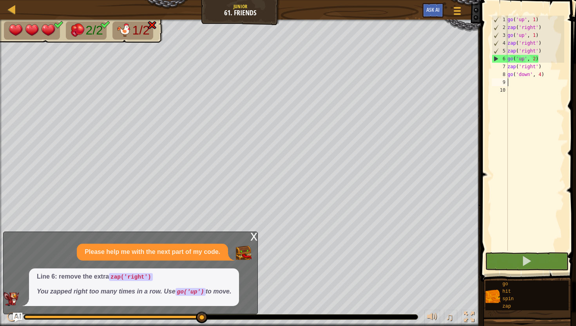
click at [510, 79] on div "go ( 'up' , 1 ) zap ( 'right' ) go ( 'up' , 1 ) zap ( 'right' ) zap ( 'right' )…" at bounding box center [535, 141] width 58 height 251
type textarea "z"
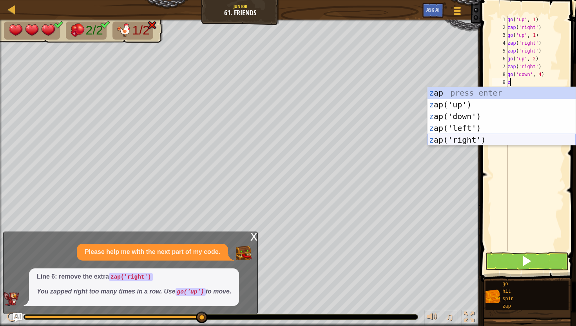
click at [527, 143] on div "z ap press enter z ap('up') press enter z ap('down') press enter z ap('left') p…" at bounding box center [501, 128] width 148 height 82
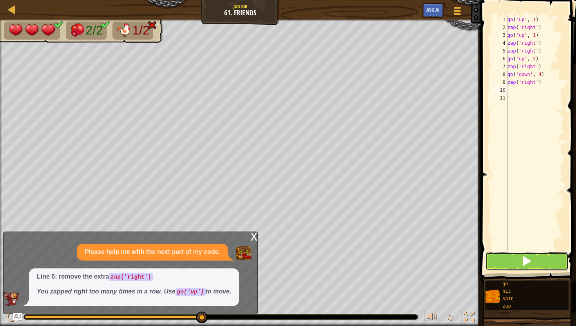
click at [531, 261] on span at bounding box center [526, 260] width 11 height 11
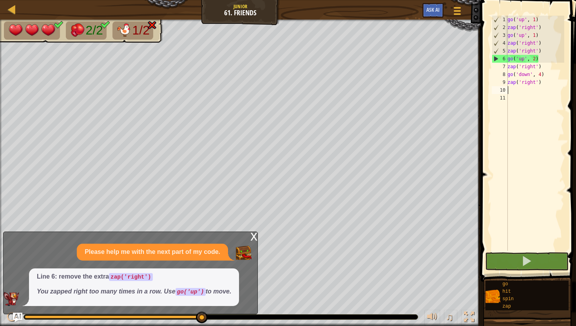
click at [252, 235] on div "x" at bounding box center [253, 236] width 7 height 8
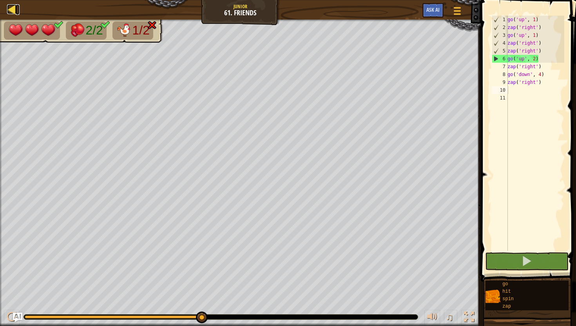
click at [15, 9] on div at bounding box center [12, 9] width 10 height 10
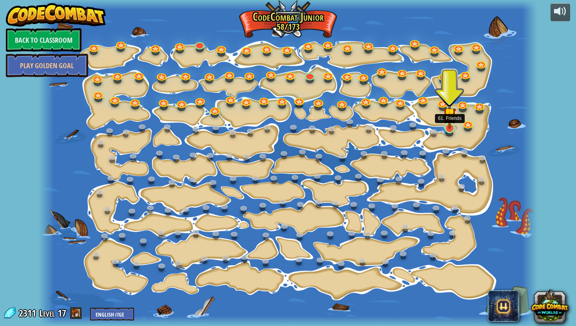
click at [450, 127] on img at bounding box center [449, 114] width 13 height 30
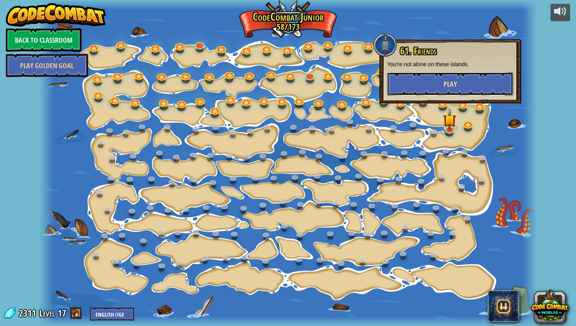
click at [425, 87] on button "Play" at bounding box center [450, 83] width 126 height 23
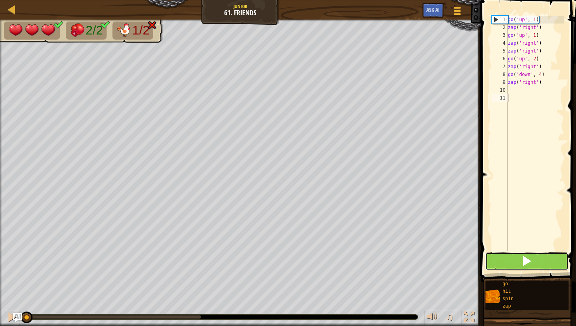
click at [504, 257] on button at bounding box center [526, 261] width 83 height 18
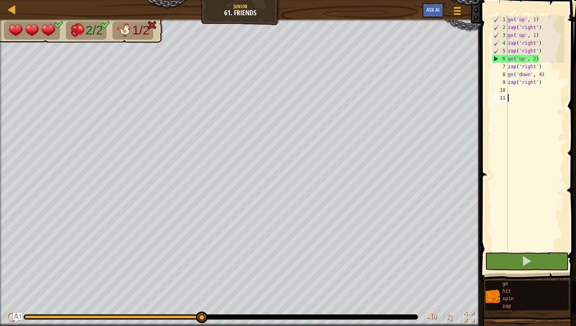
click at [542, 59] on div "go ( 'up' , 1 ) zap ( 'right' ) go ( 'up' , 1 ) zap ( 'right' ) zap ( 'right' )…" at bounding box center [535, 141] width 58 height 251
click at [546, 65] on div "go ( 'up' , 1 ) zap ( 'right' ) go ( 'up' , 1 ) zap ( 'right' ) zap ( 'right' )…" at bounding box center [535, 141] width 58 height 251
type textarea "z"
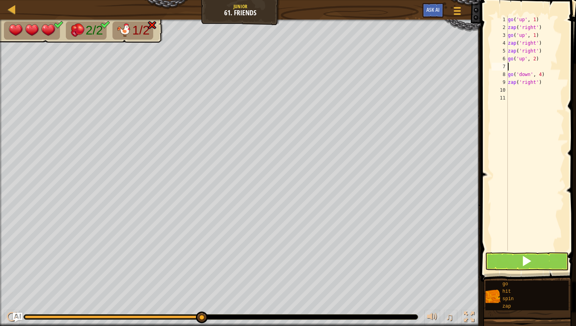
click at [537, 58] on div "go ( 'up' , 1 ) zap ( 'right' ) go ( 'up' , 1 ) zap ( 'right' ) zap ( 'right' )…" at bounding box center [535, 141] width 58 height 251
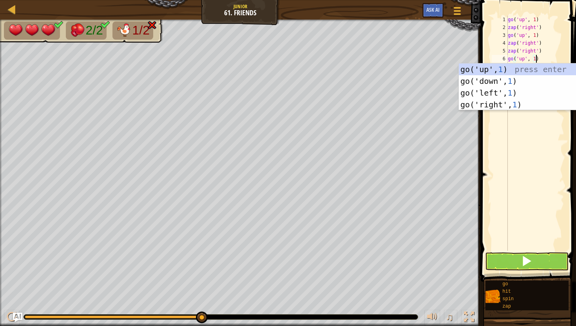
scroll to position [4, 2]
click at [559, 48] on div "go ( 'up' , 1 ) zap ( 'right' ) go ( 'up' , 1 ) zap ( 'right' ) zap ( 'right' )…" at bounding box center [535, 141] width 58 height 251
type textarea "zap('right')"
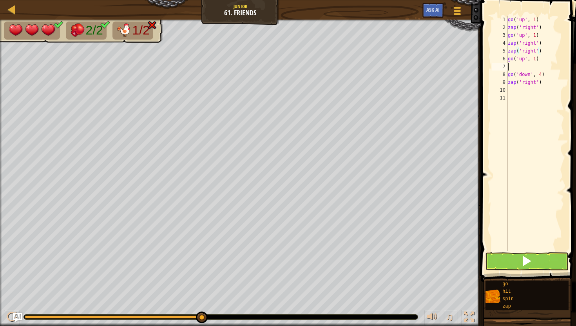
click at [512, 66] on div "go ( 'up' , 1 ) zap ( 'right' ) go ( 'up' , 1 ) zap ( 'right' ) zap ( 'right' )…" at bounding box center [535, 141] width 58 height 251
type textarea "g"
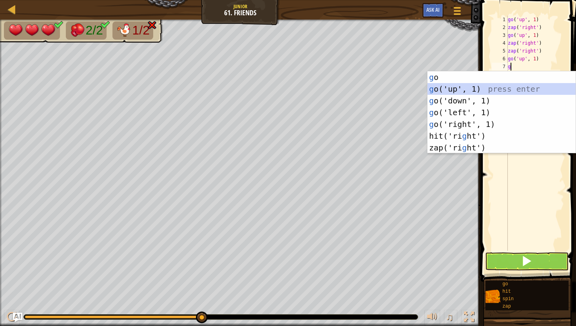
click at [436, 91] on div "g o press enter g o('up', 1) press enter g o('down', 1) press enter g o('left',…" at bounding box center [501, 124] width 148 height 106
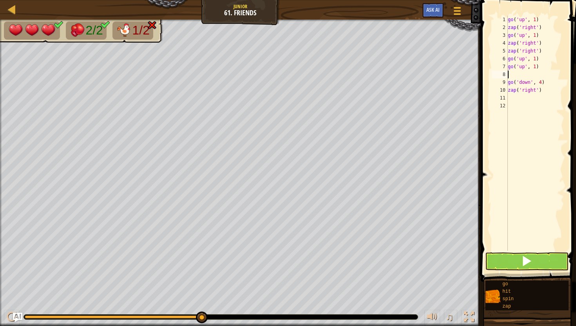
type textarea "z"
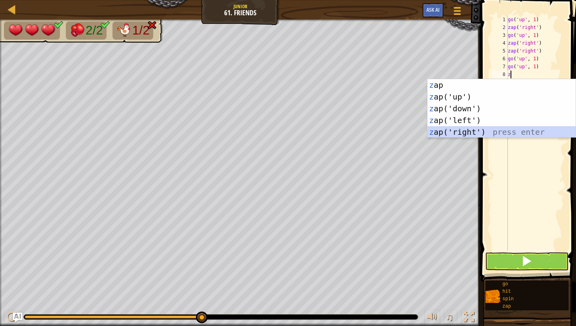
click at [441, 129] on div "z ap press enter z ap('up') press enter z ap('down') press enter z ap('left') p…" at bounding box center [501, 120] width 148 height 82
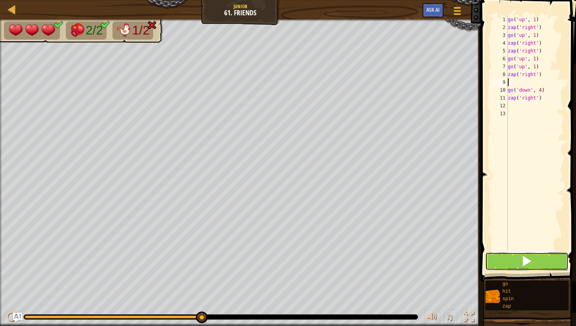
click at [501, 255] on button at bounding box center [526, 261] width 83 height 18
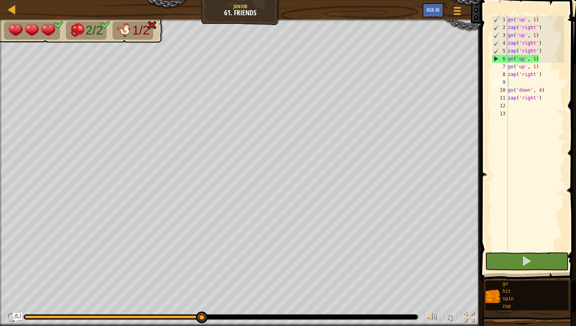
click at [437, 1] on div "Map Junior 61. Friends Game Menu Ask AI" at bounding box center [240, 10] width 481 height 20
click at [436, 11] on span "Ask AI" at bounding box center [432, 9] width 13 height 7
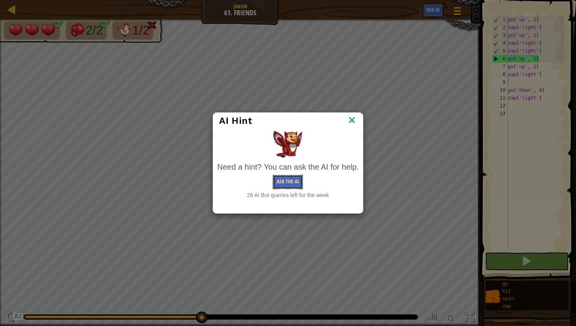
click at [290, 181] on button "Ask the AI" at bounding box center [288, 182] width 30 height 14
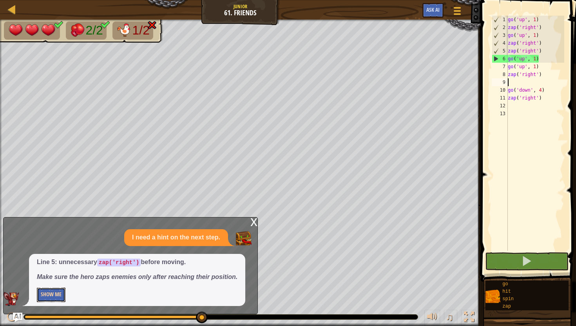
click at [45, 293] on button "Show Me" at bounding box center [51, 294] width 29 height 14
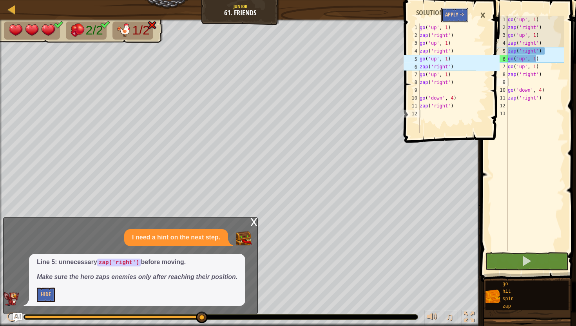
click at [458, 10] on button "Apply =>" at bounding box center [454, 15] width 27 height 14
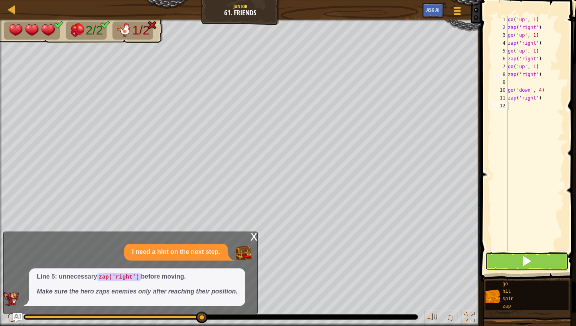
click at [518, 262] on button at bounding box center [526, 261] width 83 height 18
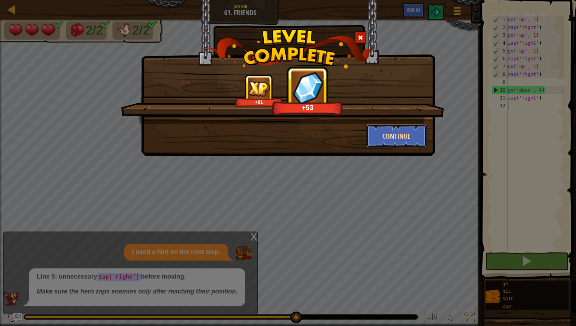
click at [401, 132] on button "Continue" at bounding box center [396, 135] width 61 height 23
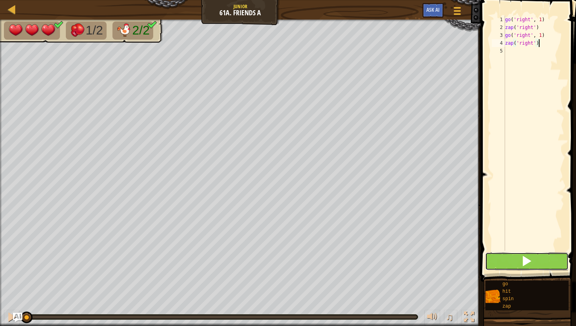
click at [530, 256] on span at bounding box center [526, 260] width 11 height 11
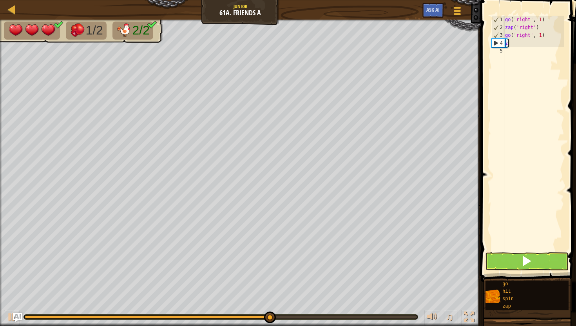
type textarea "z"
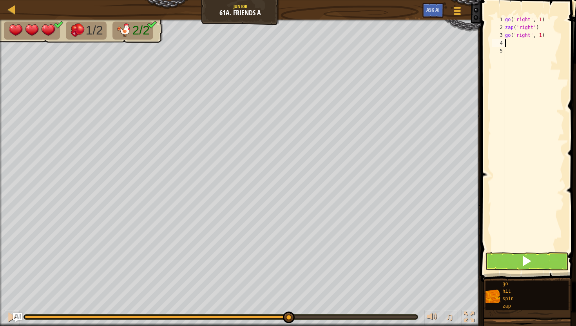
type textarea "g"
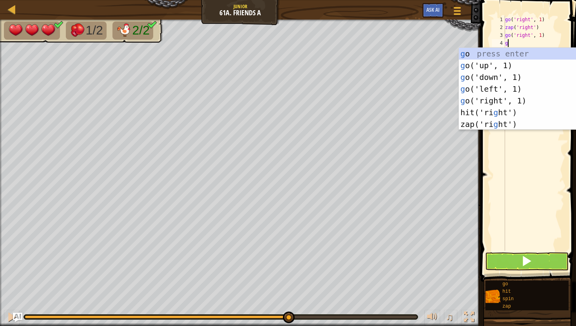
scroll to position [4, 0]
click at [485, 102] on div "g o press enter g o('up', 1) press enter g o('down', 1) press enter g o('left',…" at bounding box center [533, 101] width 148 height 106
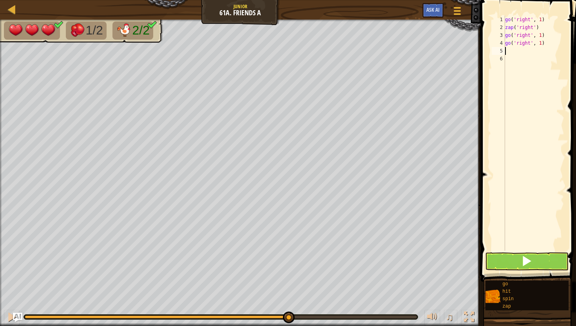
type textarea "z"
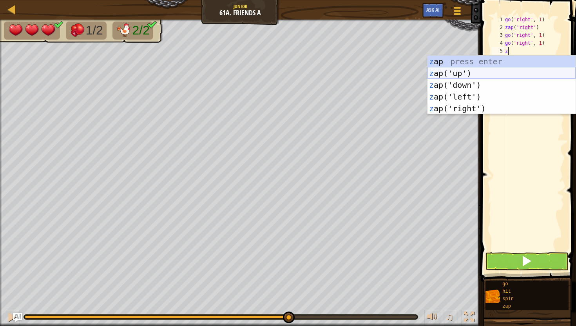
click at [493, 76] on div "z ap press enter z ap('up') press enter z ap('down') press enter z ap('left') p…" at bounding box center [501, 97] width 148 height 82
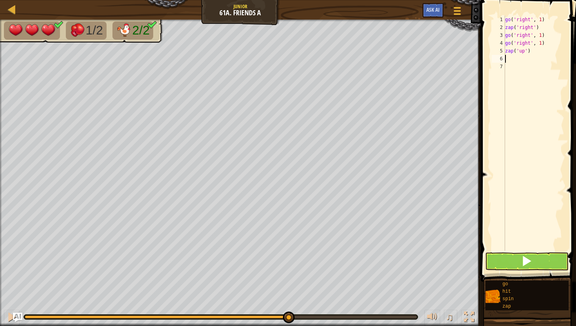
type textarea "g"
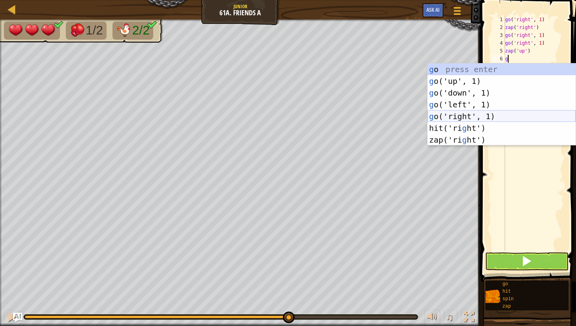
click at [441, 114] on div "g o press enter g o('up', 1) press enter g o('down', 1) press enter g o('left',…" at bounding box center [501, 116] width 148 height 106
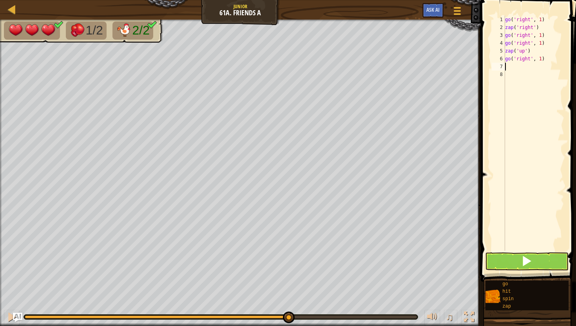
type textarea "z"
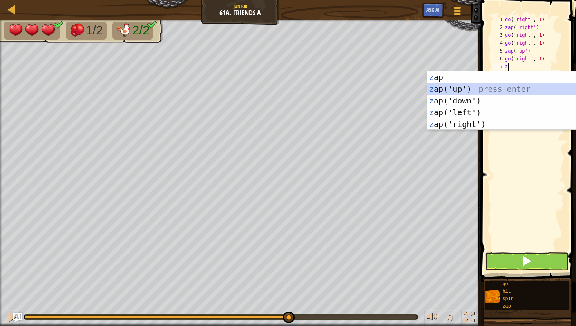
click at [439, 86] on div "z ap press enter z ap('up') press enter z ap('down') press enter z ap('left') p…" at bounding box center [501, 112] width 148 height 82
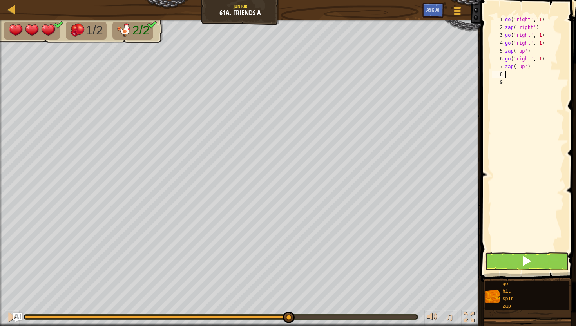
type textarea "z"
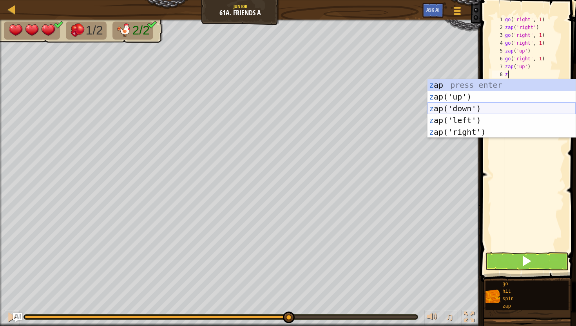
click at [461, 104] on div "z ap press enter z ap('up') press enter z ap('down') press enter z ap('left') p…" at bounding box center [501, 120] width 148 height 82
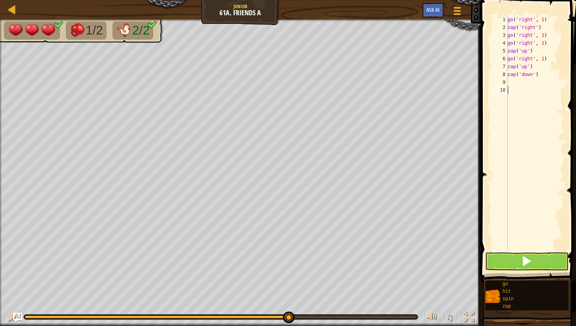
click at [497, 255] on button at bounding box center [526, 261] width 83 height 18
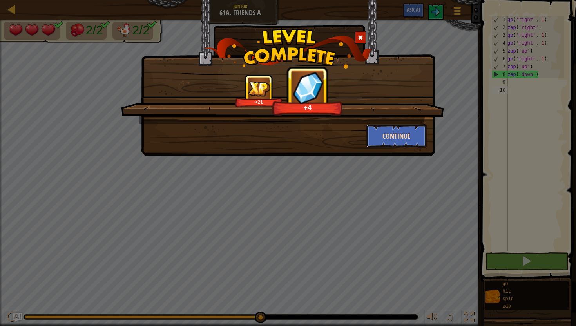
click at [405, 138] on button "Continue" at bounding box center [396, 135] width 61 height 23
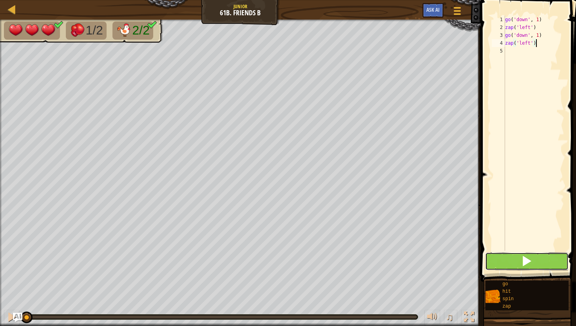
click at [491, 253] on button at bounding box center [526, 261] width 83 height 18
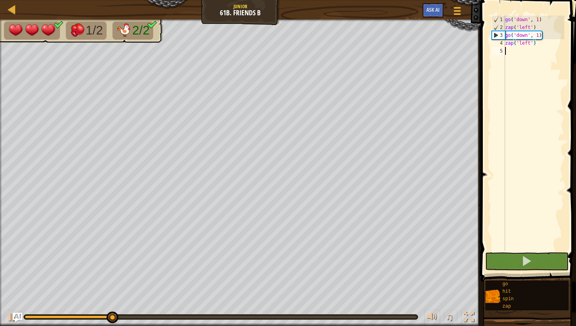
click at [508, 51] on div "go ( 'down' , 1 ) zap ( 'left' ) go ( 'down' , 1 ) zap ( 'left' )" at bounding box center [533, 141] width 61 height 251
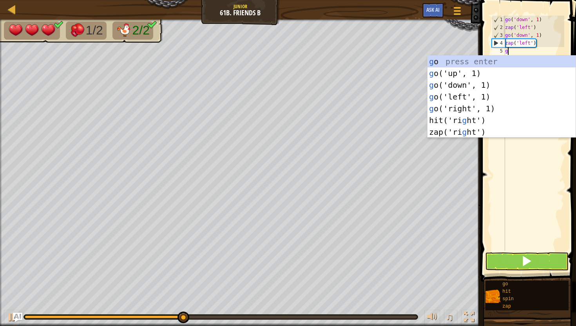
scroll to position [4, 0]
type textarea "go"
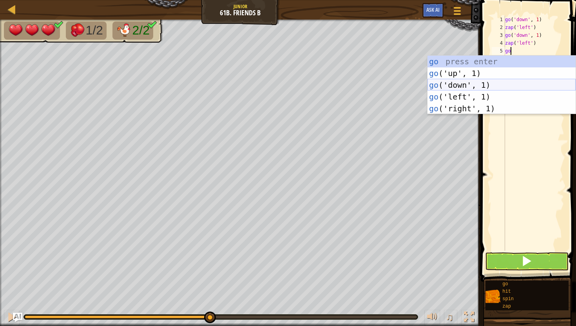
click at [468, 86] on div "go press enter go ('up', 1) press enter go ('down', 1) press enter go ('left', …" at bounding box center [501, 97] width 148 height 82
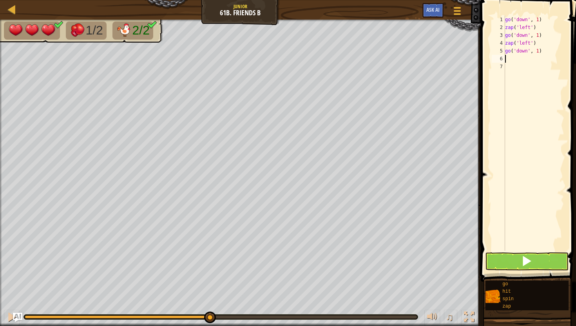
type textarea "z"
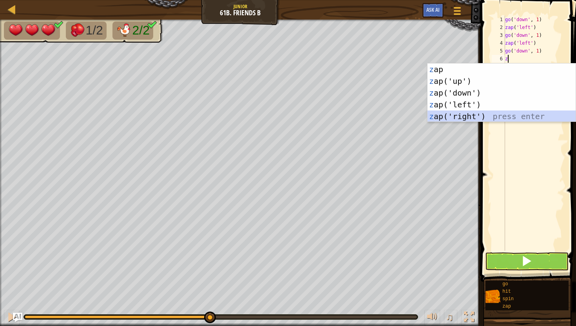
click at [466, 113] on div "z ap press enter z ap('up') press enter z ap('down') press enter z ap('left') p…" at bounding box center [501, 104] width 148 height 82
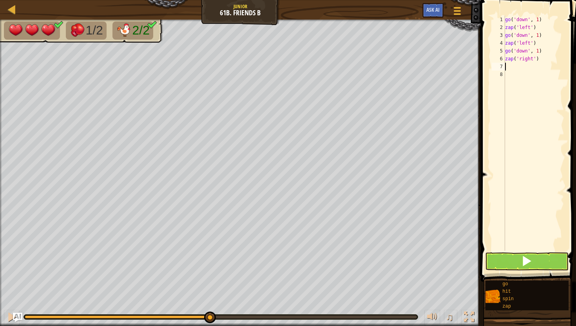
type textarea "g"
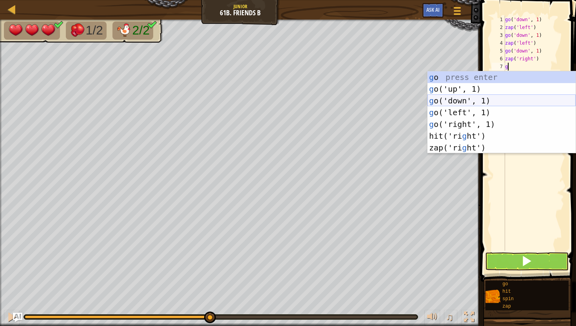
click at [443, 103] on div "g o press enter g o('up', 1) press enter g o('down', 1) press enter g o('left',…" at bounding box center [501, 124] width 148 height 106
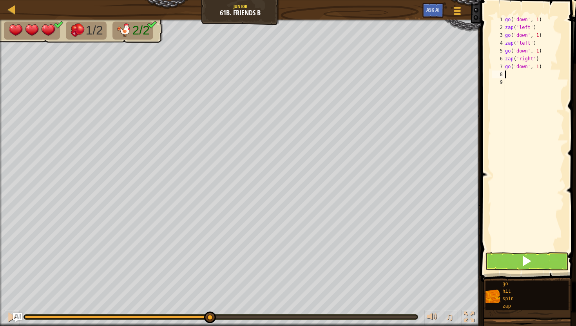
type textarea "z"
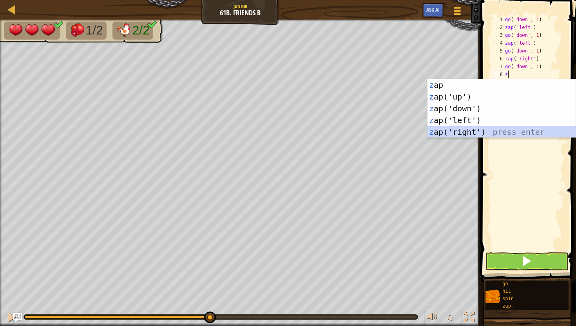
click at [438, 129] on div "z ap press enter z ap('up') press enter z ap('down') press enter z ap('left') p…" at bounding box center [501, 120] width 148 height 82
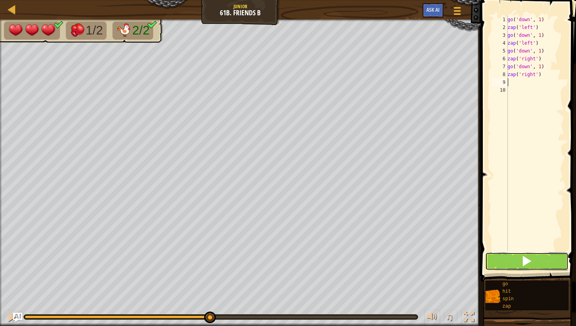
click at [500, 254] on button at bounding box center [526, 261] width 83 height 18
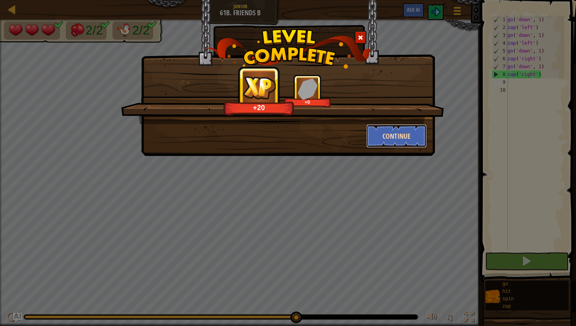
click at [378, 143] on button "Continue" at bounding box center [396, 135] width 61 height 23
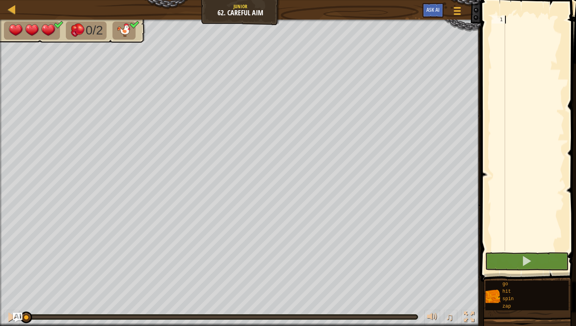
type textarea "g"
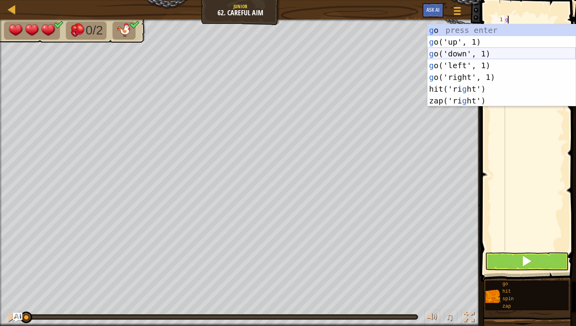
click at [468, 56] on div "g o press enter g o('up', 1) press enter g o('down', 1) press enter g o('left',…" at bounding box center [501, 77] width 148 height 106
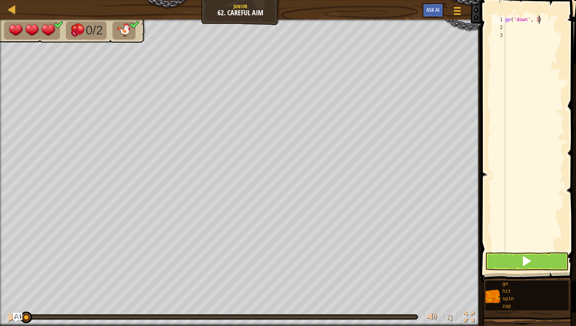
click at [539, 20] on div "go ( 'down' , 1 )" at bounding box center [533, 141] width 61 height 251
type textarea "go('down', 2)"
click at [507, 26] on div "go ( 'down' , 2 )" at bounding box center [533, 141] width 61 height 251
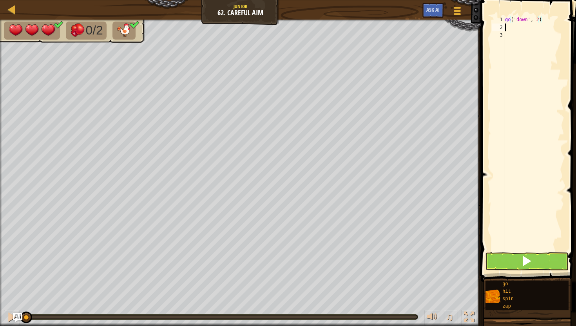
scroll to position [4, 0]
type textarea "z"
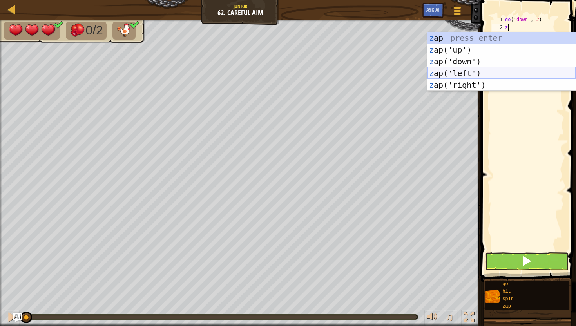
click at [452, 72] on div "z ap press enter z ap('up') press enter z ap('down') press enter z ap('left') p…" at bounding box center [501, 73] width 148 height 82
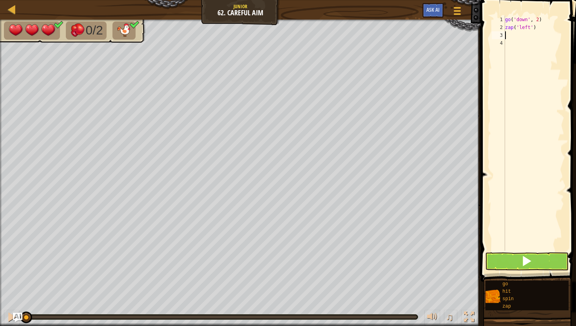
type textarea "g"
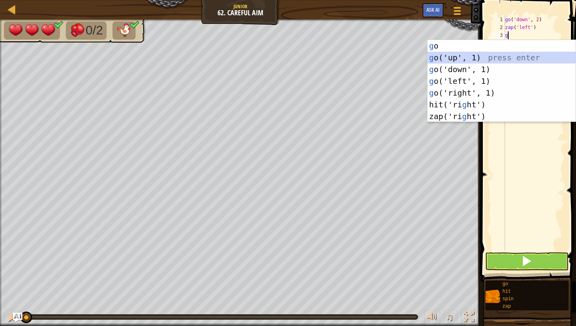
click at [450, 56] on div "g o press enter g o('up', 1) press enter g o('down', 1) press enter g o('left',…" at bounding box center [501, 93] width 148 height 106
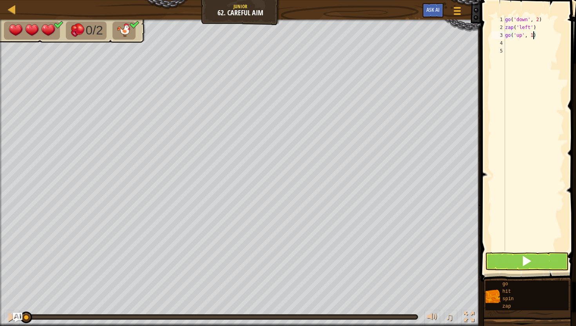
click at [533, 36] on div "go ( 'down' , 2 ) zap ( 'left' ) go ( 'up' , 1 )" at bounding box center [533, 141] width 61 height 251
type textarea "go('up', 5)"
click at [506, 42] on div "go ( 'down' , 2 ) zap ( 'left' ) go ( 'up' , 5 )" at bounding box center [533, 141] width 61 height 251
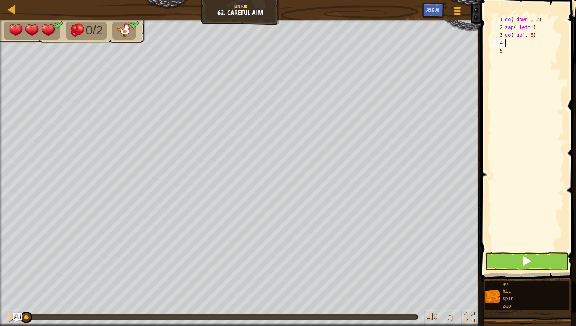
type textarea "z"
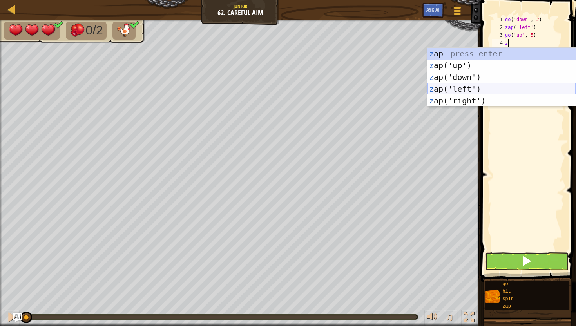
click at [444, 88] on div "z ap press enter z ap('up') press enter z ap('down') press enter z ap('left') p…" at bounding box center [501, 89] width 148 height 82
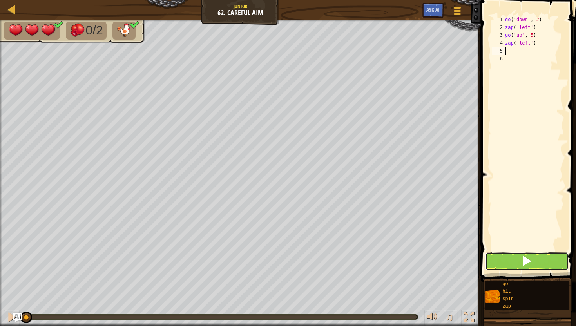
click at [495, 257] on button at bounding box center [526, 261] width 83 height 18
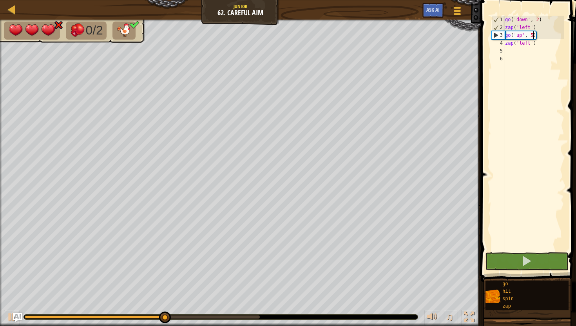
click at [533, 38] on div "go ( 'down' , 2 ) zap ( 'left' ) go ( 'up' , 5 ) zap ( 'left' )" at bounding box center [533, 141] width 61 height 251
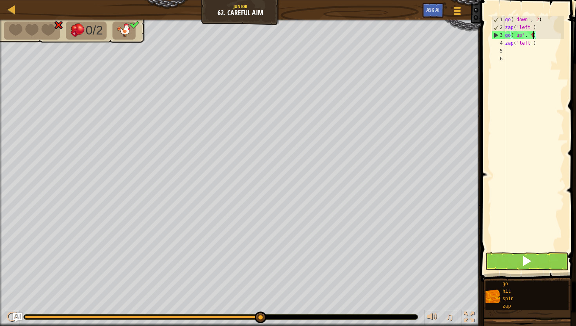
type textarea "go('up', 4)"
click at [509, 263] on button at bounding box center [526, 261] width 83 height 18
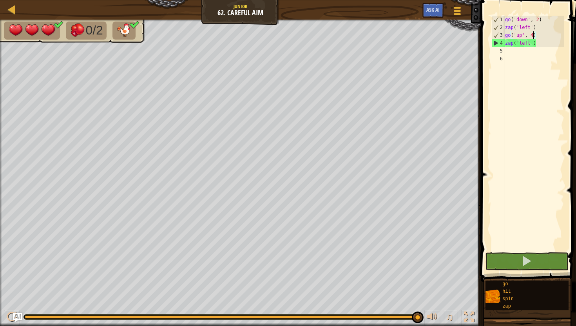
click at [507, 50] on div "go ( 'down' , 2 ) zap ( 'left' ) go ( 'up' , 4 ) zap ( 'left' )" at bounding box center [533, 141] width 61 height 251
type textarea "g"
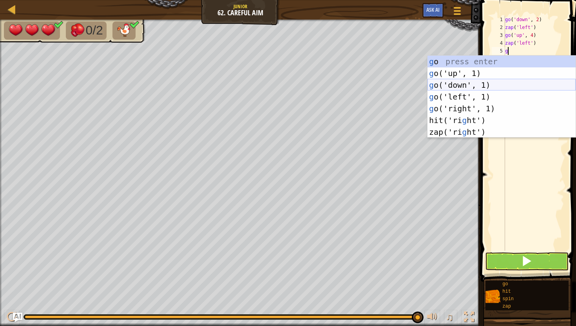
click at [428, 83] on div "g o press enter g o('up', 1) press enter g o('down', 1) press enter g o('left',…" at bounding box center [501, 109] width 148 height 106
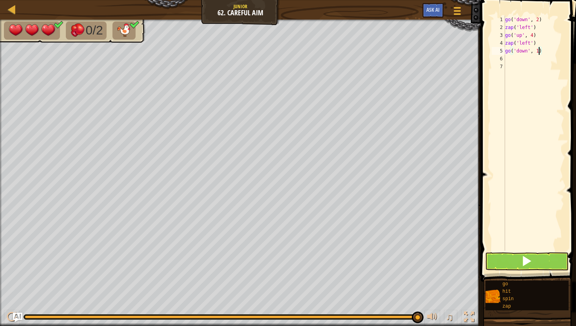
click at [538, 53] on div "go ( 'down' , 2 ) zap ( 'left' ) go ( 'up' , 4 ) zap ( 'left' ) go ( 'down' , 1…" at bounding box center [533, 141] width 61 height 251
type textarea "go('down', 2)"
click at [506, 56] on div "go ( 'down' , 2 ) zap ( 'left' ) go ( 'up' , 4 ) zap ( 'left' ) go ( 'down' , 2…" at bounding box center [533, 141] width 61 height 251
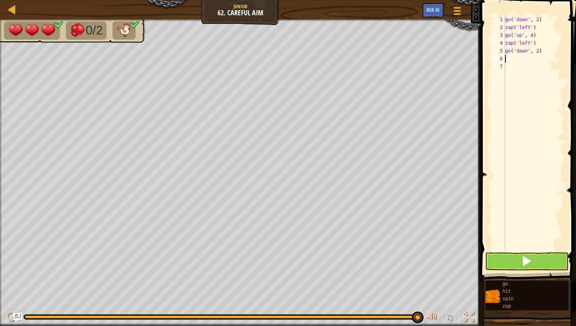
type textarea "z"
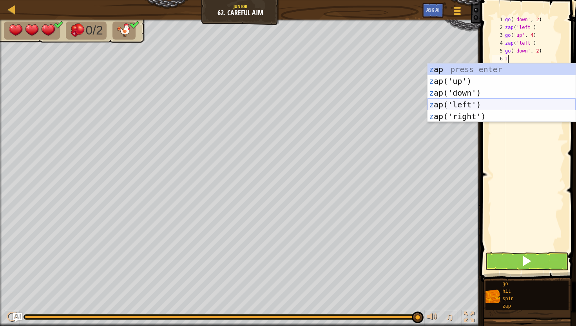
click at [432, 103] on div "z ap press enter z ap('up') press enter z ap('down') press enter z ap('left') p…" at bounding box center [501, 104] width 148 height 82
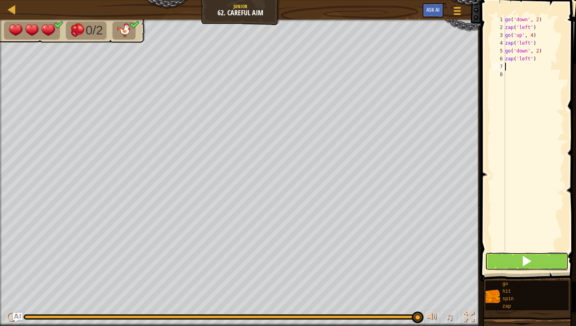
click at [493, 255] on button at bounding box center [526, 261] width 83 height 18
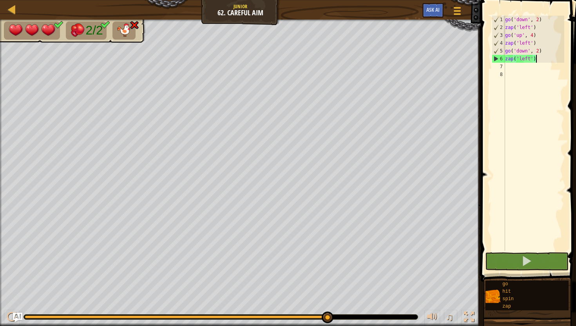
click at [537, 59] on div "go ( 'down' , 2 ) zap ( 'left' ) go ( 'up' , 4 ) zap ( 'left' ) go ( 'down' , 2…" at bounding box center [533, 141] width 61 height 251
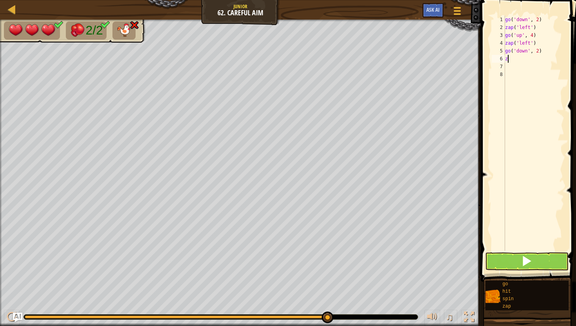
click at [542, 50] on div "go ( 'down' , 2 ) zap ( 'left' ) go ( 'up' , 4 ) zap ( 'left' ) go ( 'down' , 2…" at bounding box center [533, 141] width 61 height 251
type textarea "g"
click at [509, 50] on div "go ( 'down' , 2 ) zap ( 'left' ) go ( 'up' , 4 ) zap ( 'left' ) z" at bounding box center [533, 141] width 61 height 251
type textarea "z"
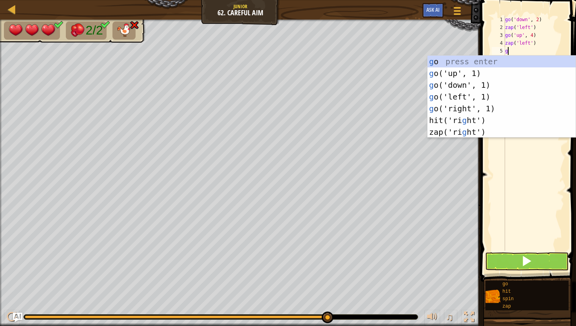
type textarea "go"
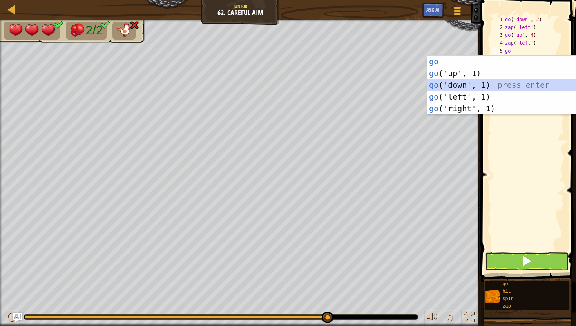
click at [447, 85] on div "go press enter go ('up', 1) press enter go ('down', 1) press enter go ('left', …" at bounding box center [501, 97] width 148 height 82
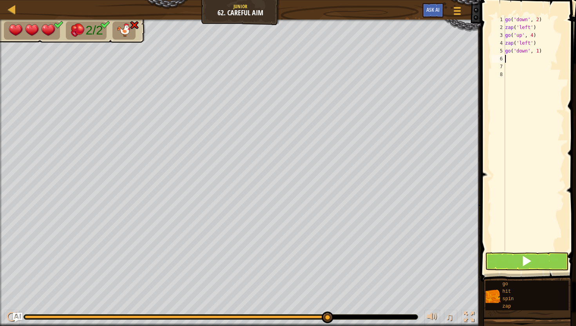
type textarea "z"
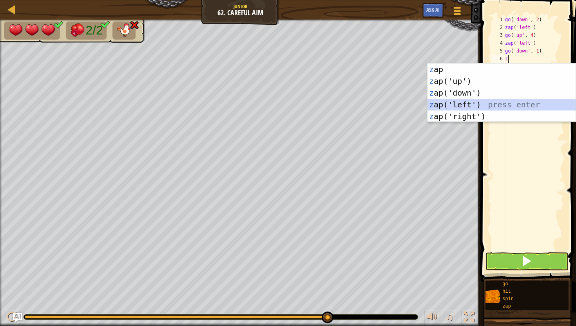
click at [437, 104] on div "z ap press enter z ap('up') press enter z ap('down') press enter z ap('left') p…" at bounding box center [501, 104] width 148 height 82
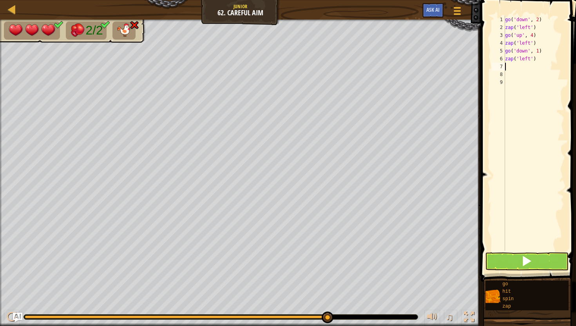
type textarea "z"
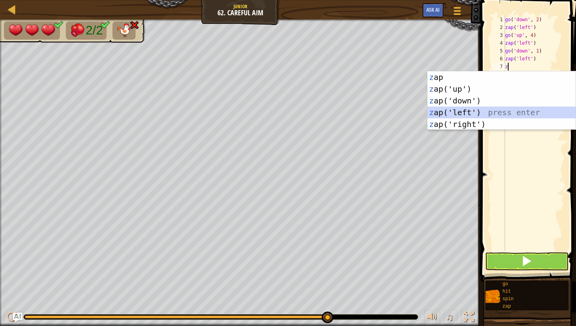
click at [438, 114] on div "z ap press enter z ap('up') press enter z ap('down') press enter z ap('left') p…" at bounding box center [501, 112] width 148 height 82
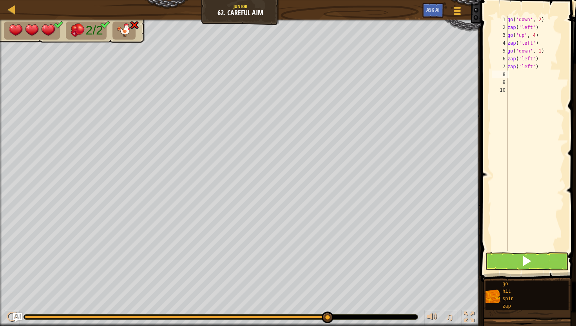
type textarea "h"
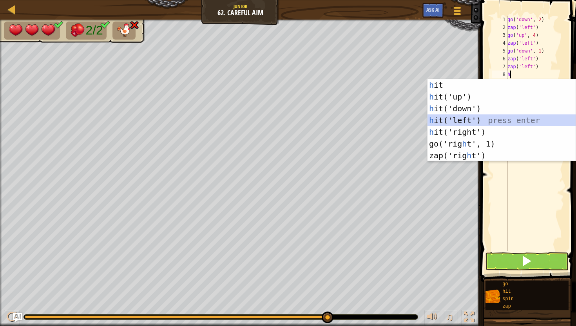
click at [441, 120] on div "h it press enter h it('up') press enter h it('down') press enter h it('left') p…" at bounding box center [501, 132] width 148 height 106
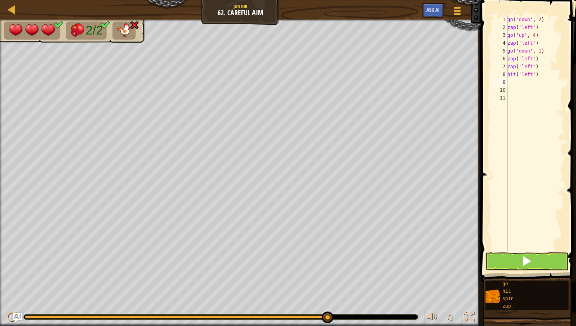
type textarea "g"
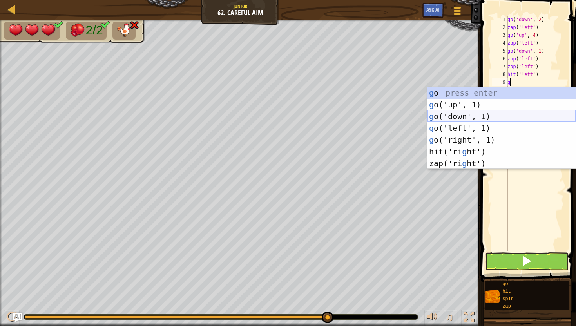
click at [440, 115] on div "g o press enter g o('up', 1) press enter g o('down', 1) press enter g o('left',…" at bounding box center [501, 140] width 148 height 106
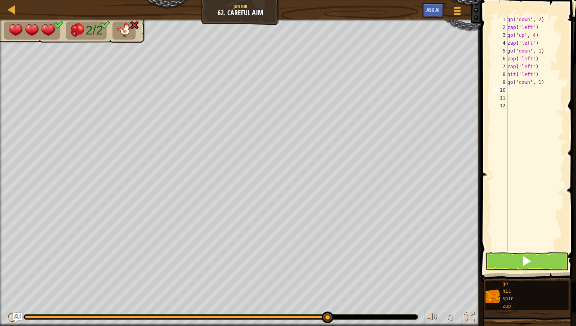
click at [542, 81] on div "go ( 'down' , 2 ) zap ( 'left' ) go ( 'up' , 4 ) zap ( 'left' ) go ( 'down' , 1…" at bounding box center [535, 141] width 58 height 251
type textarea "go('down', 2)"
click at [521, 90] on div "go ( 'down' , 2 ) zap ( 'left' ) go ( 'up' , 4 ) zap ( 'left' ) go ( 'down' , 1…" at bounding box center [535, 141] width 58 height 251
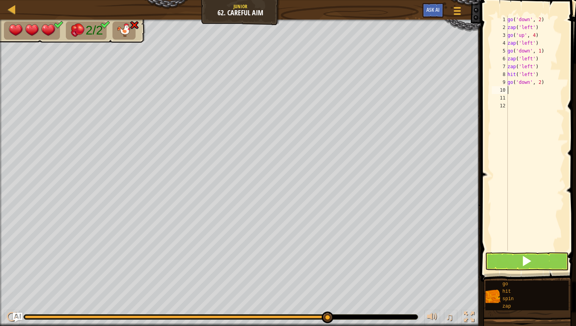
type textarea "z"
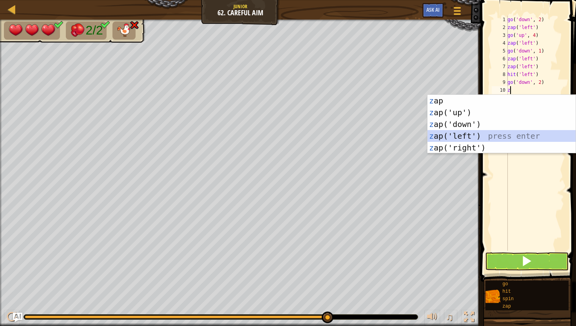
click at [471, 132] on div "z ap press enter z ap('up') press enter z ap('down') press enter z ap('left') p…" at bounding box center [501, 136] width 148 height 82
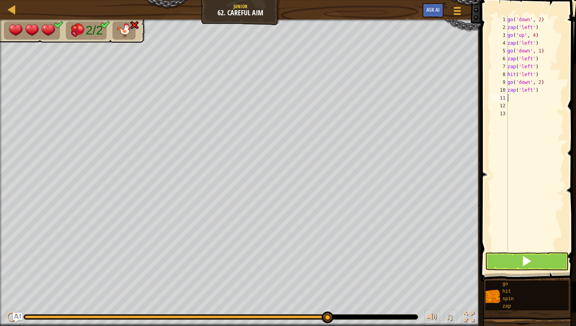
type textarea "z"
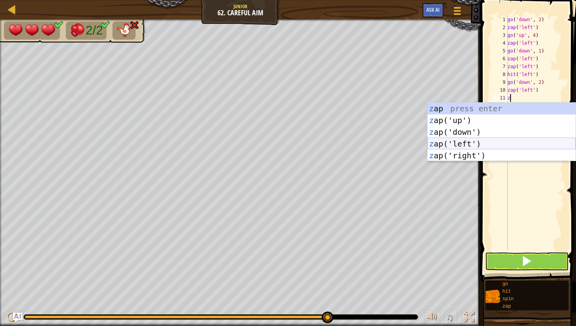
click at [435, 144] on div "z ap press enter z ap('up') press enter z ap('down') press enter z ap('left') p…" at bounding box center [501, 144] width 148 height 82
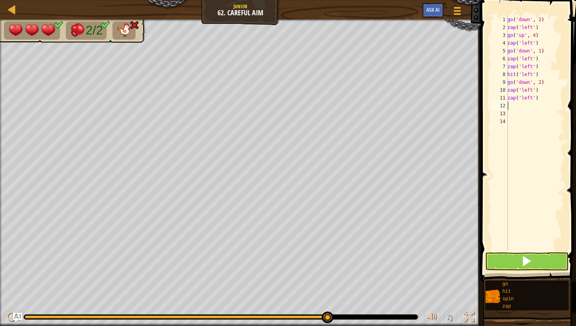
type textarea "h"
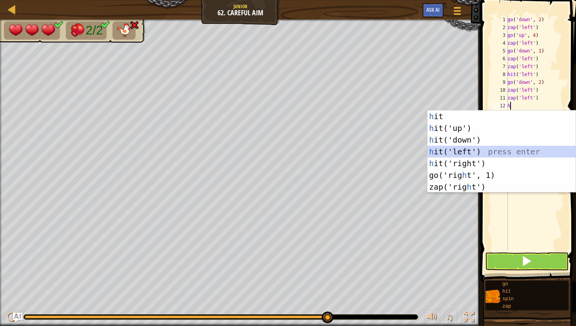
click at [432, 150] on div "h it press enter h it('up') press enter h it('down') press enter h it('left') p…" at bounding box center [501, 163] width 148 height 106
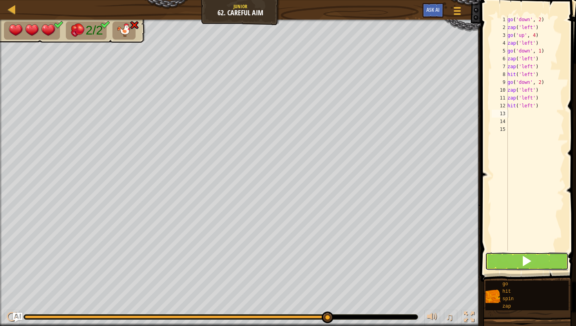
click at [500, 260] on button at bounding box center [526, 261] width 83 height 18
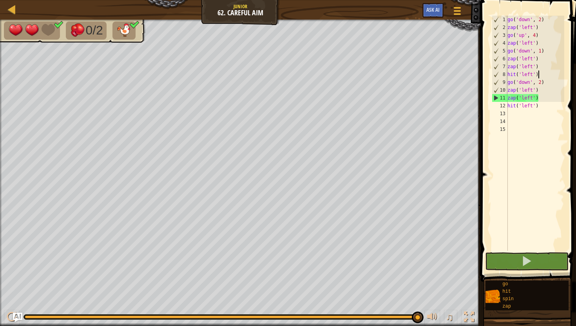
click at [538, 76] on div "go ( 'down' , 2 ) zap ( 'left' ) go ( 'up' , 4 ) zap ( 'left' ) go ( 'down' , 1…" at bounding box center [535, 141] width 58 height 251
type textarea "h"
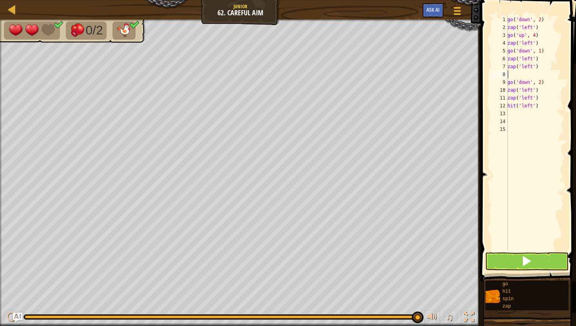
type textarea "z"
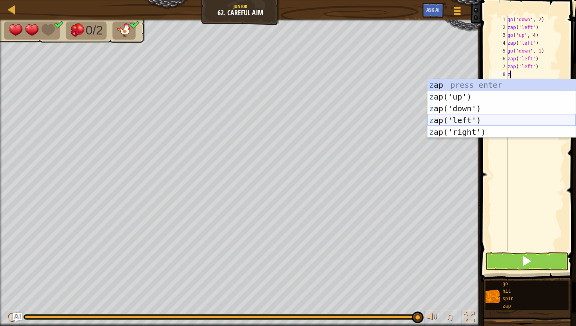
click at [472, 124] on div "z ap press enter z ap('up') press enter z ap('down') press enter z ap('left') p…" at bounding box center [501, 120] width 148 height 82
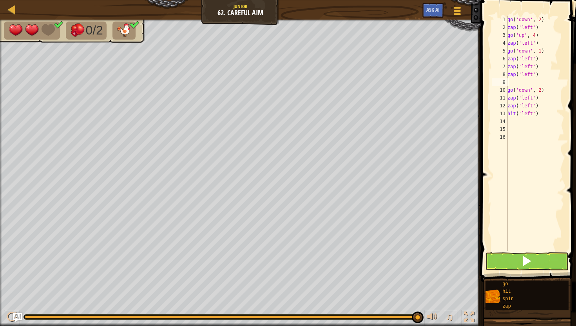
type textarea "z"
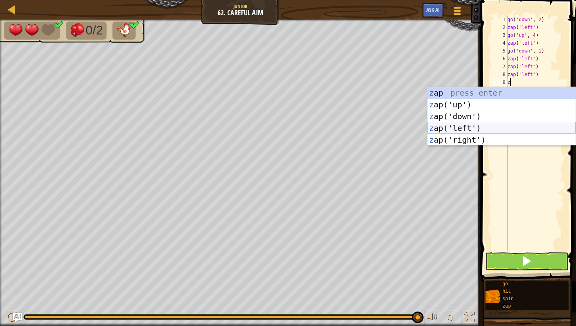
click at [433, 129] on div "z ap press enter z ap('up') press enter z ap('down') press enter z ap('left') p…" at bounding box center [501, 128] width 148 height 82
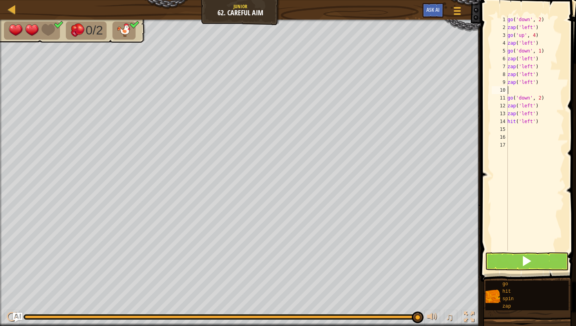
type textarea "h"
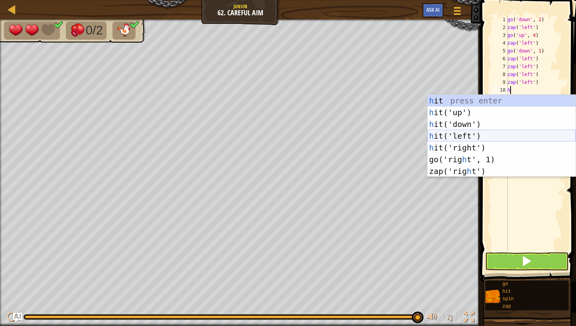
click at [441, 135] on div "h it press enter h it('up') press enter h it('down') press enter h it('left') p…" at bounding box center [501, 148] width 148 height 106
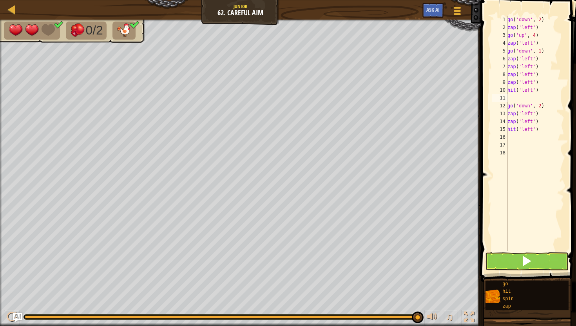
click at [540, 129] on div "go ( 'down' , 2 ) zap ( 'left' ) go ( 'up' , 4 ) zap ( 'left' ) go ( 'down' , 1…" at bounding box center [535, 141] width 58 height 251
type textarea "h"
type textarea "z"
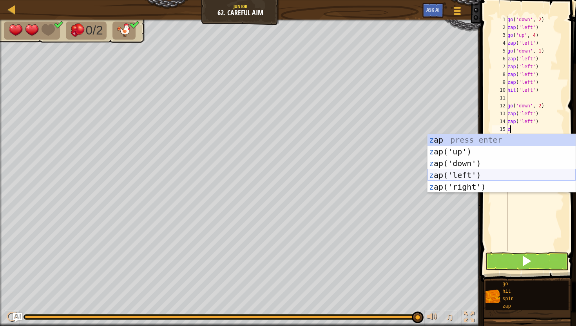
click at [452, 176] on div "z ap press enter z ap('up') press enter z ap('down') press enter z ap('left') p…" at bounding box center [501, 175] width 148 height 82
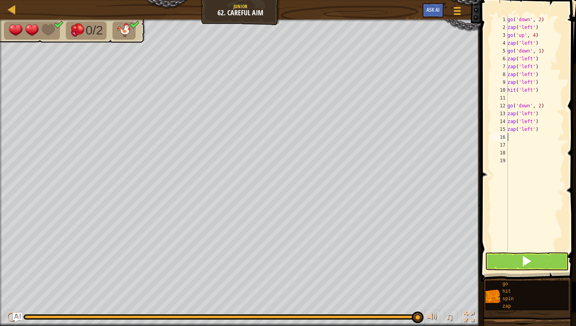
type textarea "z"
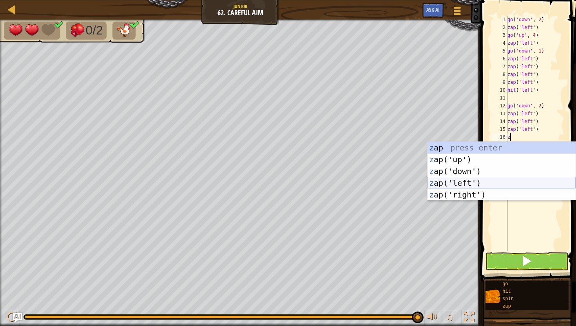
click at [445, 180] on div "z ap press enter z ap('up') press enter z ap('down') press enter z ap('left') p…" at bounding box center [501, 183] width 148 height 82
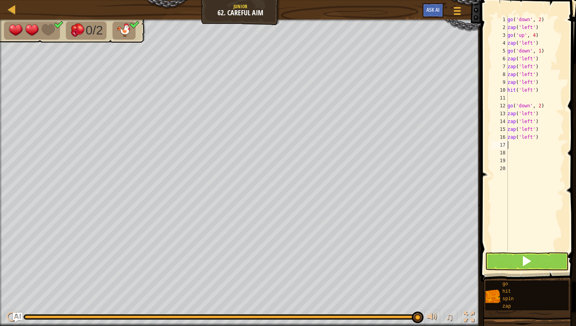
type textarea "h"
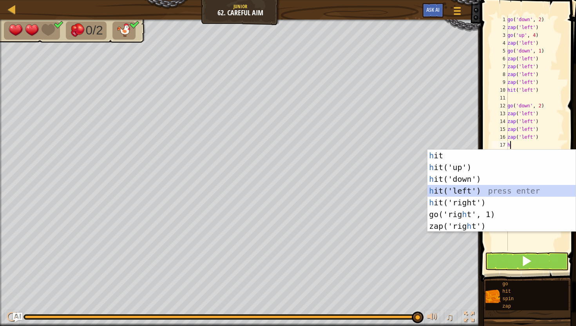
click at [436, 190] on div "h it press enter h it('up') press enter h it('down') press enter h it('left') p…" at bounding box center [501, 203] width 148 height 106
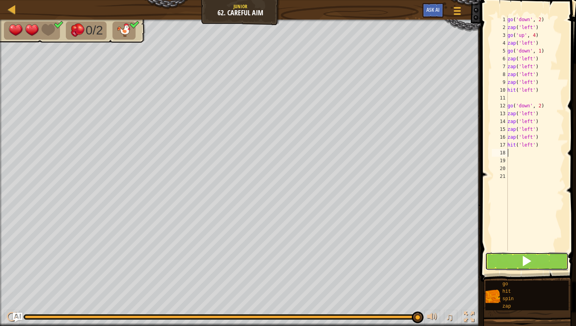
click at [509, 258] on button at bounding box center [526, 261] width 83 height 18
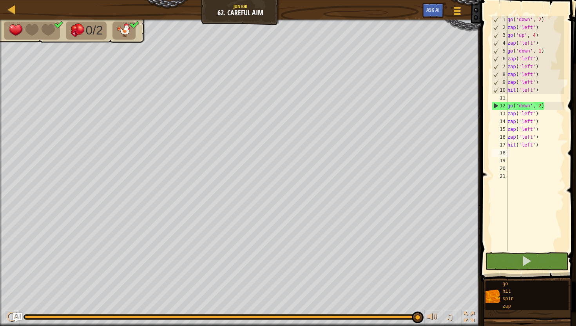
click at [509, 97] on div "go ( 'down' , 2 ) zap ( 'left' ) go ( 'up' , 4 ) zap ( 'left' ) go ( 'down' , 1…" at bounding box center [535, 141] width 58 height 251
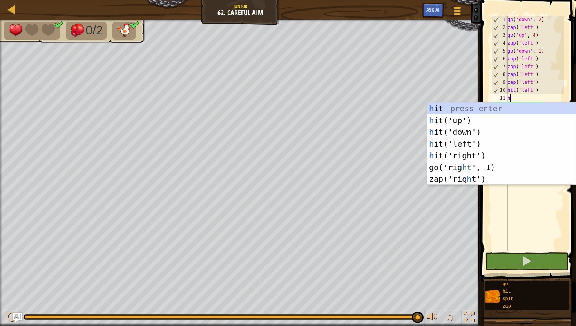
type textarea "h"
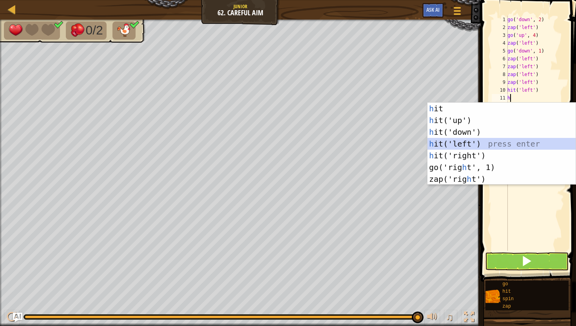
click at [442, 143] on div "h it press enter h it('up') press enter h it('down') press enter h it('left') p…" at bounding box center [501, 156] width 148 height 106
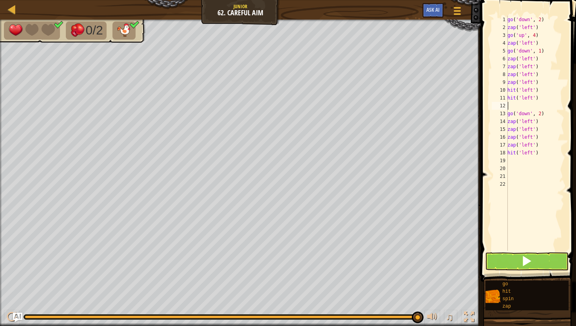
click at [512, 159] on div "go ( 'down' , 2 ) zap ( 'left' ) go ( 'up' , 4 ) zap ( 'left' ) go ( 'down' , 1…" at bounding box center [535, 141] width 58 height 251
type textarea "h"
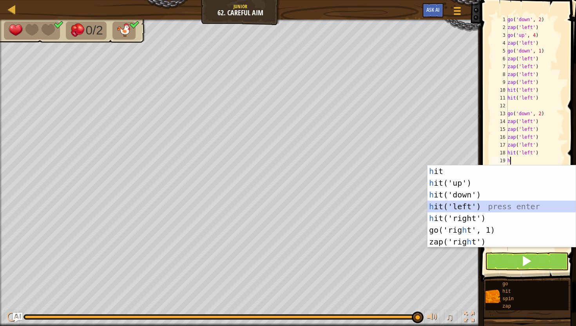
click at [478, 208] on div "h it press enter h it('up') press enter h it('down') press enter h it('left') p…" at bounding box center [501, 218] width 148 height 106
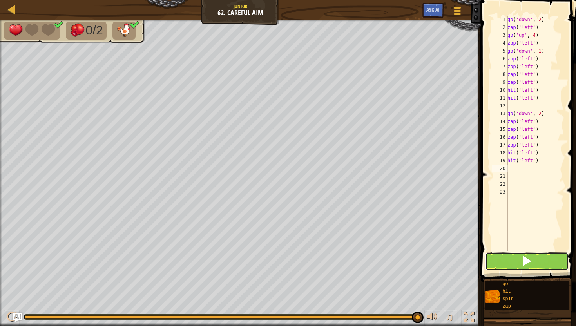
click at [497, 258] on button at bounding box center [526, 261] width 83 height 18
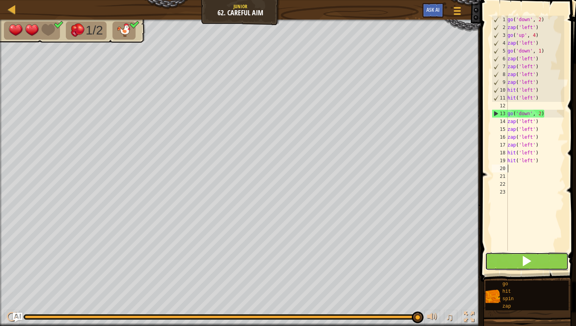
click at [508, 258] on button at bounding box center [526, 261] width 83 height 18
click at [540, 114] on div "go ( 'down' , 2 ) zap ( 'left' ) go ( 'up' , 4 ) zap ( 'left' ) go ( 'down' , 1…" at bounding box center [535, 141] width 58 height 251
type textarea "go('down', 1)"
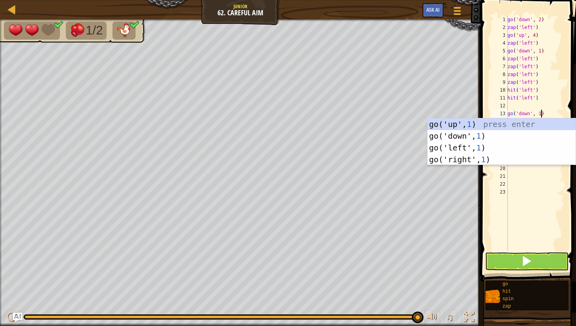
click at [531, 199] on div "go ( 'down' , 2 ) zap ( 'left' ) go ( 'up' , 4 ) zap ( 'left' ) go ( 'down' , 1…" at bounding box center [535, 141] width 58 height 251
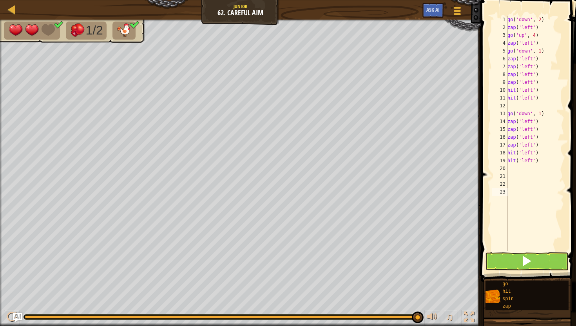
scroll to position [4, 0]
click at [539, 121] on div "go ( 'down' , 2 ) zap ( 'left' ) go ( 'up' , 4 ) zap ( 'left' ) go ( 'down' , 1…" at bounding box center [535, 141] width 58 height 251
type textarea "z"
type textarea "g"
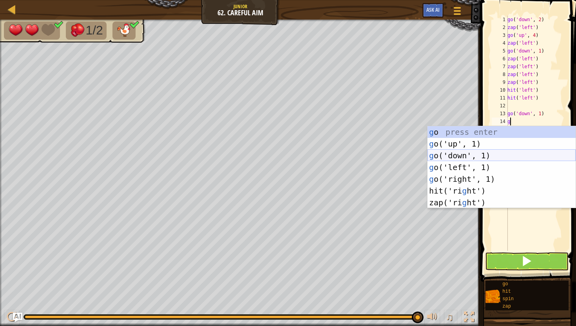
click at [451, 153] on div "g o press enter g o('up', 1) press enter g o('down', 1) press enter g o('left',…" at bounding box center [501, 179] width 148 height 106
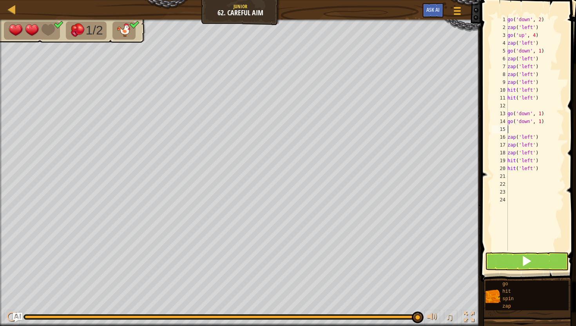
type textarea "z"
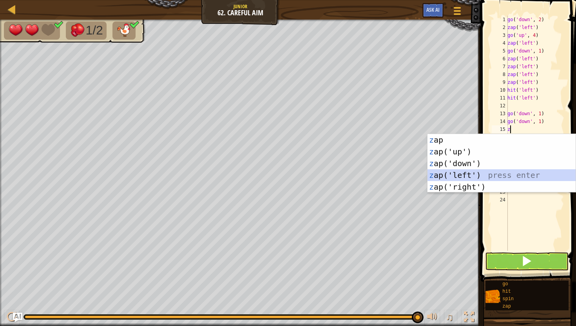
click at [445, 177] on div "z ap press enter z ap('up') press enter z ap('down') press enter z ap('left') p…" at bounding box center [501, 175] width 148 height 82
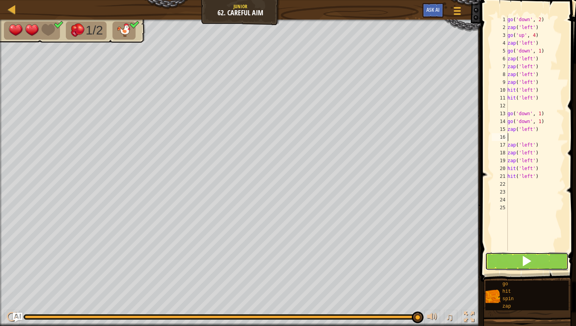
click at [497, 267] on button at bounding box center [526, 261] width 83 height 18
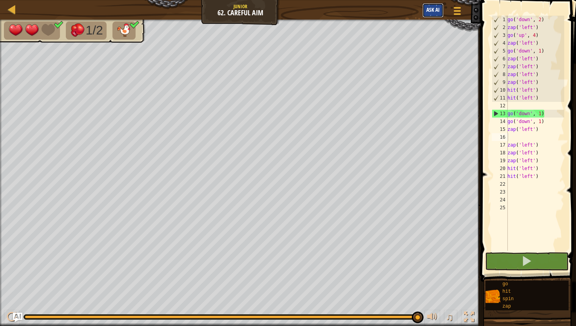
click at [435, 7] on span "Ask AI" at bounding box center [432, 9] width 13 height 7
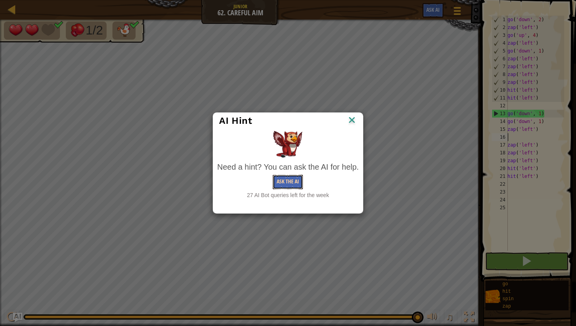
click at [275, 179] on button "Ask the AI" at bounding box center [288, 182] width 30 height 14
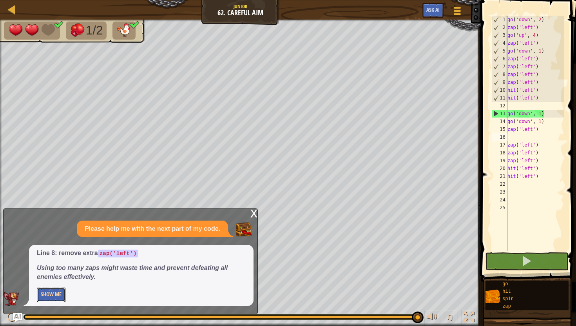
click at [54, 292] on button "Show Me" at bounding box center [51, 294] width 29 height 14
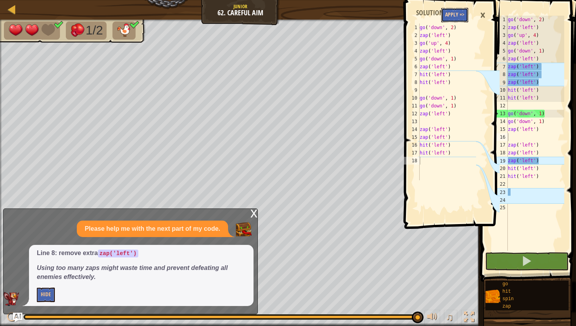
click at [450, 12] on button "Apply =>" at bounding box center [454, 15] width 27 height 14
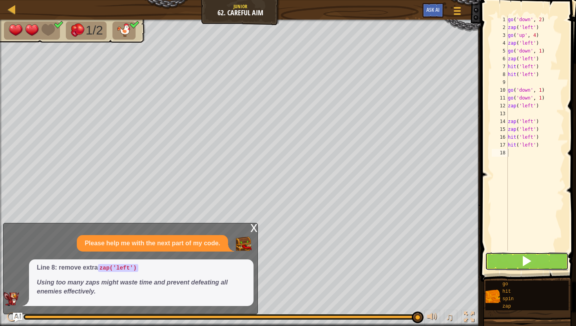
click at [493, 257] on button at bounding box center [526, 261] width 83 height 18
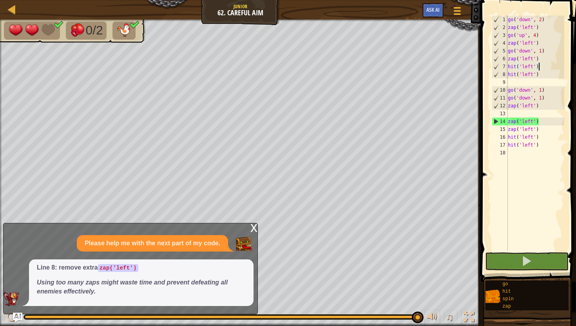
click at [538, 67] on div "go ( 'down' , 2 ) zap ( 'left' ) go ( 'up' , 4 ) zap ( 'left' ) go ( 'down' , 1…" at bounding box center [535, 141] width 58 height 251
type textarea "h"
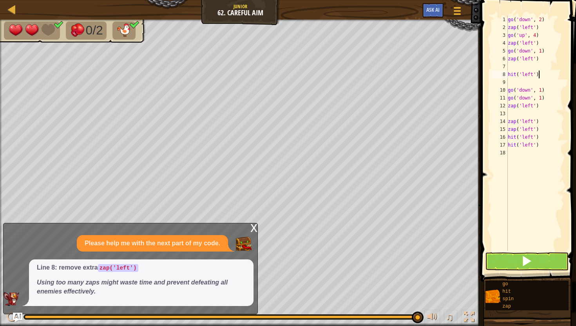
click at [537, 76] on div "go ( 'down' , 2 ) zap ( 'left' ) go ( 'up' , 4 ) zap ( 'left' ) go ( 'down' , 1…" at bounding box center [535, 141] width 58 height 251
type textarea "h"
click at [509, 63] on div "go ( 'down' , 2 ) zap ( 'left' ) go ( 'up' , 4 ) zap ( 'left' ) go ( 'down' , 1…" at bounding box center [535, 141] width 58 height 251
type textarea "z"
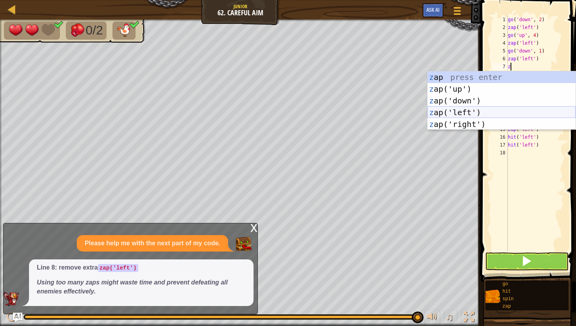
click at [449, 113] on div "z ap press enter z ap('up') press enter z ap('down') press enter z ap('left') p…" at bounding box center [501, 112] width 148 height 82
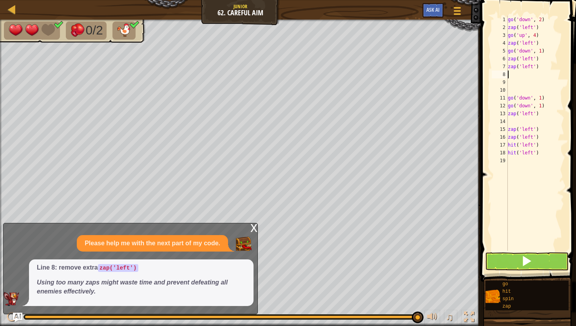
type textarea "z"
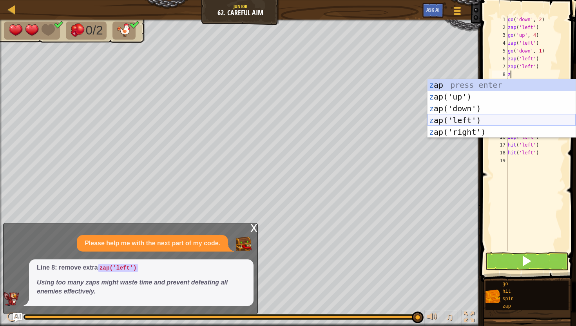
click at [434, 117] on div "z ap press enter z ap('up') press enter z ap('down') press enter z ap('left') p…" at bounding box center [501, 120] width 148 height 82
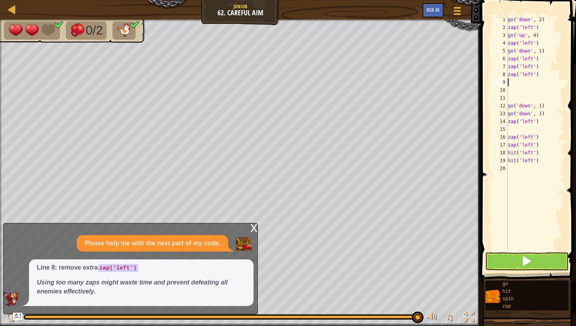
type textarea "z"
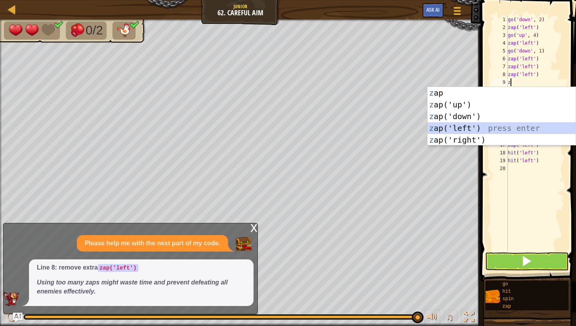
click at [432, 128] on div "z ap press enter z ap('up') press enter z ap('down') press enter z ap('left') p…" at bounding box center [501, 128] width 148 height 82
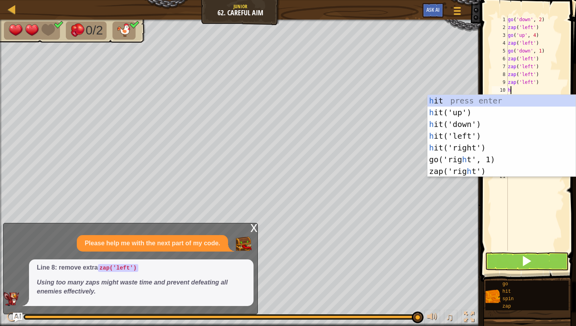
type textarea "hi"
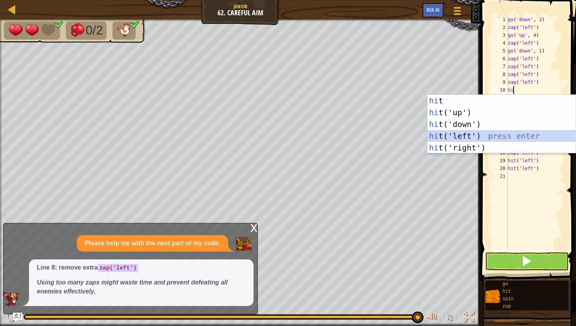
click at [437, 137] on div "hi t press enter hi t('up') press enter hi t('down') press enter hi t('left') p…" at bounding box center [501, 136] width 148 height 82
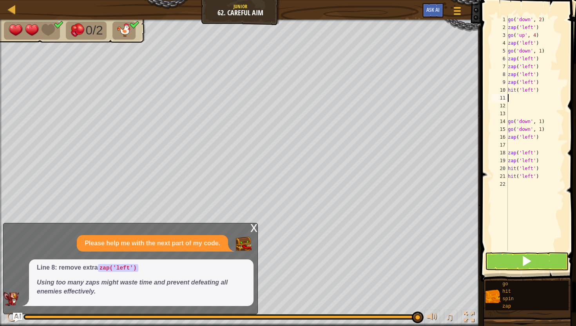
type textarea "h"
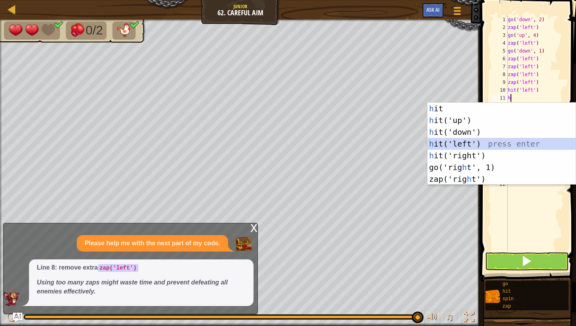
click at [438, 143] on div "h it press enter h it('up') press enter h it('down') press enter h it('left') p…" at bounding box center [501, 156] width 148 height 106
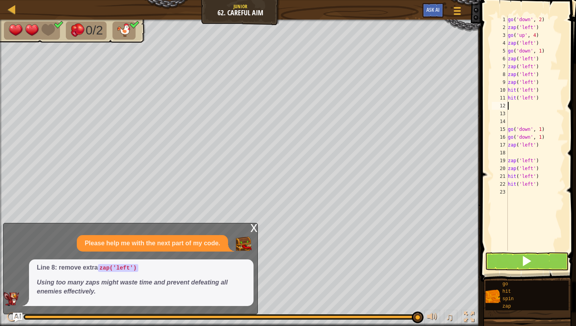
click at [510, 148] on div "go ( 'down' , 2 ) zap ( 'left' ) go ( 'up' , 4 ) zap ( 'left' ) go ( 'down' , 1…" at bounding box center [535, 141] width 58 height 251
type textarea "zap('left')"
click at [509, 155] on div "go ( 'down' , 2 ) zap ( 'left' ) go ( 'up' , 4 ) zap ( 'left' ) go ( 'down' , 1…" at bounding box center [535, 141] width 58 height 251
type textarea "z"
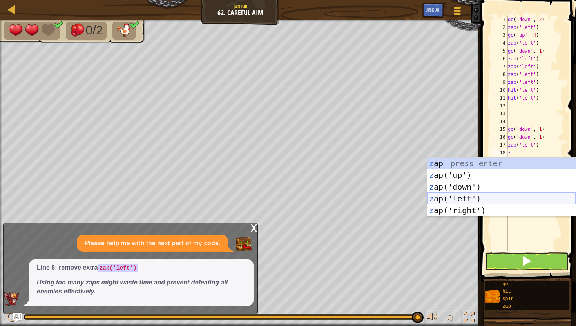
click at [463, 197] on div "z ap press enter z ap('up') press enter z ap('down') press enter z ap('left') p…" at bounding box center [501, 198] width 148 height 82
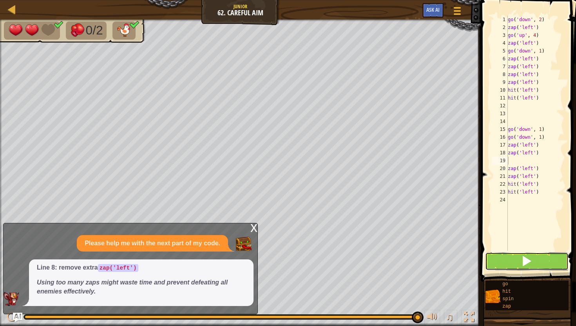
click at [500, 264] on button at bounding box center [526, 261] width 83 height 18
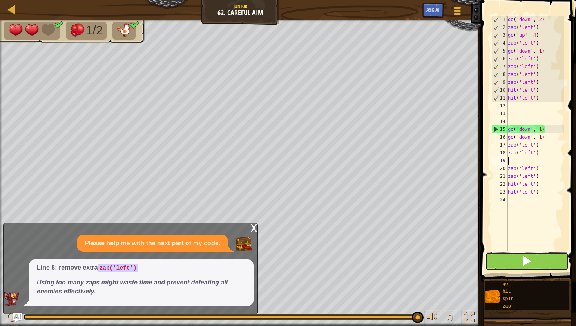
click at [500, 264] on button at bounding box center [526, 261] width 83 height 18
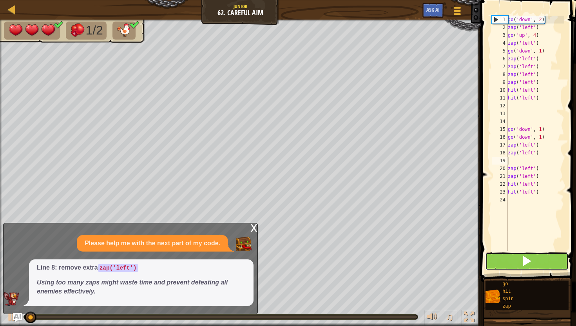
click at [500, 264] on button at bounding box center [526, 261] width 83 height 18
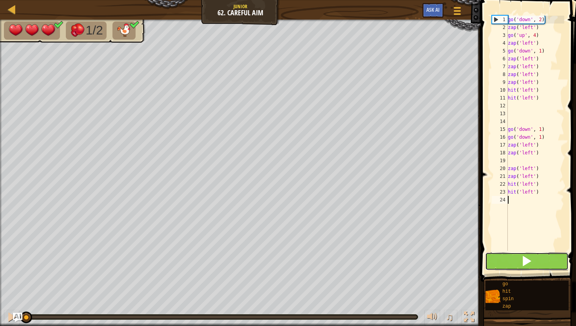
click at [490, 261] on button at bounding box center [526, 261] width 83 height 18
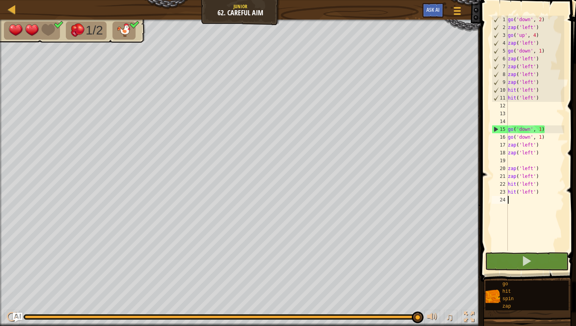
click at [546, 135] on div "go ( 'down' , 2 ) zap ( 'left' ) go ( 'up' , 4 ) zap ( 'left' ) go ( 'down' , 1…" at bounding box center [535, 141] width 58 height 251
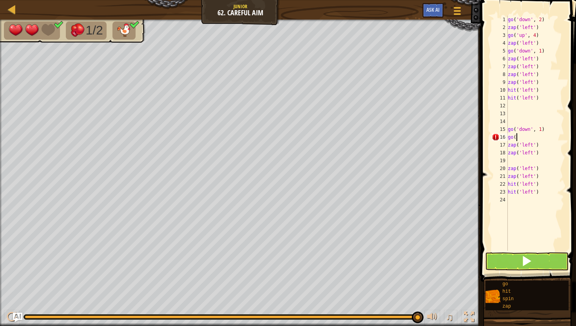
scroll to position [4, 0]
type textarea "g"
click at [542, 131] on div "go ( 'down' , 2 ) zap ( 'left' ) go ( 'up' , 4 ) zap ( 'left' ) go ( 'down' , 1…" at bounding box center [535, 141] width 58 height 251
type textarea "go('down', 2)"
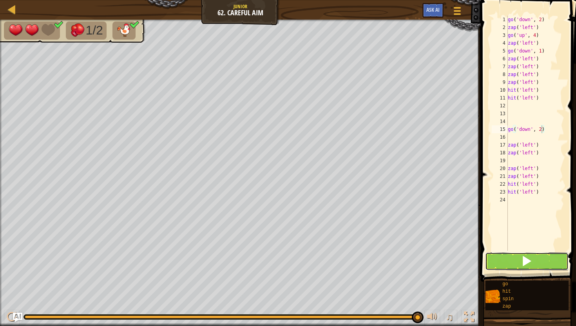
click at [514, 265] on button at bounding box center [526, 261] width 83 height 18
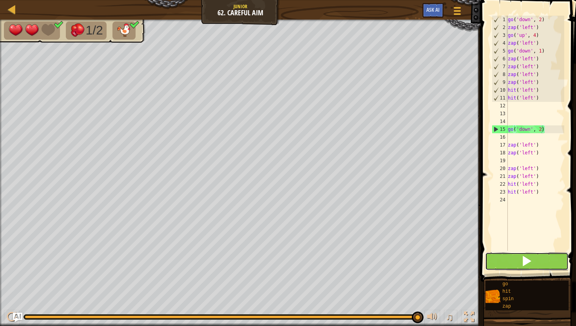
click at [522, 265] on span at bounding box center [526, 260] width 11 height 11
click at [496, 255] on button at bounding box center [526, 261] width 83 height 18
click at [428, 11] on span "Ask AI" at bounding box center [432, 9] width 13 height 7
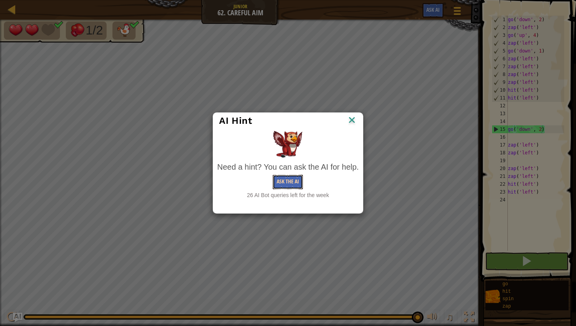
click at [296, 181] on button "Ask the AI" at bounding box center [288, 182] width 30 height 14
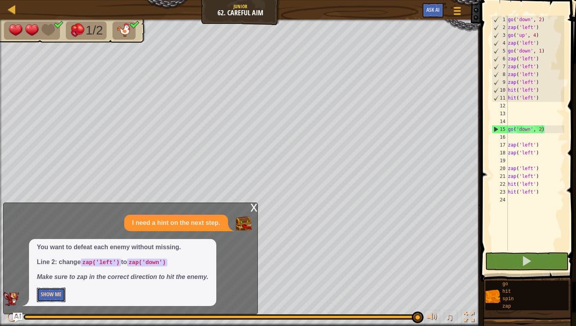
click at [49, 297] on button "Show Me" at bounding box center [51, 294] width 29 height 14
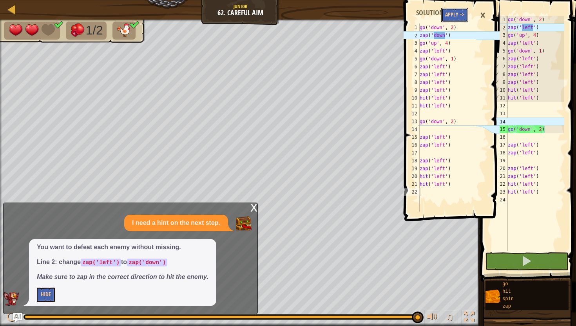
click at [456, 14] on button "Apply =>" at bounding box center [454, 15] width 27 height 14
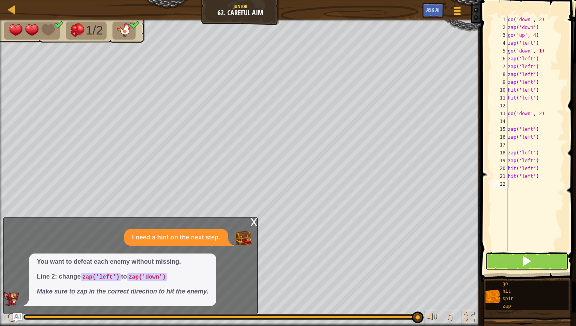
click at [495, 266] on button at bounding box center [526, 261] width 83 height 18
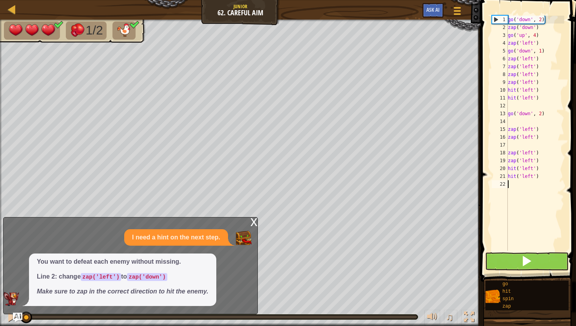
scroll to position [4, 0]
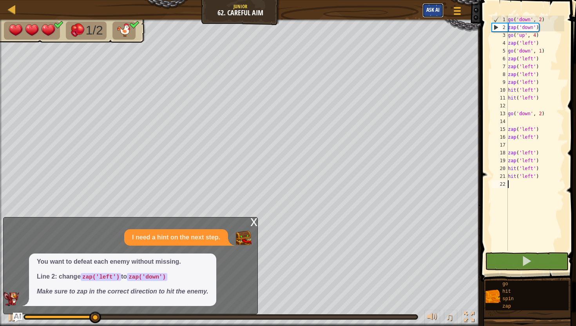
click at [431, 12] on span "Ask AI" at bounding box center [432, 9] width 13 height 7
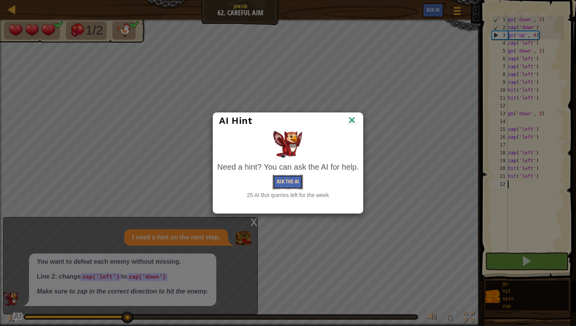
click at [300, 180] on button "Ask the AI" at bounding box center [288, 182] width 30 height 14
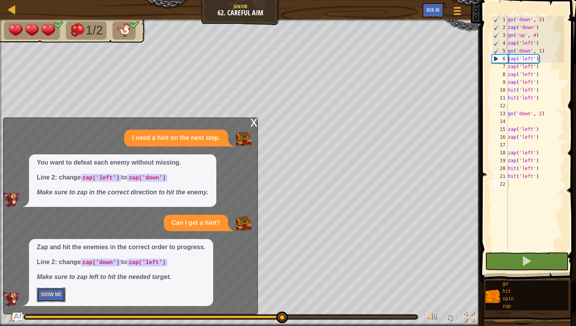
click at [53, 293] on button "Show Me" at bounding box center [51, 294] width 29 height 14
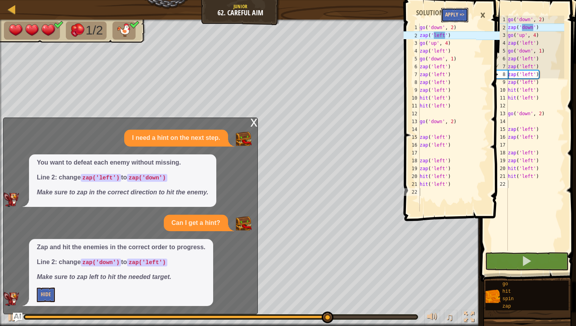
click at [444, 11] on button "Apply =>" at bounding box center [454, 15] width 27 height 14
